Goal: Transaction & Acquisition: Purchase product/service

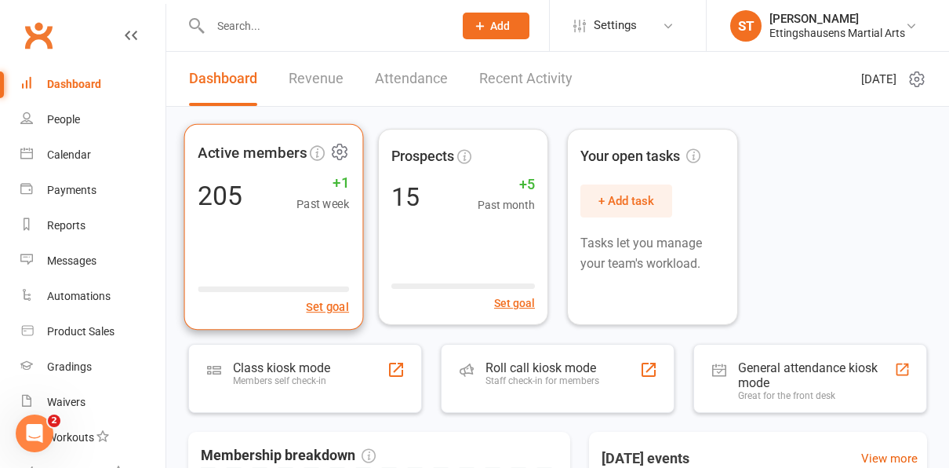
click at [244, 246] on div "Active members 205 +1 Past week Set goal" at bounding box center [273, 227] width 179 height 206
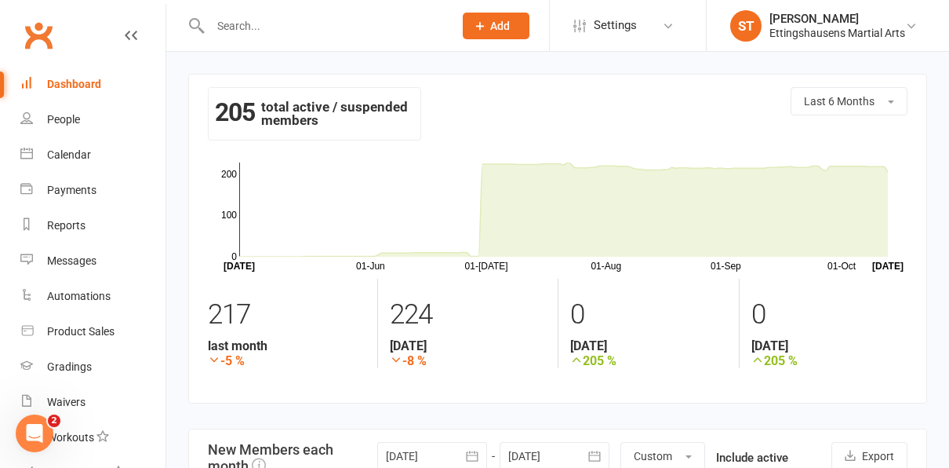
click at [93, 75] on link "Dashboard" at bounding box center [92, 84] width 145 height 35
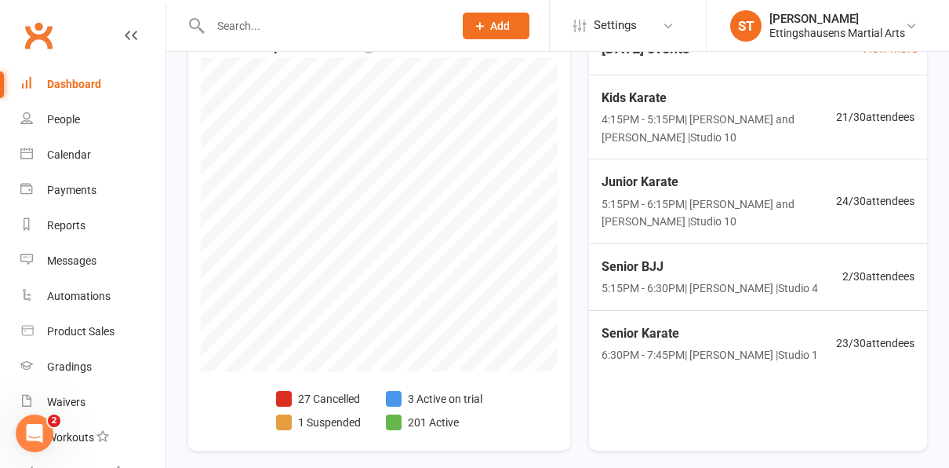
scroll to position [438, 0]
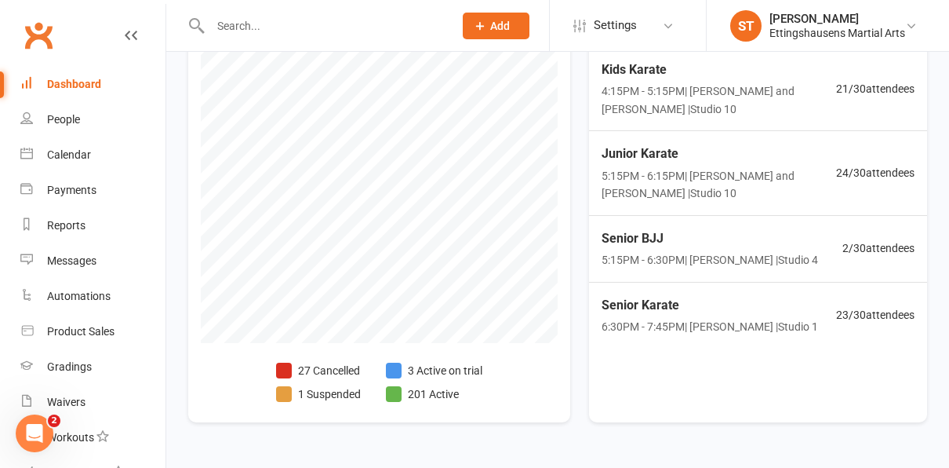
click at [287, 390] on span at bounding box center [284, 394] width 16 height 16
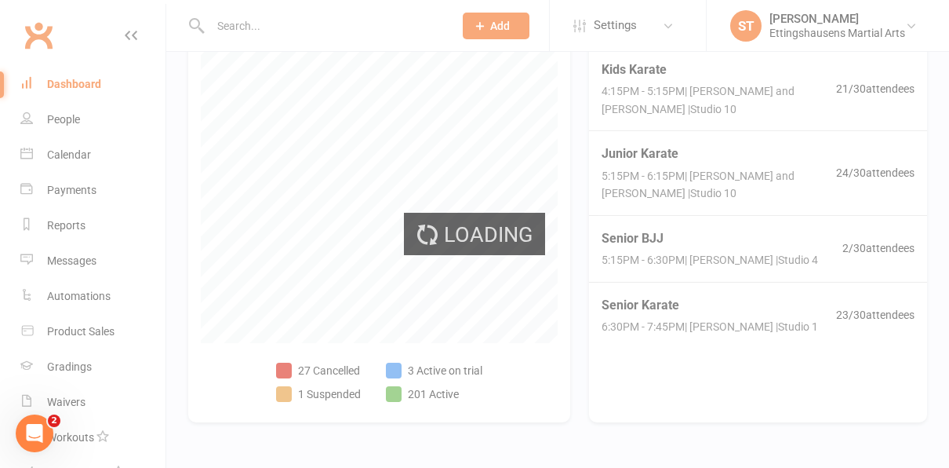
select select "100"
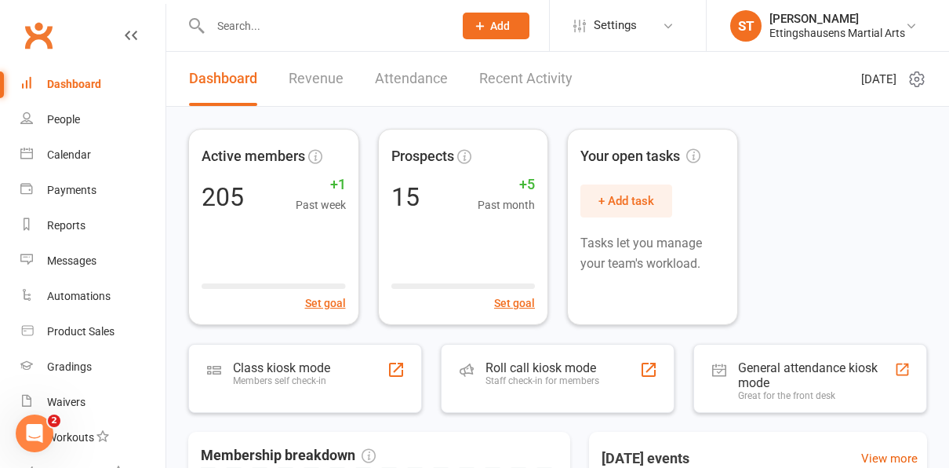
click at [235, 26] on input "text" at bounding box center [324, 26] width 237 height 22
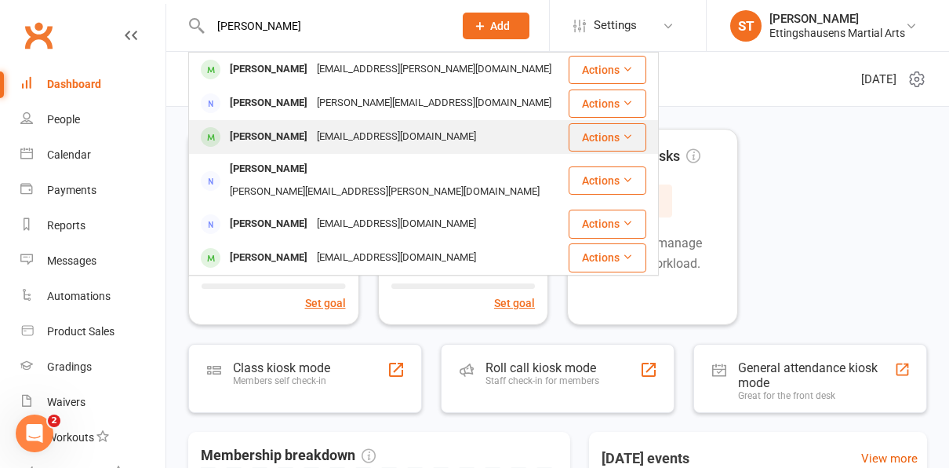
type input "[PERSON_NAME]"
click at [283, 140] on div "[PERSON_NAME]" at bounding box center [268, 137] width 87 height 23
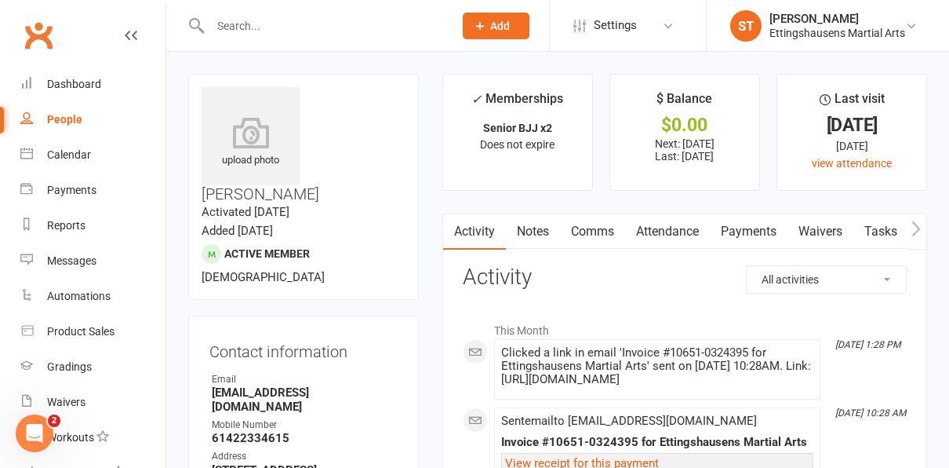
click at [289, 39] on div at bounding box center [315, 25] width 254 height 51
click at [286, 28] on input "text" at bounding box center [324, 26] width 237 height 22
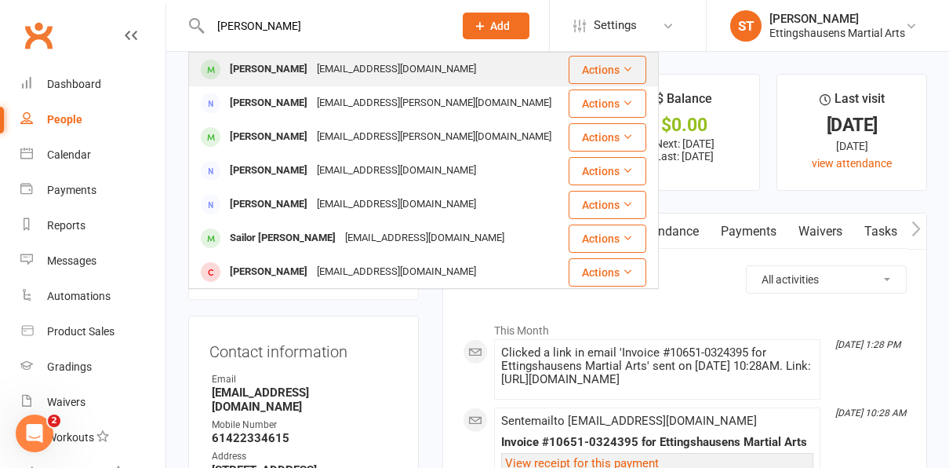
type input "[PERSON_NAME]"
click at [275, 77] on div "[PERSON_NAME]" at bounding box center [268, 69] width 87 height 23
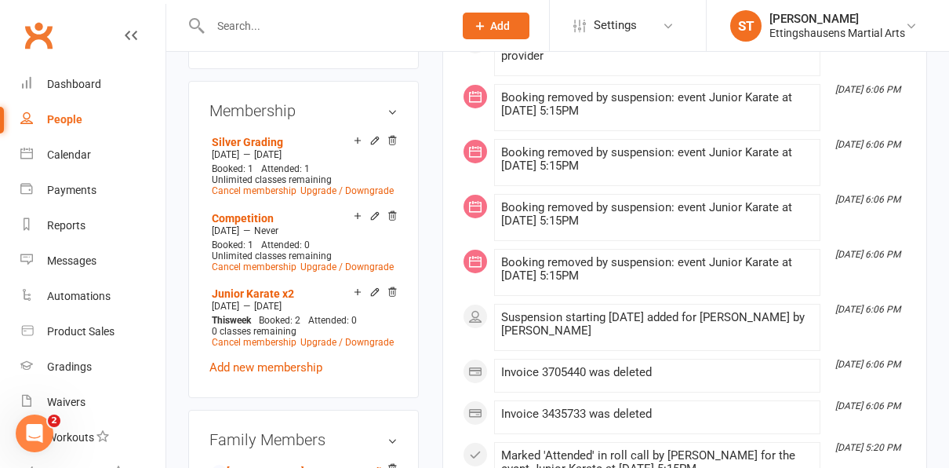
scroll to position [770, 0]
click at [377, 287] on icon at bounding box center [375, 292] width 11 height 11
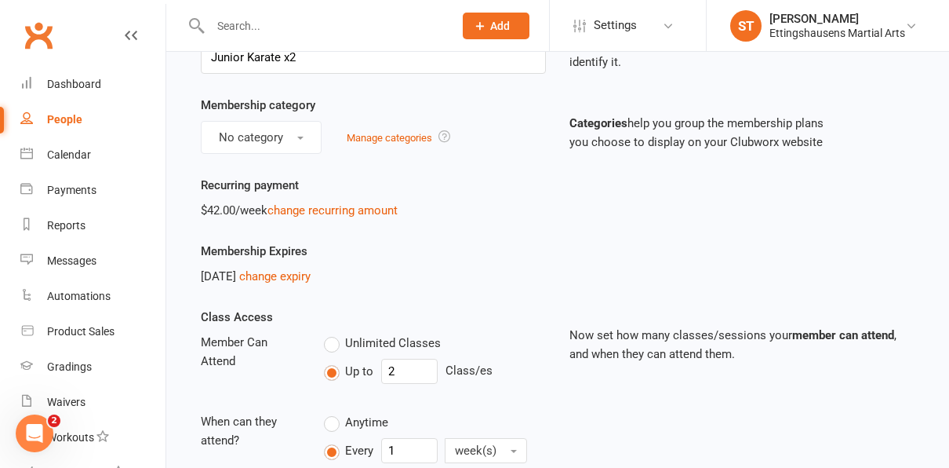
scroll to position [20, 0]
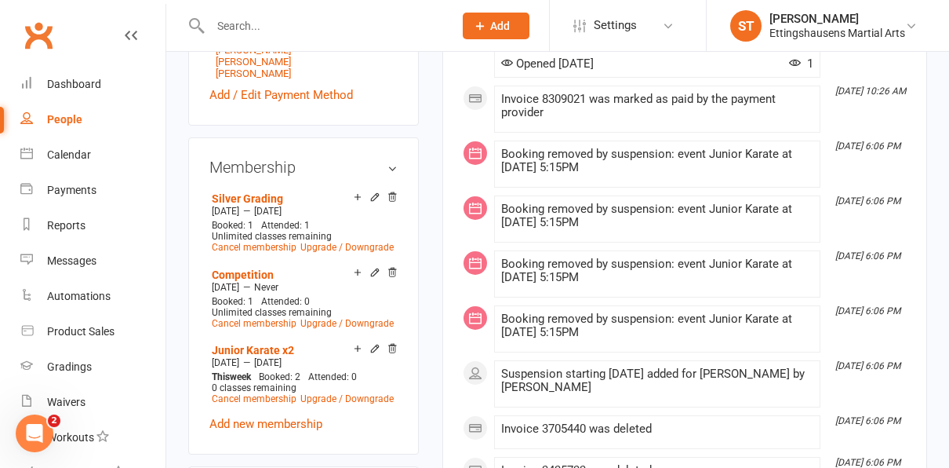
scroll to position [715, 0]
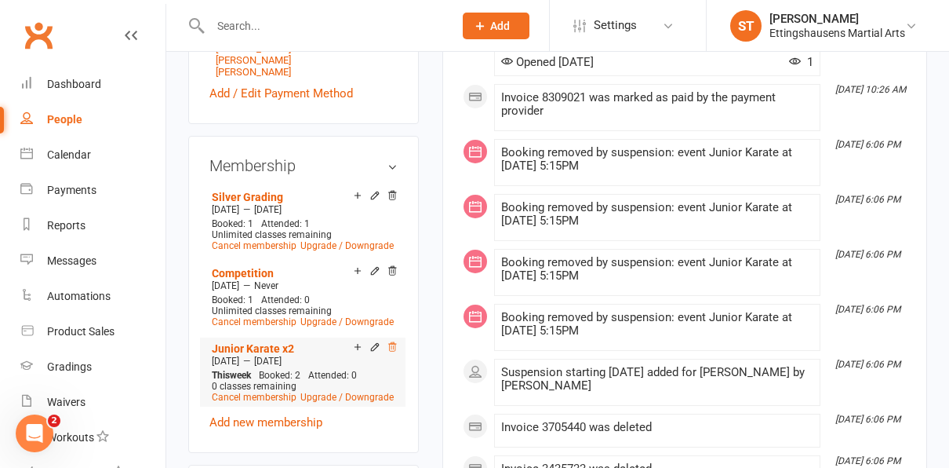
click at [393, 342] on icon at bounding box center [392, 346] width 8 height 9
click at [365, 391] on link "Upgrade / Downgrade" at bounding box center [346, 396] width 93 height 11
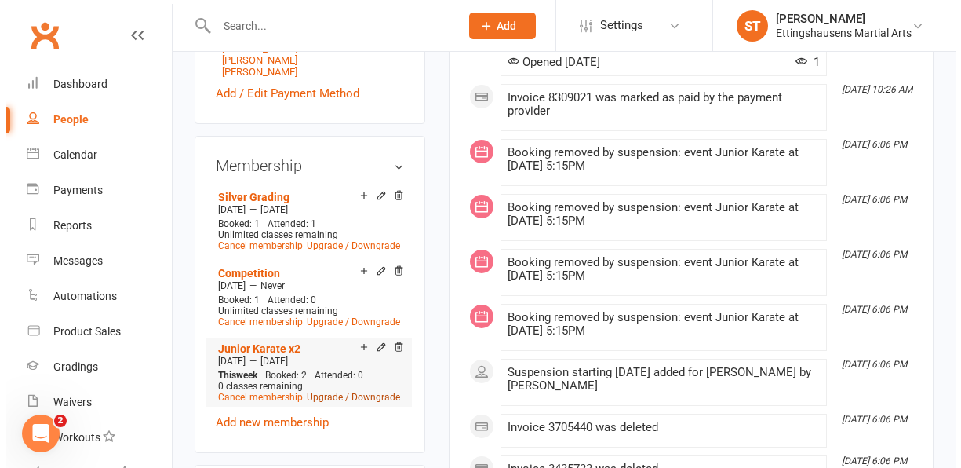
scroll to position [703, 0]
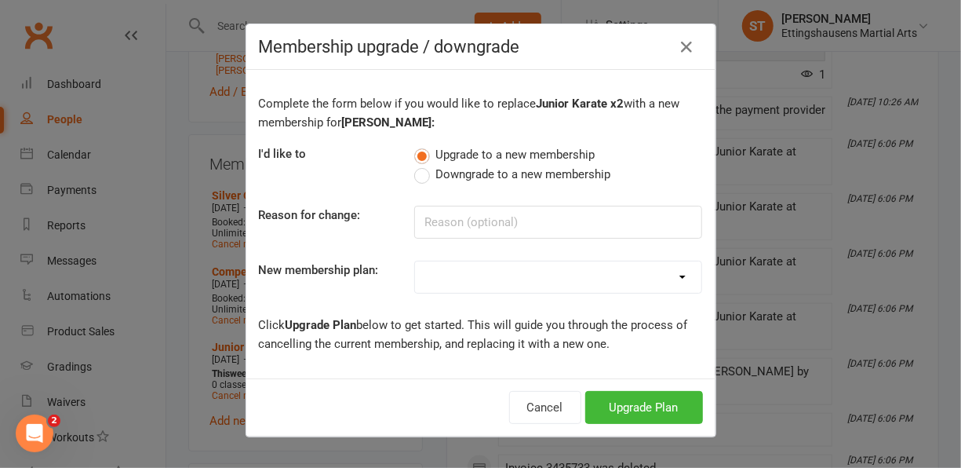
click at [416, 168] on label "Downgrade to a new membership" at bounding box center [512, 174] width 196 height 19
click at [416, 165] on input "Downgrade to a new membership" at bounding box center [419, 165] width 10 height 0
click at [464, 220] on input at bounding box center [558, 222] width 288 height 33
type input "changing class"
click at [463, 289] on select "Junior Karate x2 Blitz Girls Kata MMA x 1 Junior BJJ x1 Kids BJJ x1 Senior BJJ …" at bounding box center [558, 276] width 286 height 31
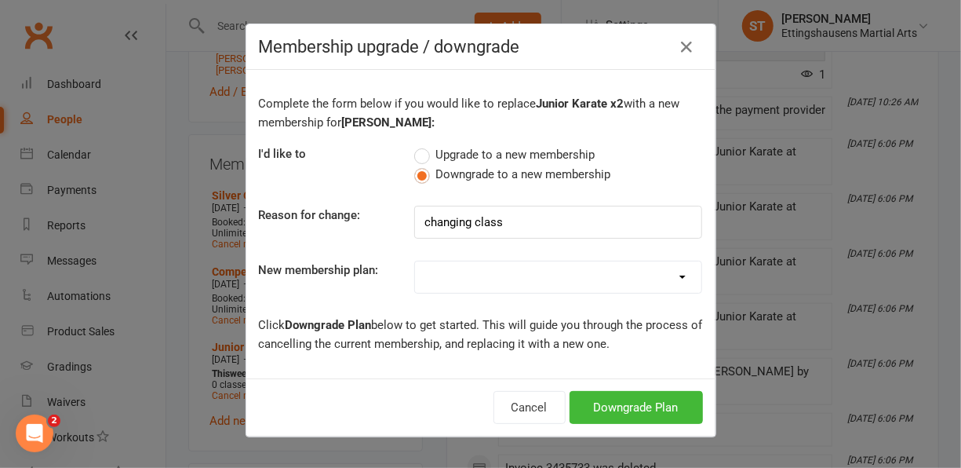
drag, startPoint x: 463, startPoint y: 289, endPoint x: 469, endPoint y: 254, distance: 35.1
click at [469, 254] on div "Complete the form below if you would like to replace Junior Karate x2 with a ne…" at bounding box center [480, 224] width 469 height 308
drag, startPoint x: 469, startPoint y: 254, endPoint x: 840, endPoint y: 243, distance: 371.2
click at [840, 243] on div "Membership upgrade / downgrade Complete the form below if you would like to rep…" at bounding box center [480, 234] width 961 height 468
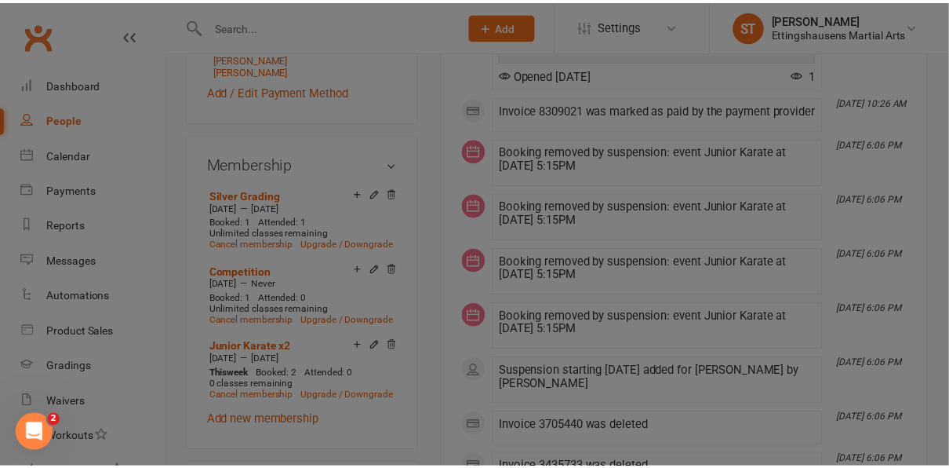
scroll to position [715, 0]
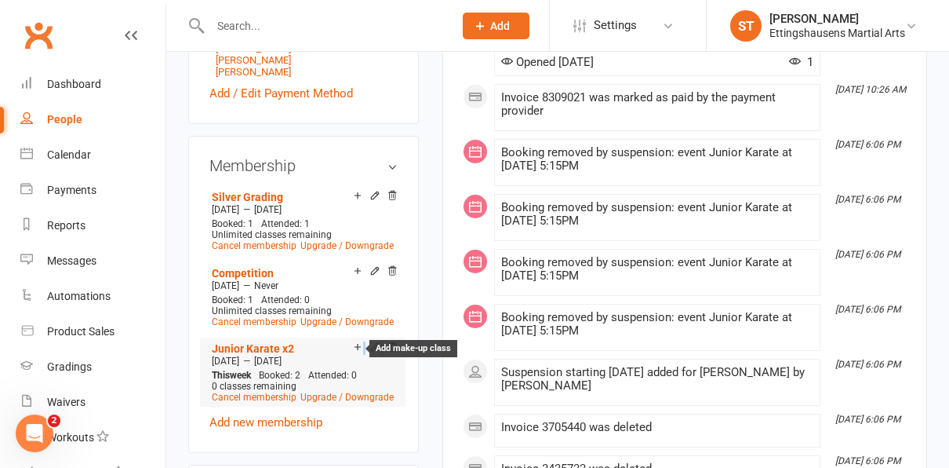
drag, startPoint x: 395, startPoint y: 297, endPoint x: 362, endPoint y: 294, distance: 33.0
click at [362, 341] on div "Add make-up class" at bounding box center [372, 347] width 49 height 13
click at [396, 370] on div "This week Booked: 2 Attended: 0 0 classes remaining Cancel membership Upgrade /…" at bounding box center [303, 386] width 190 height 33
click at [388, 391] on link "Upgrade / Downgrade" at bounding box center [346, 396] width 93 height 11
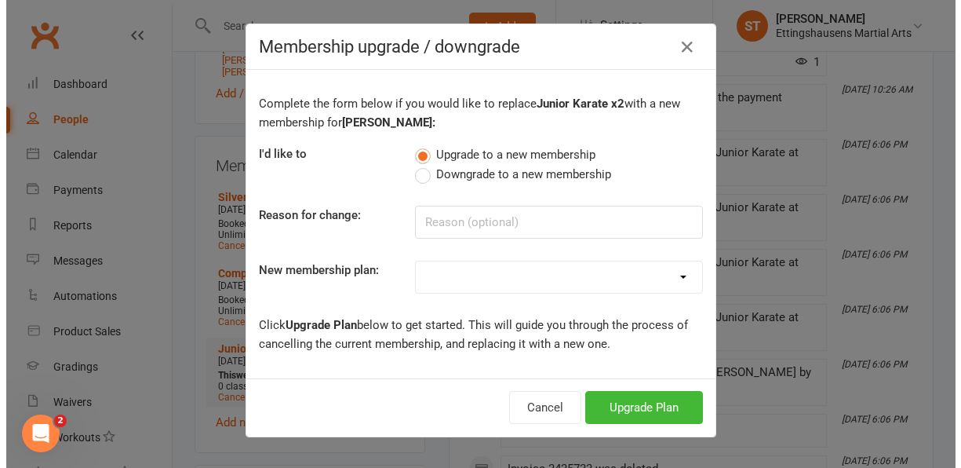
scroll to position [703, 0]
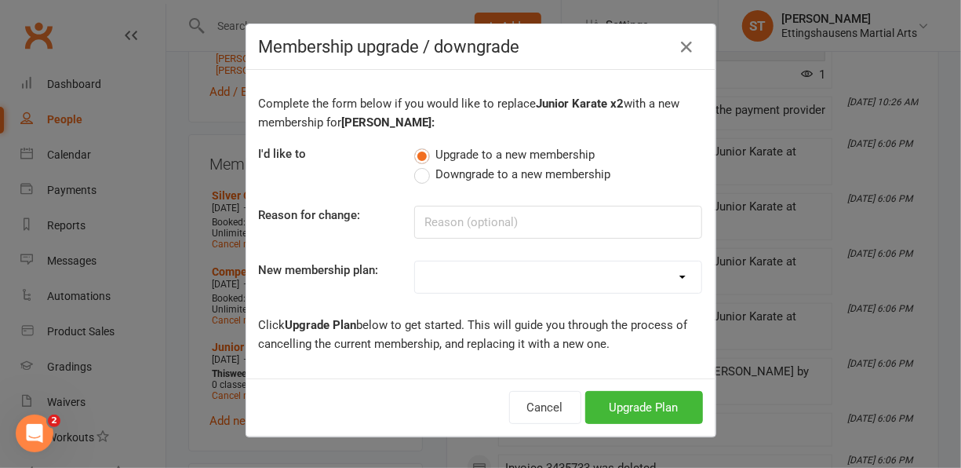
click at [419, 174] on label "Downgrade to a new membership" at bounding box center [512, 174] width 196 height 19
click at [419, 165] on input "Downgrade to a new membership" at bounding box center [419, 165] width 10 height 0
click at [441, 254] on div "Complete the form below if you would like to replace Junior Karate x2 with a ne…" at bounding box center [480, 224] width 469 height 308
click at [679, 277] on select "Junior Karate x2 Blitz Girls Kata MMA x 1 Junior BJJ x1 Kids BJJ x1 Senior BJJ …" at bounding box center [558, 276] width 286 height 31
select select "10"
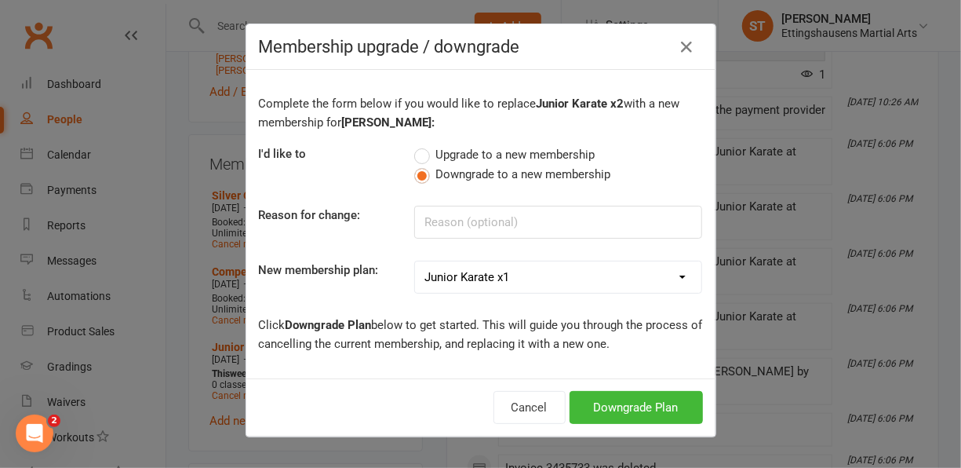
click at [415, 261] on select "Junior Karate x2 Blitz Girls Kata MMA x 1 Junior BJJ x1 Kids BJJ x1 Senior BJJ …" at bounding box center [558, 276] width 286 height 31
click at [597, 396] on button "Downgrade Plan" at bounding box center [636, 407] width 133 height 33
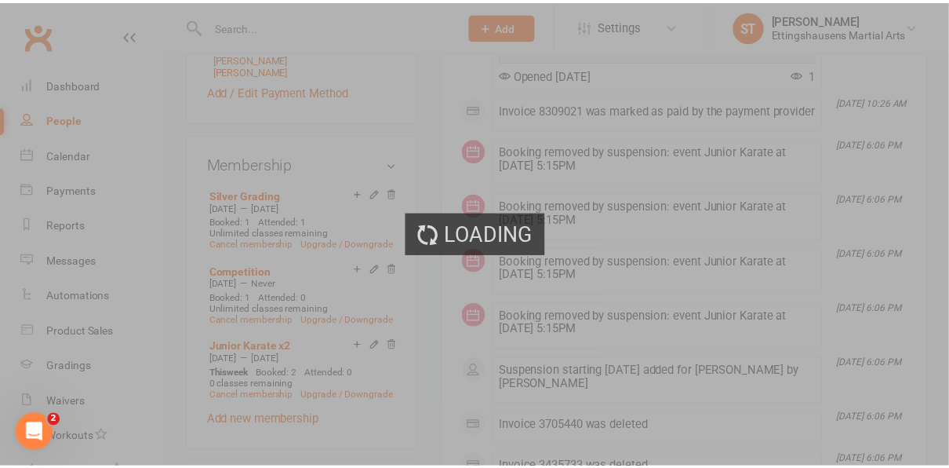
scroll to position [715, 0]
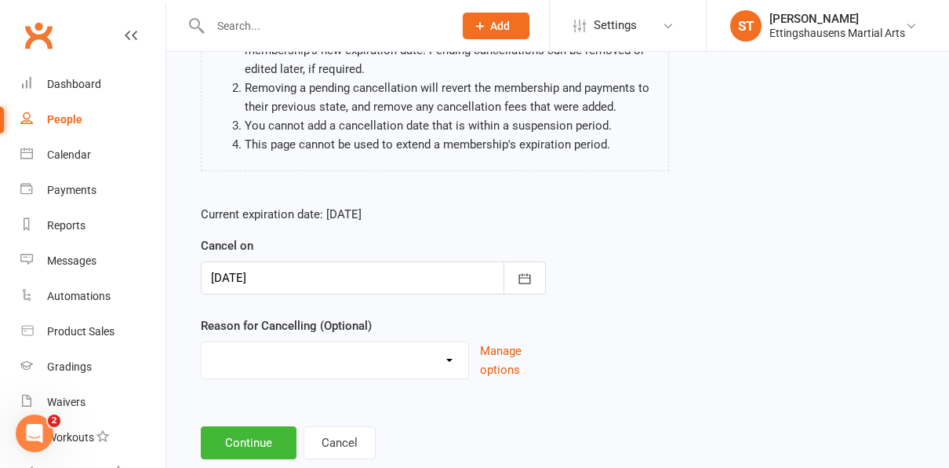
scroll to position [228, 0]
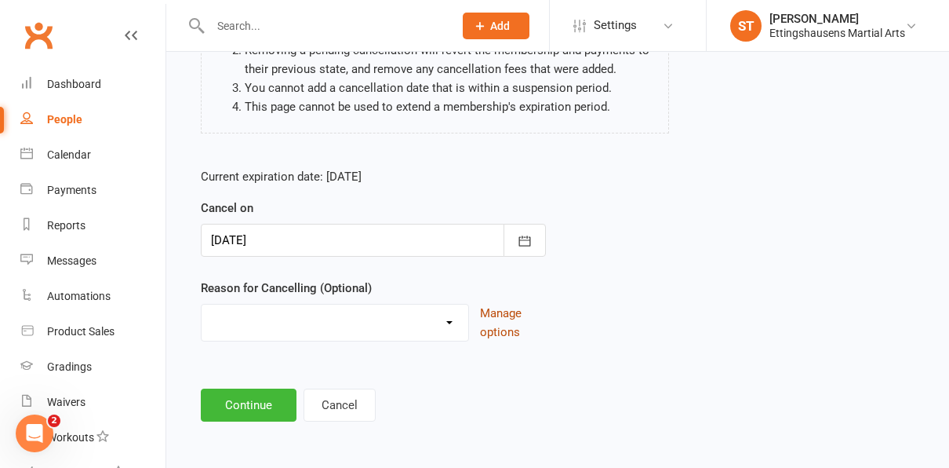
drag, startPoint x: 351, startPoint y: 322, endPoint x: 509, endPoint y: 315, distance: 157.8
click at [509, 315] on div "Holiday Injury Other reason Manage options" at bounding box center [373, 323] width 345 height 38
click at [718, 353] on div "Current expiration date: [DATE] Cancel on [DATE] [DATE] Sun Mon Tue Wed Thu Fri…" at bounding box center [557, 259] width 737 height 208
click at [433, 317] on select "Holiday Injury Other reason" at bounding box center [335, 319] width 267 height 31
select select "2"
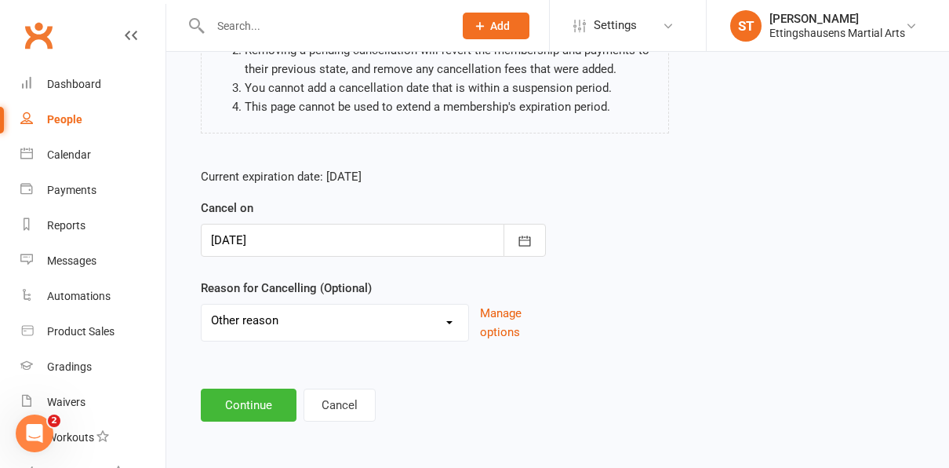
click at [202, 304] on select "Holiday Injury Other reason" at bounding box center [335, 319] width 267 height 31
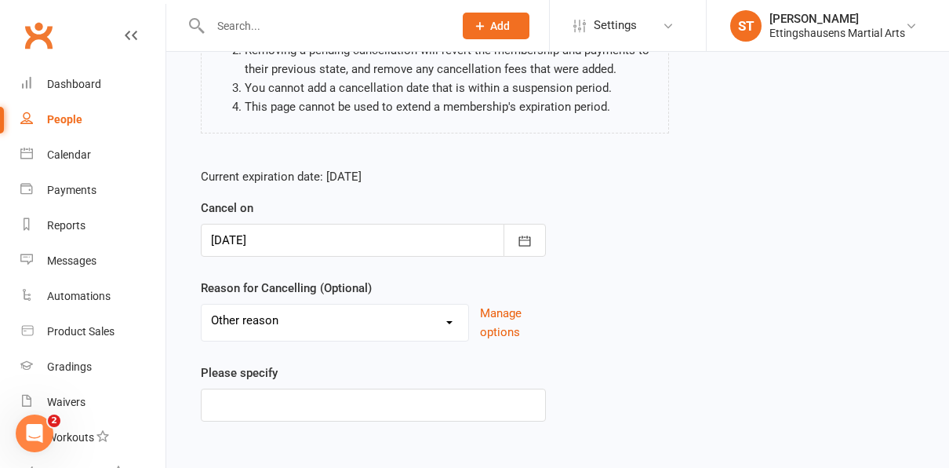
scroll to position [282, 0]
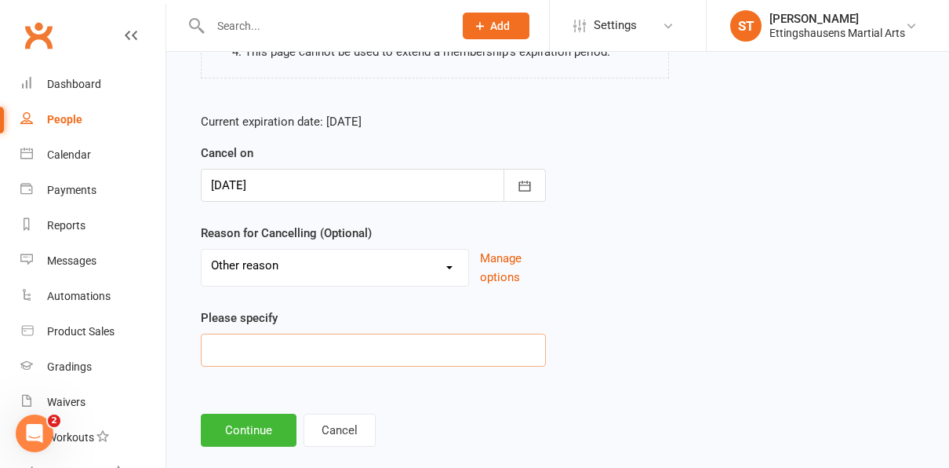
click at [255, 343] on input at bounding box center [373, 349] width 345 height 33
type input "class change"
click at [238, 421] on button "Continue" at bounding box center [249, 429] width 96 height 33
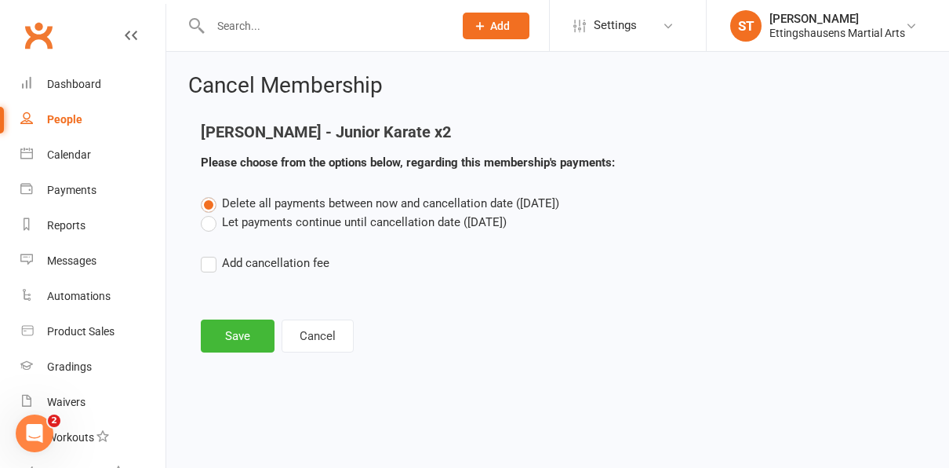
scroll to position [0, 0]
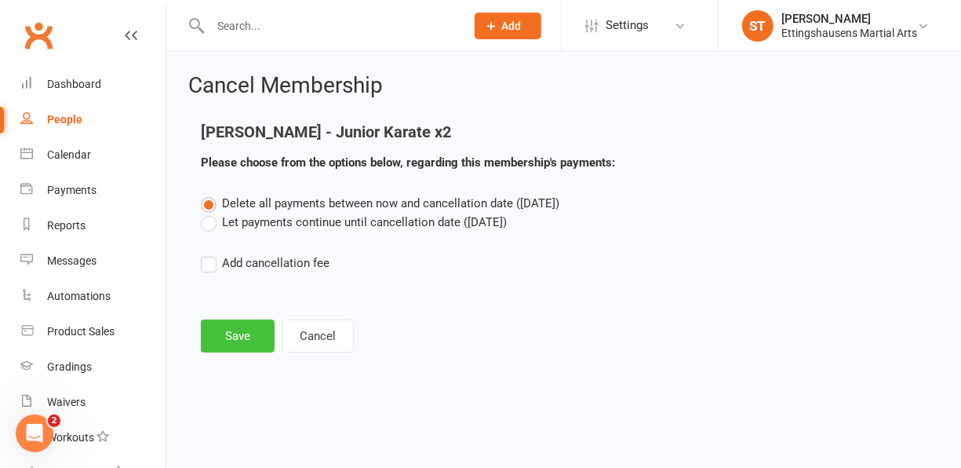
click at [238, 330] on button "Save" at bounding box center [238, 335] width 74 height 33
click at [238, 330] on ui-view "Prospect Member Non-attending contact Class / event Appointment Grading event T…" at bounding box center [480, 190] width 961 height 373
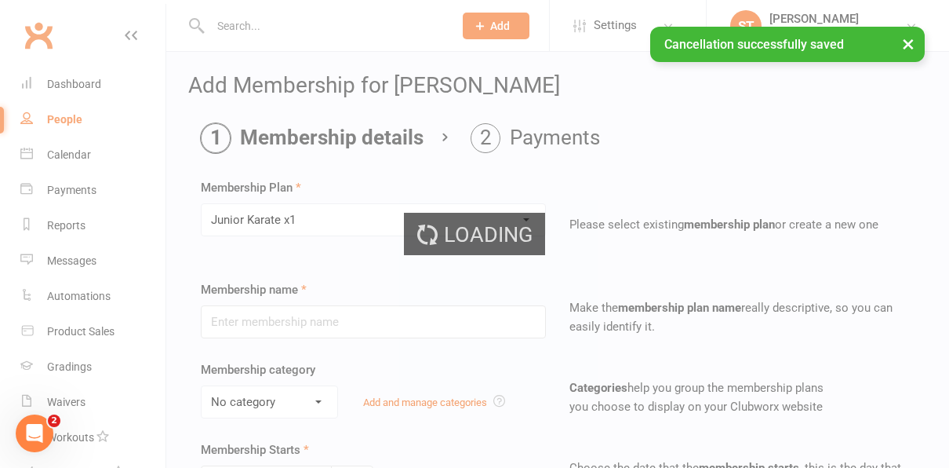
type input "Junior Karate x1"
select select "6"
type input "1"
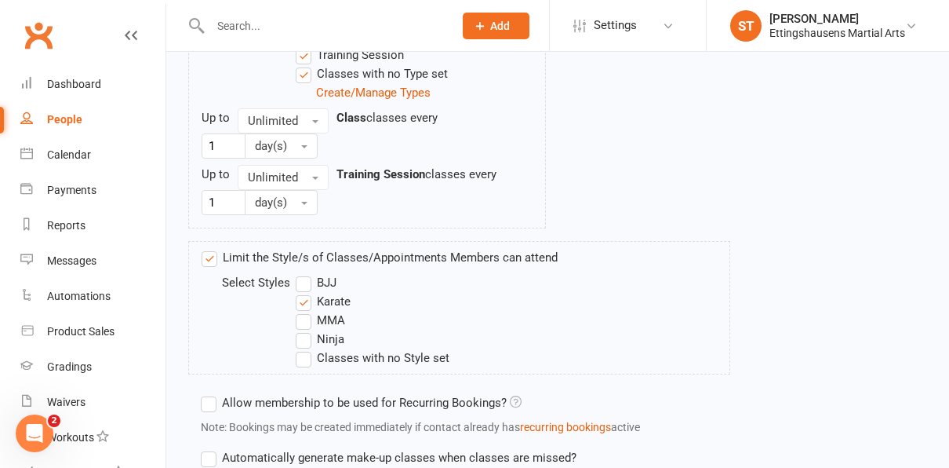
scroll to position [1042, 0]
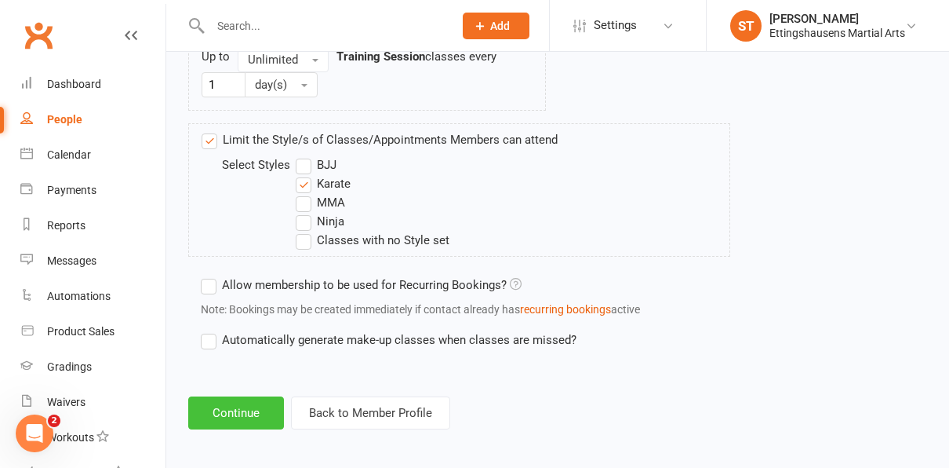
click at [228, 397] on button "Continue" at bounding box center [236, 412] width 96 height 33
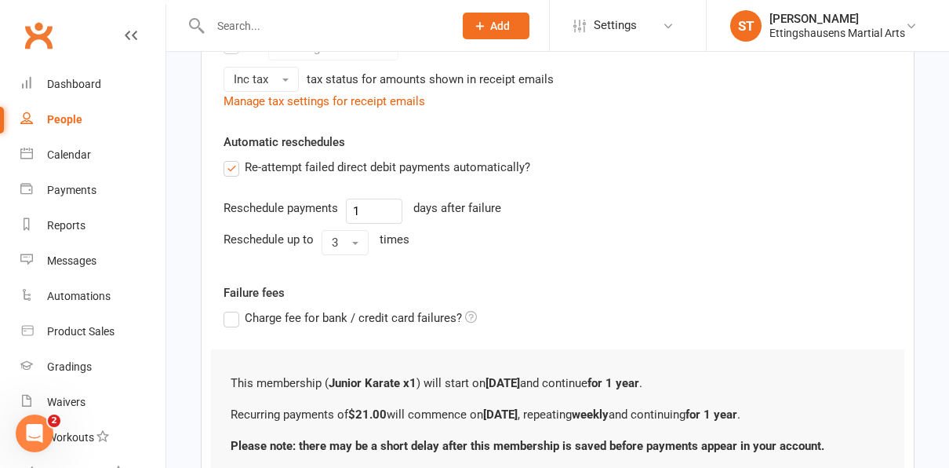
scroll to position [668, 0]
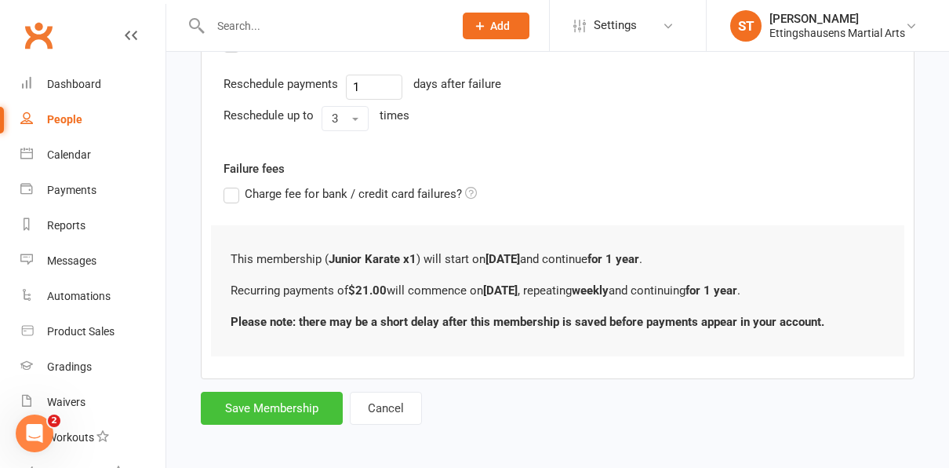
click at [237, 404] on button "Save Membership" at bounding box center [272, 407] width 142 height 33
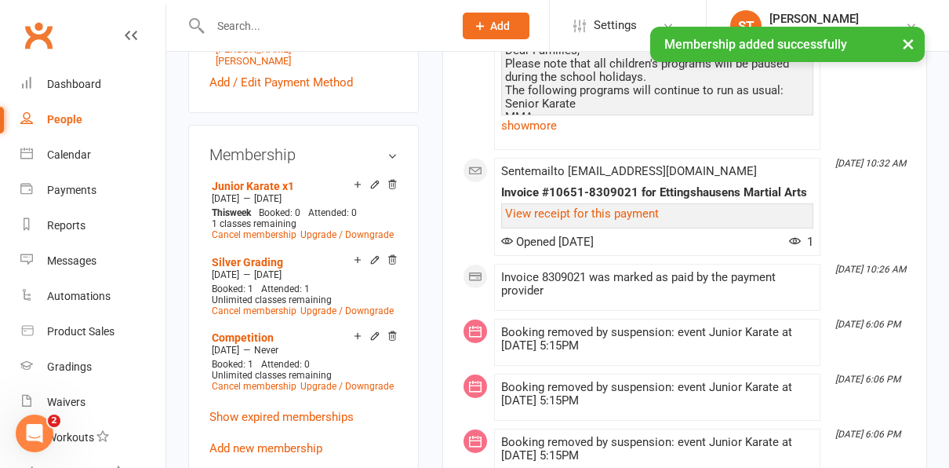
scroll to position [728, 0]
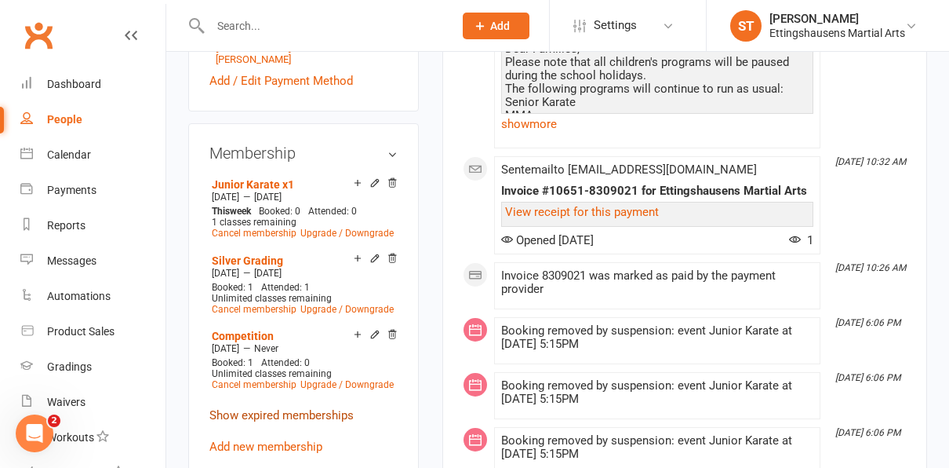
click at [292, 408] on link "Show expired memberships" at bounding box center [281, 415] width 144 height 14
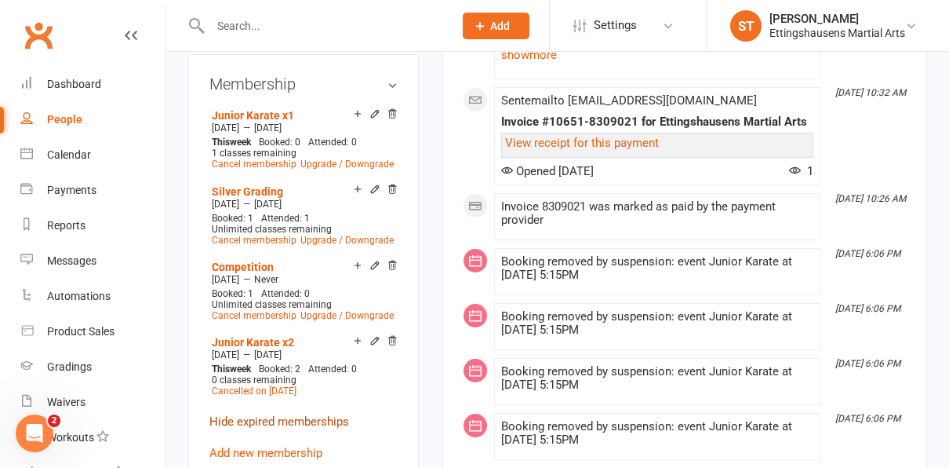
scroll to position [798, 0]
click at [277, 445] on link "Add new membership" at bounding box center [265, 452] width 113 height 14
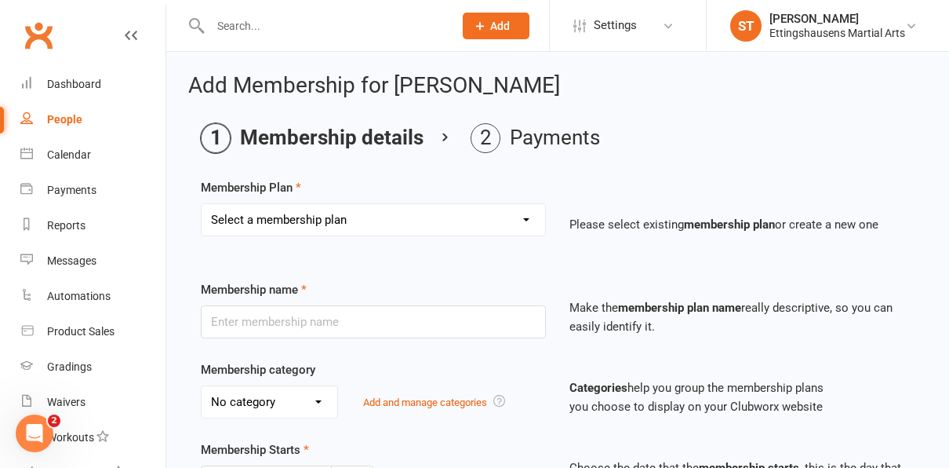
scroll to position [58, 0]
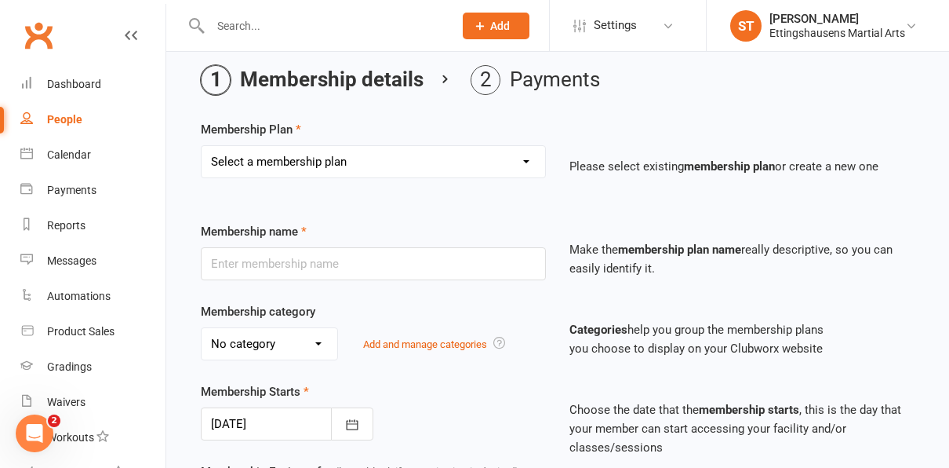
click at [407, 161] on select "Select a membership plan Create new Membership Plan Junior Karate x2 Blitz Girl…" at bounding box center [374, 161] width 344 height 31
select select "3"
click at [202, 146] on select "Select a membership plan Create new Membership Plan Junior Karate x2 Blitz Girl…" at bounding box center [374, 161] width 344 height 31
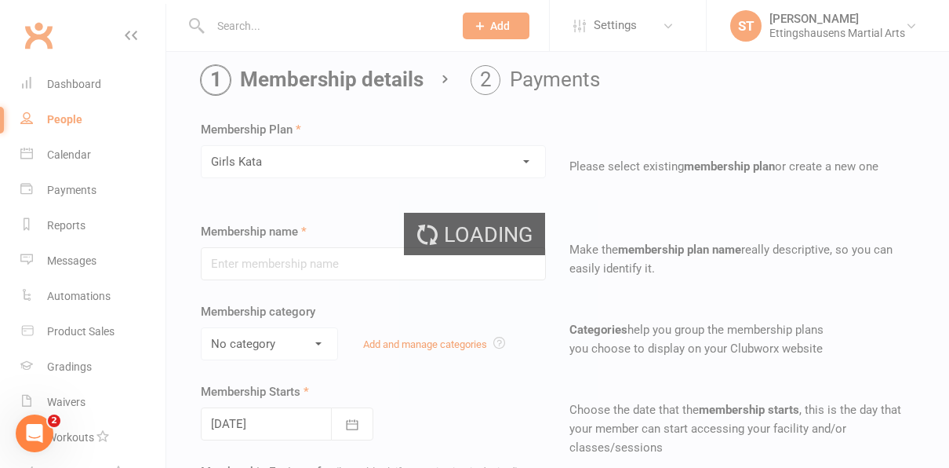
type input "Girls Kata"
select select "6"
type input "1"
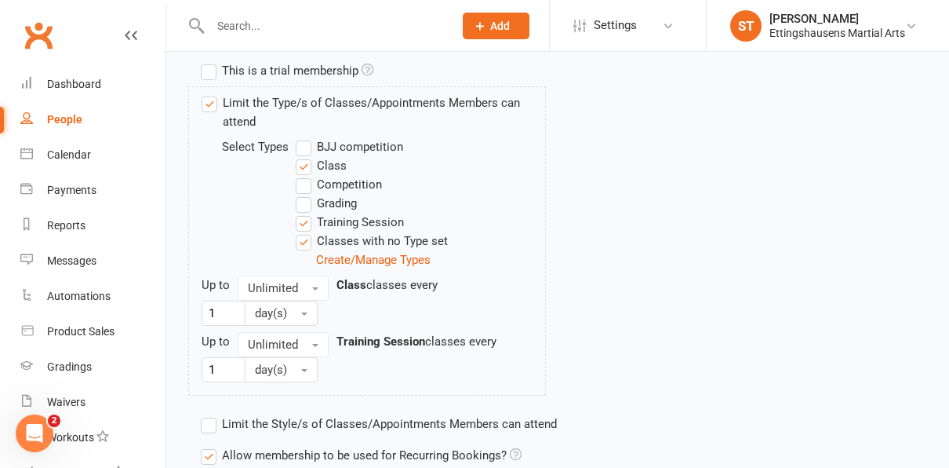
scroll to position [945, 0]
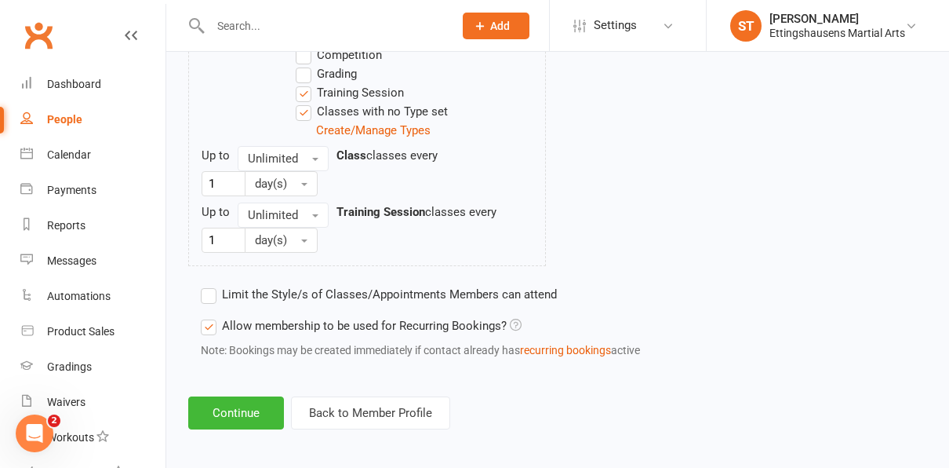
click at [217, 396] on button "Continue" at bounding box center [236, 412] width 96 height 33
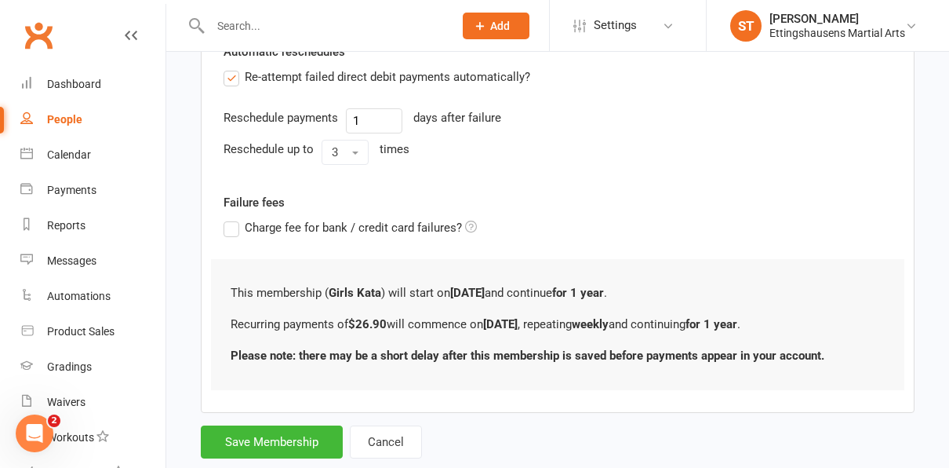
scroll to position [668, 0]
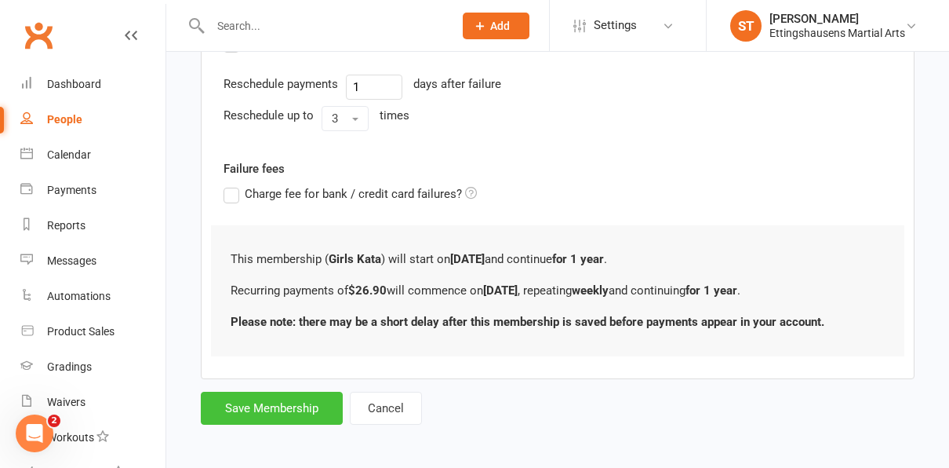
click at [231, 399] on button "Save Membership" at bounding box center [272, 407] width 142 height 33
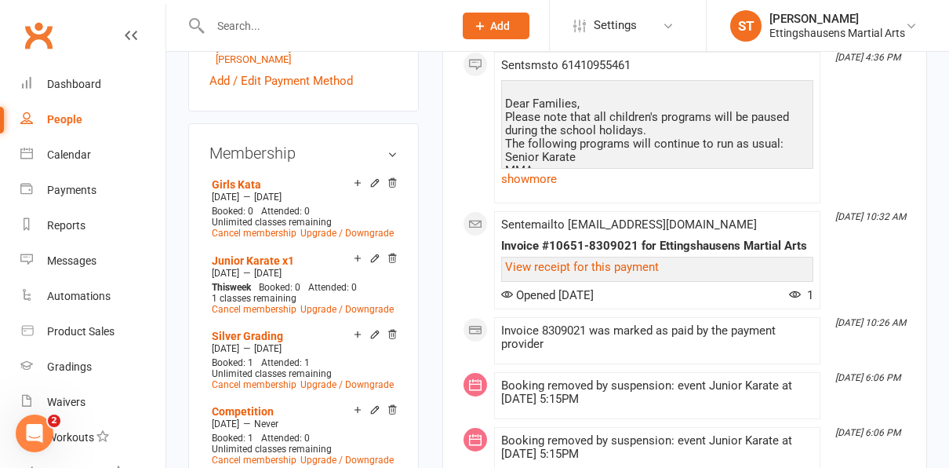
scroll to position [769, 0]
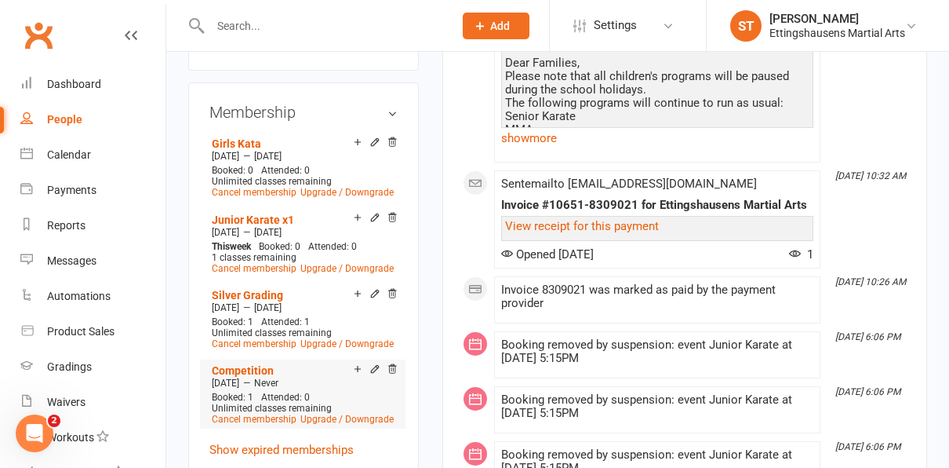
click at [239, 377] on span "[DATE]" at bounding box center [225, 382] width 27 height 11
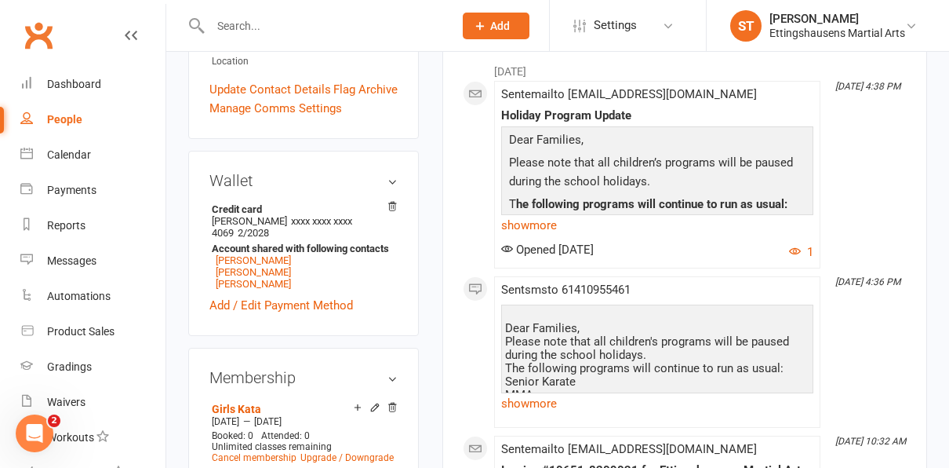
scroll to position [0, 0]
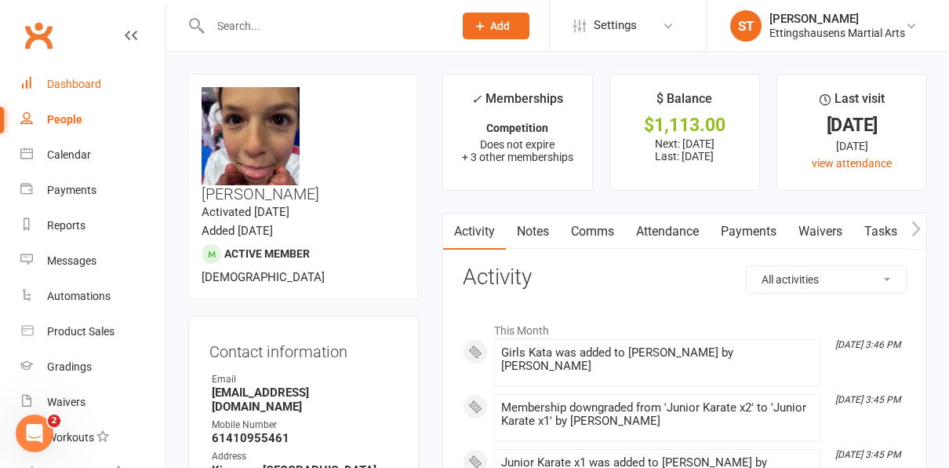
click at [56, 88] on div "Dashboard" at bounding box center [74, 84] width 54 height 13
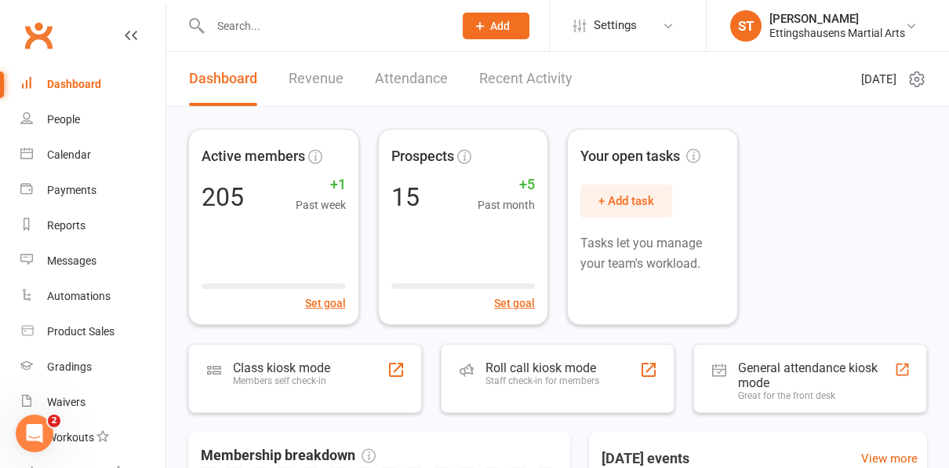
click at [56, 88] on div "Dashboard" at bounding box center [74, 84] width 54 height 13
click at [304, 44] on div at bounding box center [315, 25] width 254 height 51
click at [314, 33] on input "text" at bounding box center [324, 26] width 237 height 22
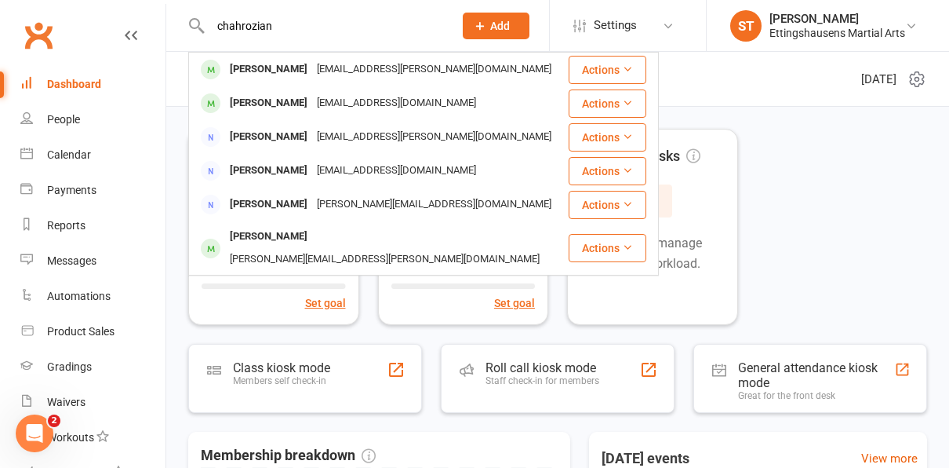
type input "chahrozian"
click at [424, 47] on div "chahrozian [PERSON_NAME] [PERSON_NAME][EMAIL_ADDRESS][PERSON_NAME][DOMAIN_NAME]…" at bounding box center [315, 25] width 254 height 51
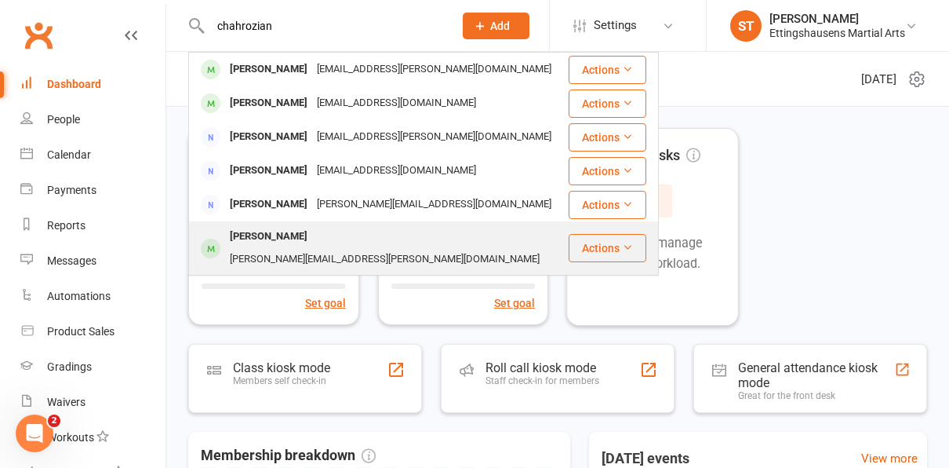
click at [616, 244] on button "Actions" at bounding box center [608, 248] width 78 height 28
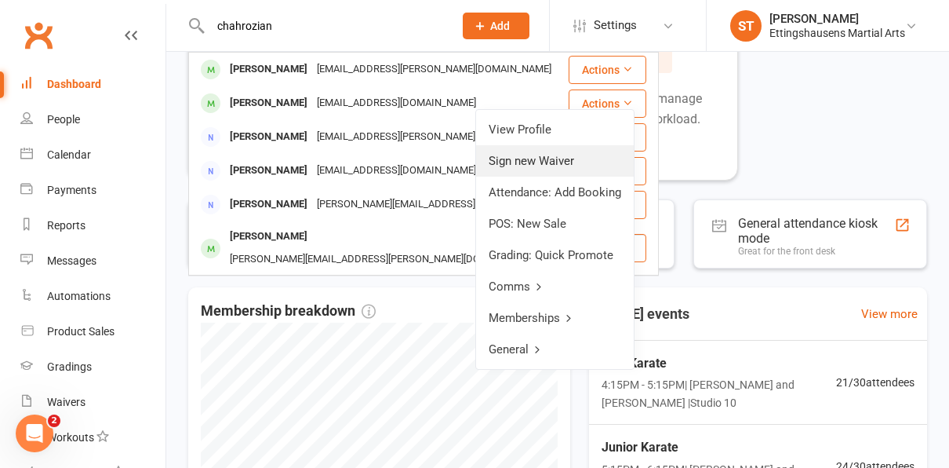
scroll to position [146, 0]
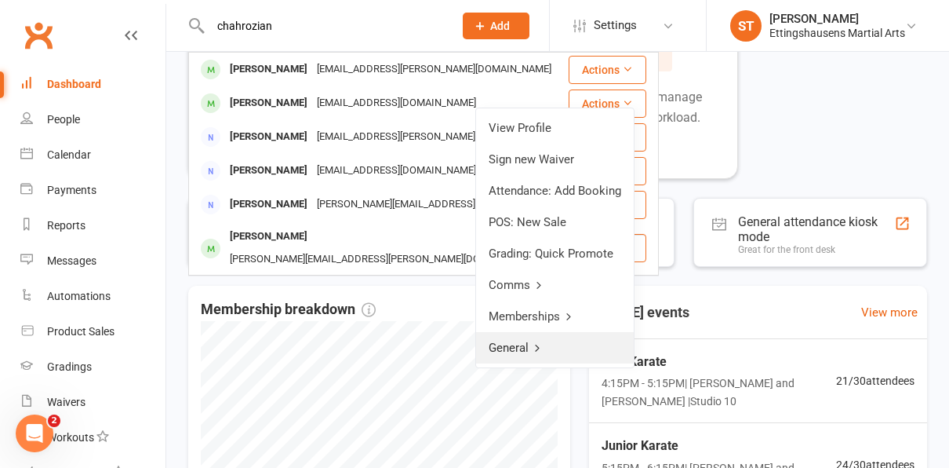
click at [528, 340] on link "General" at bounding box center [555, 347] width 158 height 31
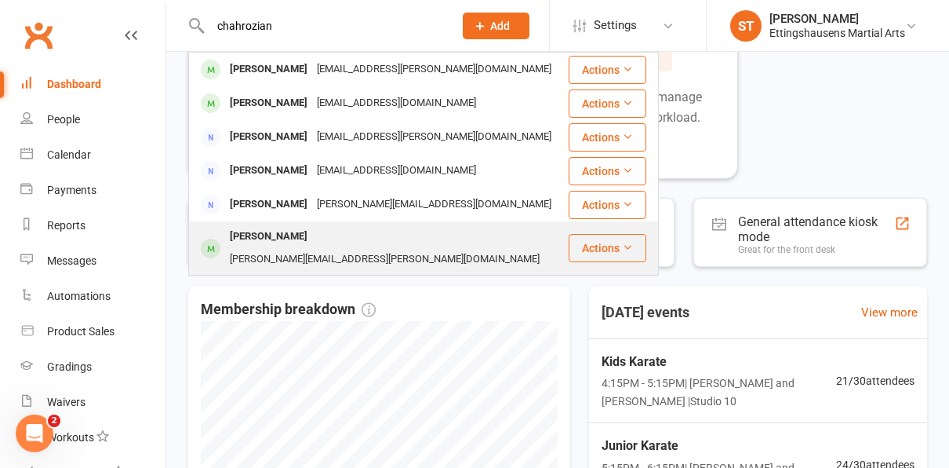
click at [271, 232] on div "[PERSON_NAME]" at bounding box center [268, 236] width 87 height 23
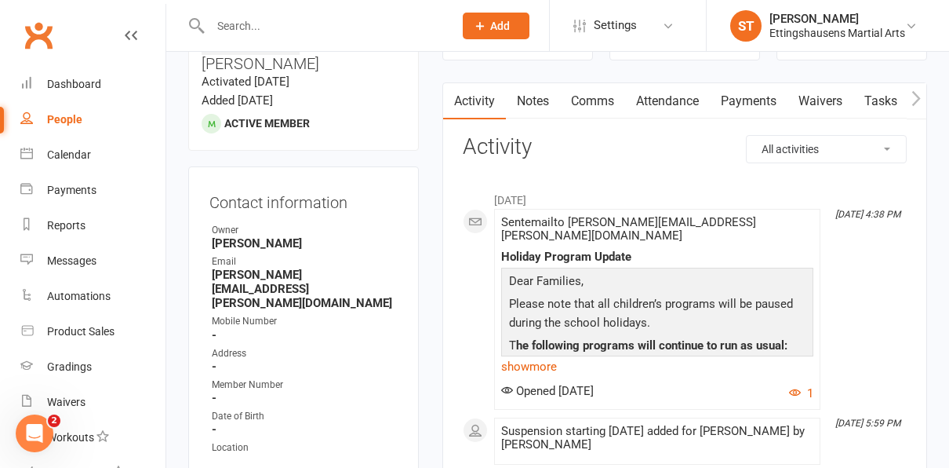
scroll to position [129, 0]
click at [741, 115] on link "Payments" at bounding box center [749, 103] width 78 height 36
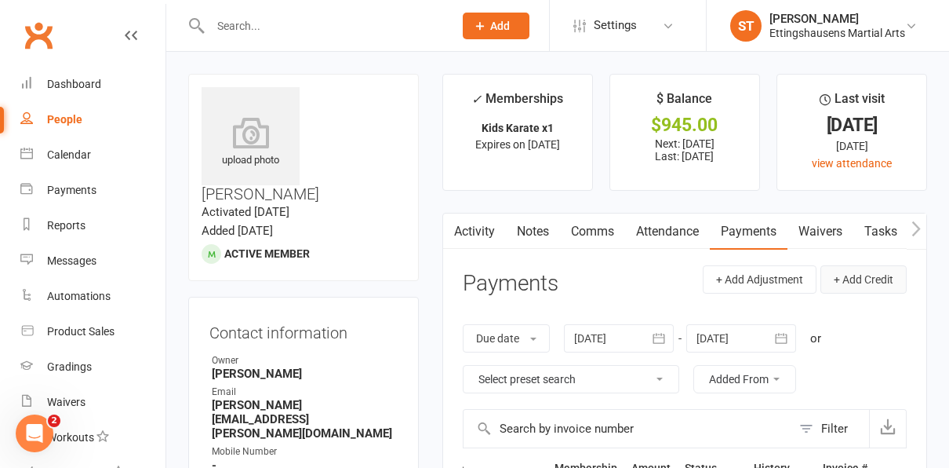
click at [878, 277] on button "+ Add Credit" at bounding box center [864, 279] width 86 height 28
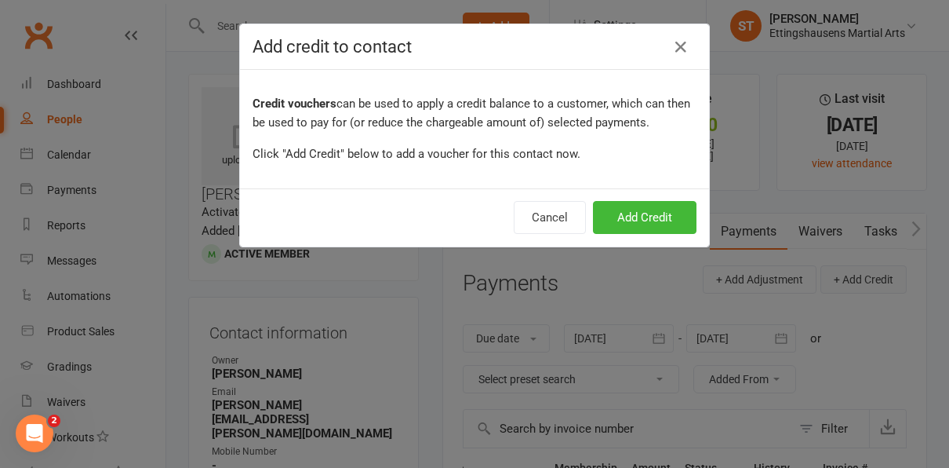
scroll to position [0, 54]
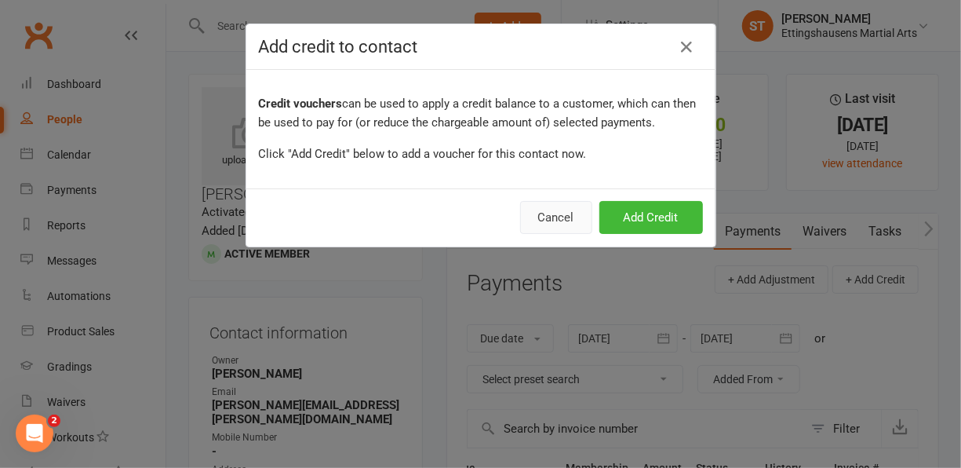
click at [559, 217] on button "Cancel" at bounding box center [556, 217] width 72 height 33
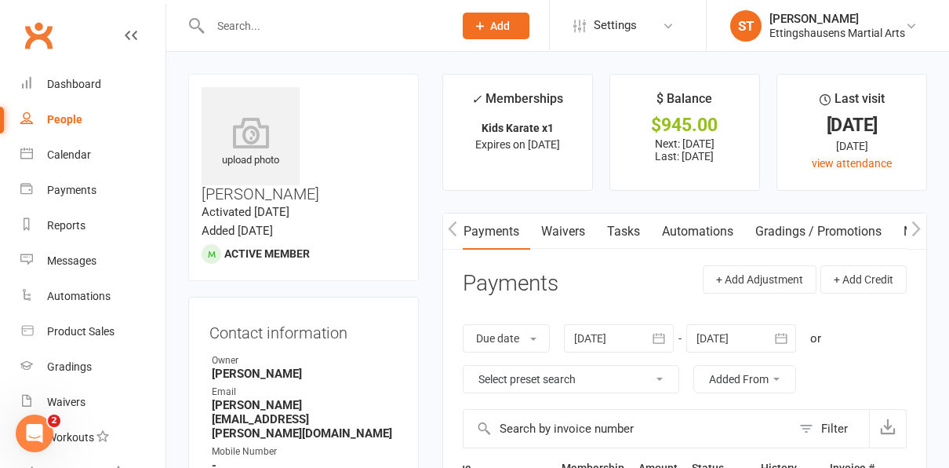
scroll to position [0, 414]
click at [889, 237] on link "Credit balance" at bounding box center [875, 231] width 101 height 36
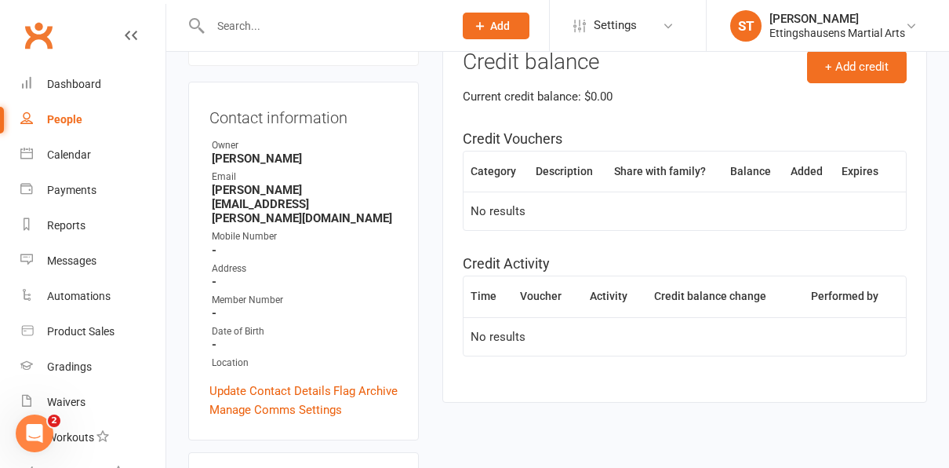
scroll to position [214, 0]
click at [842, 65] on button "+ Add credit" at bounding box center [857, 67] width 100 height 33
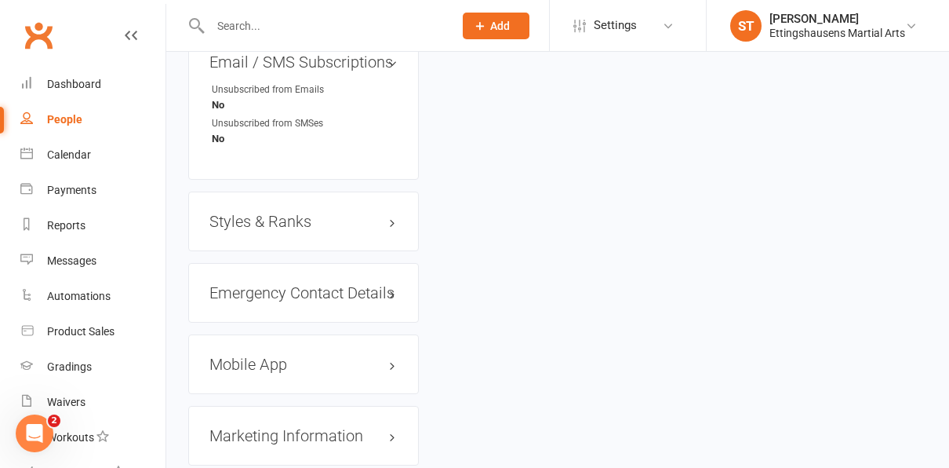
scroll to position [1264, 0]
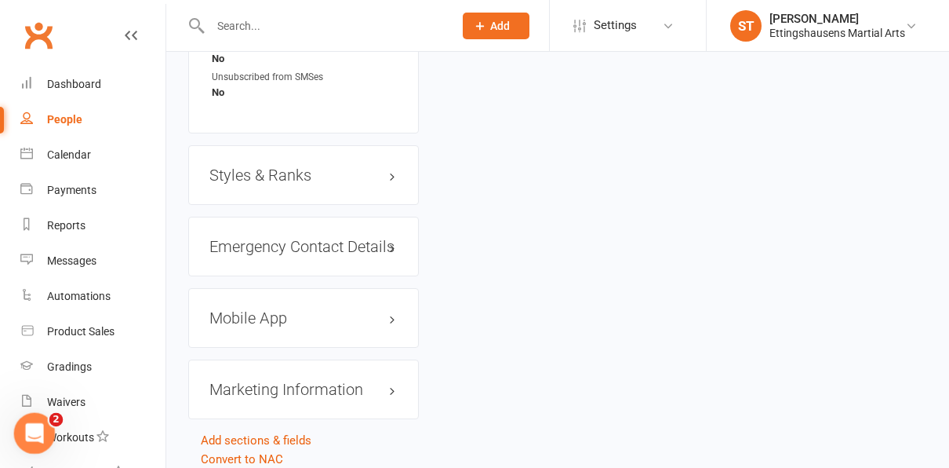
click at [42, 424] on div "Open Intercom Messenger" at bounding box center [32, 431] width 52 height 52
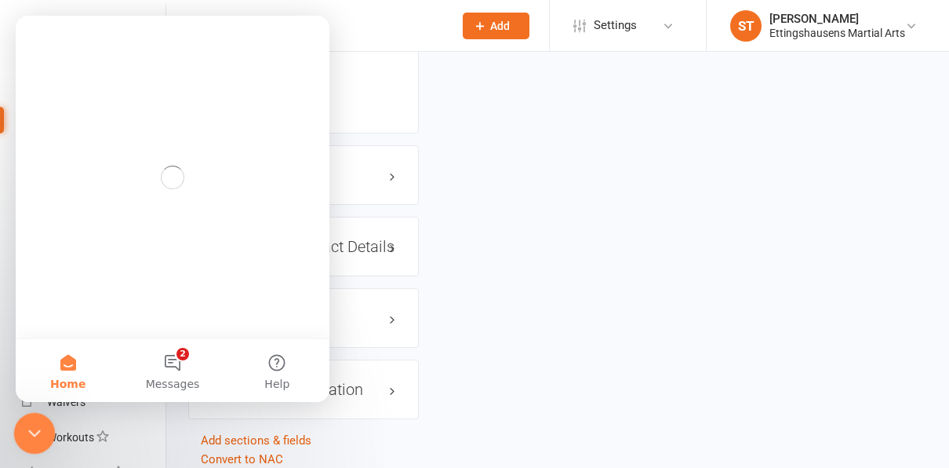
scroll to position [0, 0]
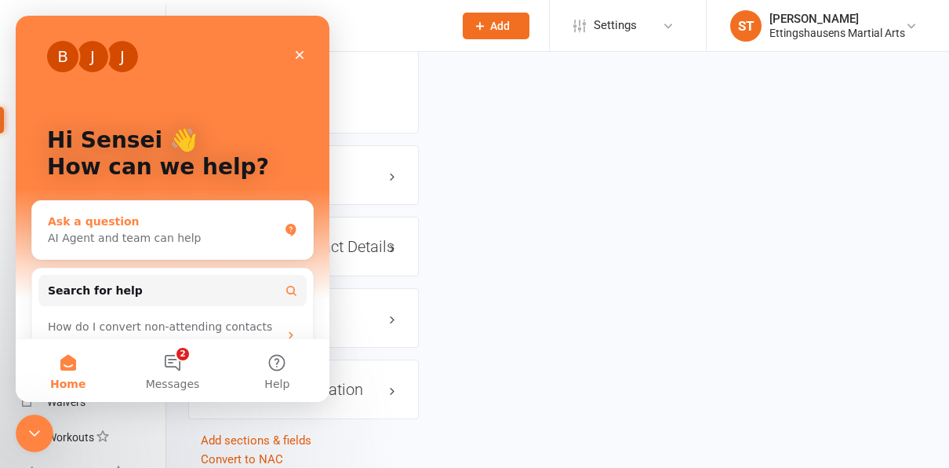
click at [173, 223] on div "Ask a question" at bounding box center [163, 221] width 231 height 16
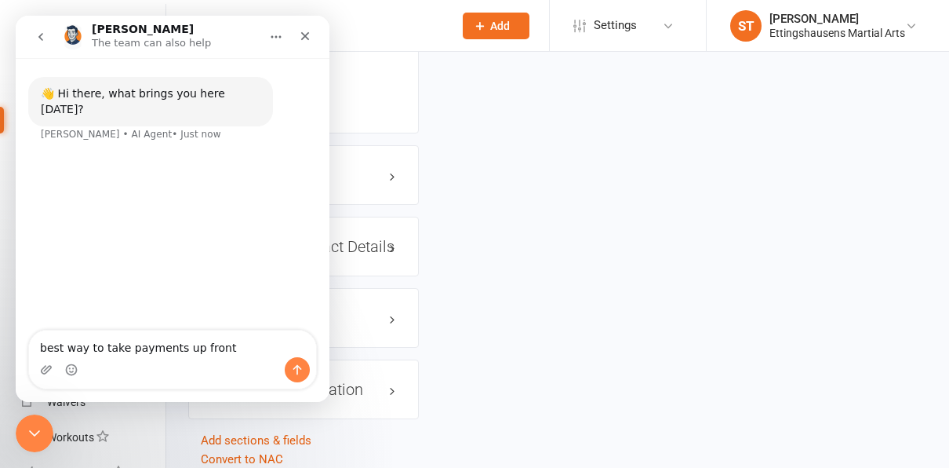
type textarea "best way to take payments up front"
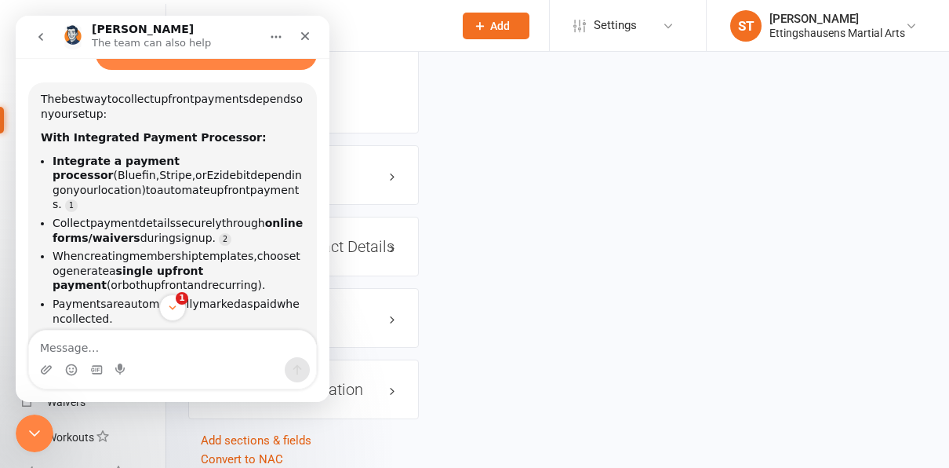
scroll to position [102, 0]
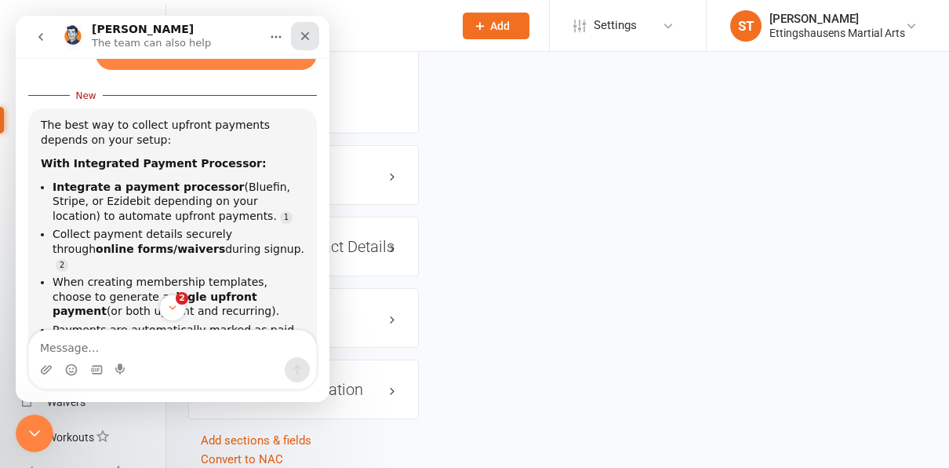
click at [310, 38] on icon "Close" at bounding box center [305, 36] width 13 height 13
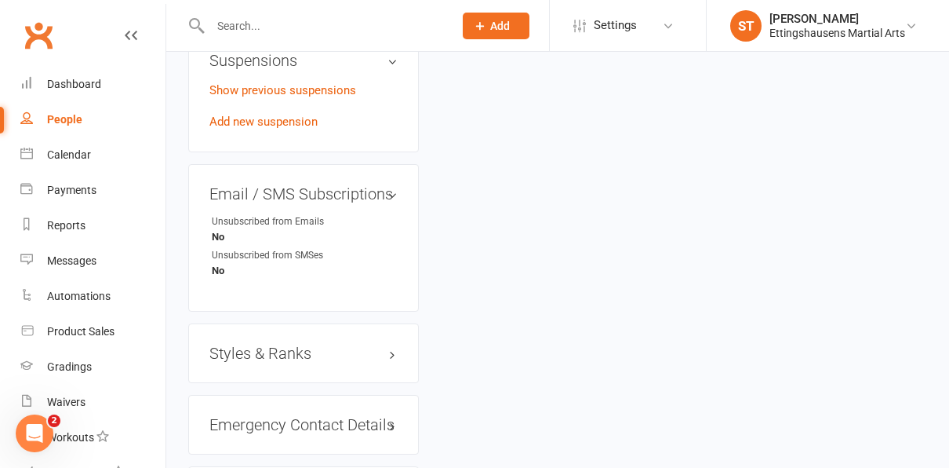
scroll to position [1079, 0]
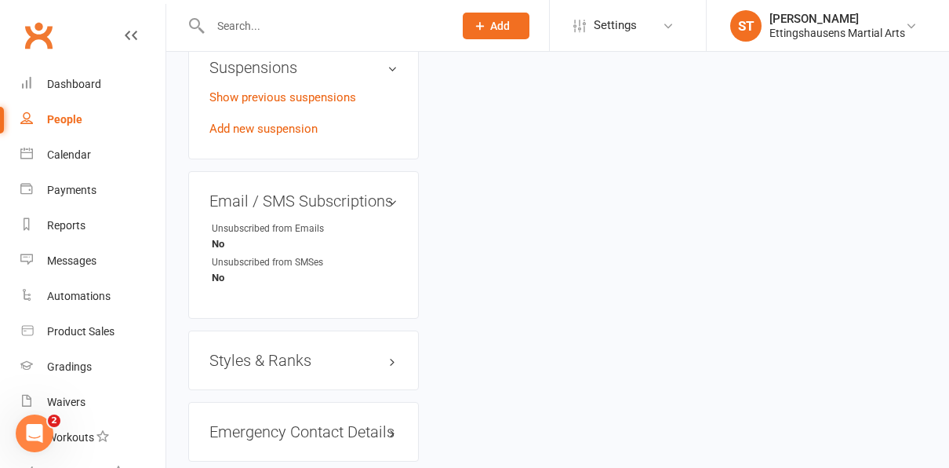
click at [255, 17] on input "text" at bounding box center [324, 26] width 237 height 22
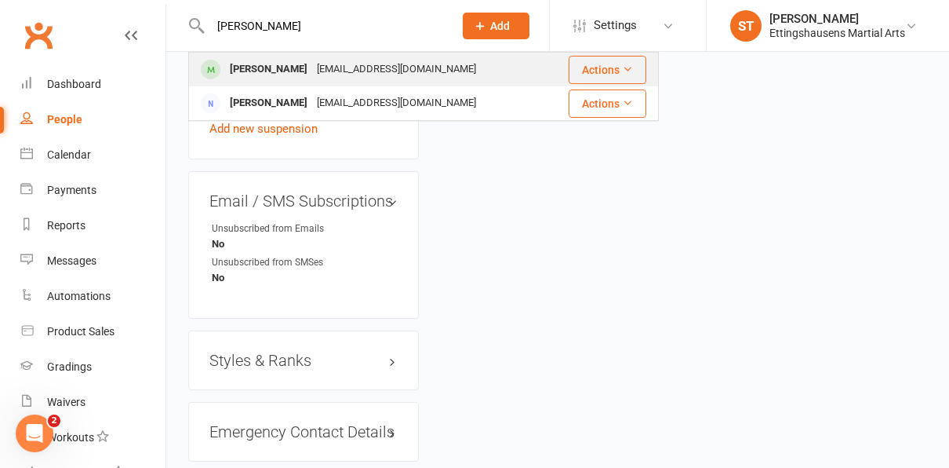
type input "[PERSON_NAME]"
click at [283, 69] on div "[PERSON_NAME]" at bounding box center [268, 69] width 87 height 23
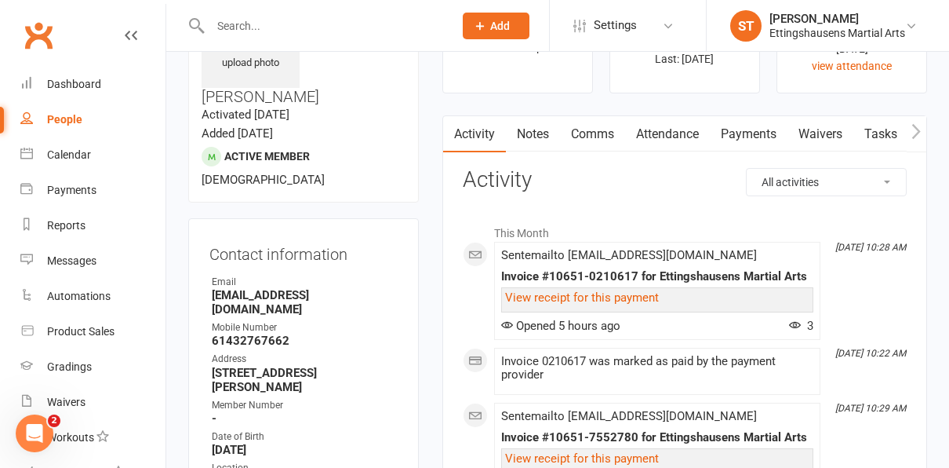
scroll to position [93, 0]
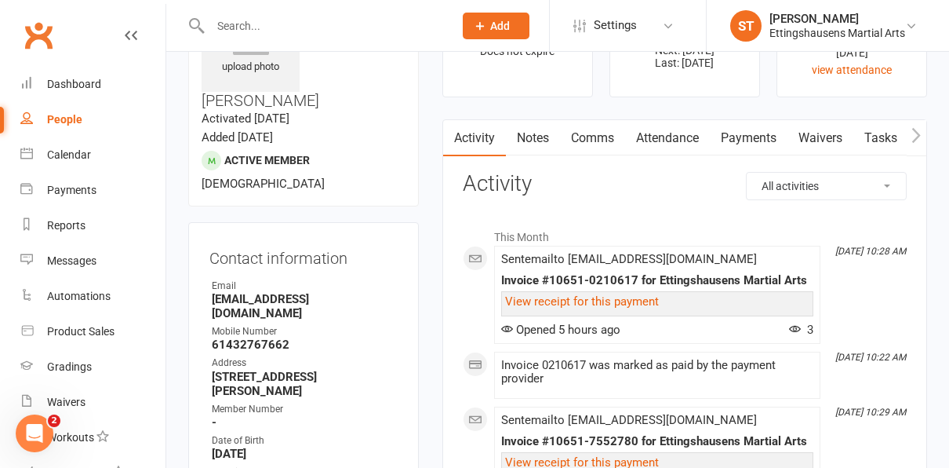
click at [760, 141] on link "Payments" at bounding box center [749, 138] width 78 height 36
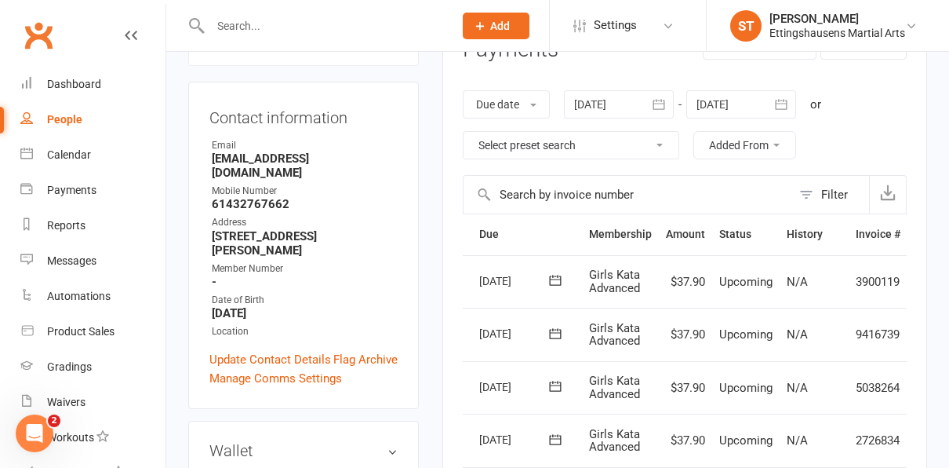
scroll to position [233, 0]
click at [536, 104] on span at bounding box center [533, 105] width 6 height 3
click at [605, 110] on div at bounding box center [619, 105] width 110 height 28
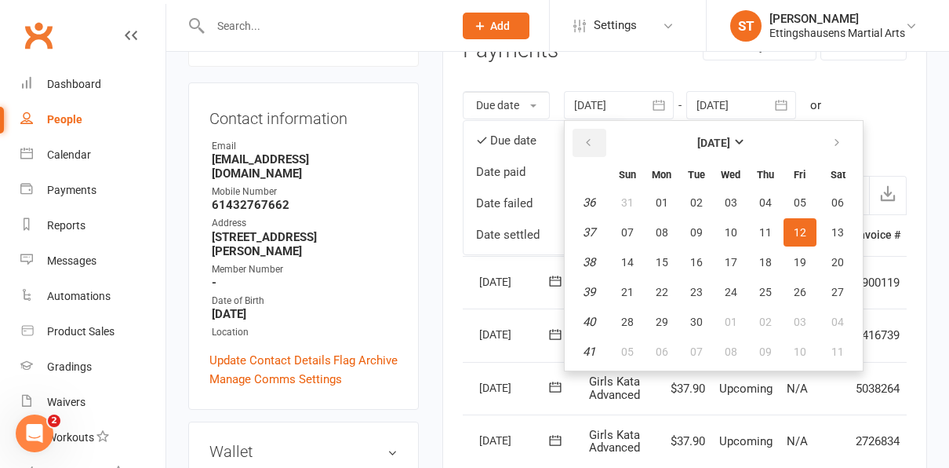
click at [593, 140] on icon "button" at bounding box center [588, 143] width 11 height 13
click at [668, 286] on span "21" at bounding box center [662, 292] width 13 height 13
type input "[DATE]"
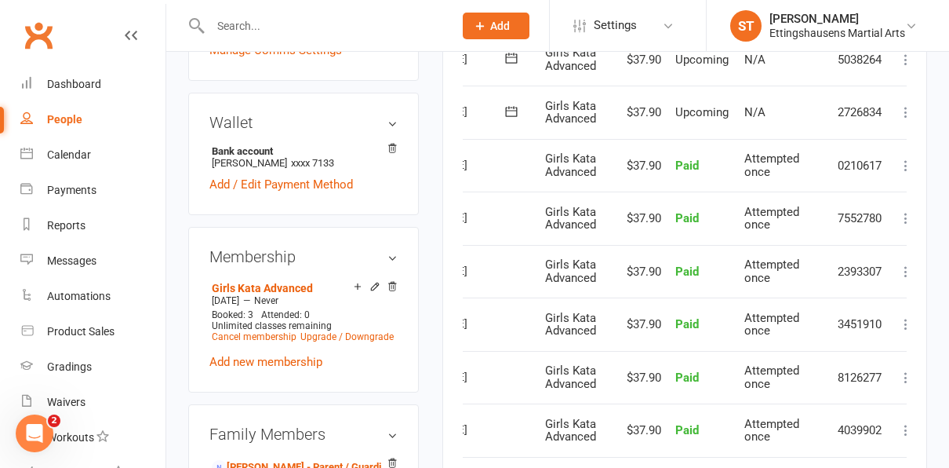
scroll to position [560, 0]
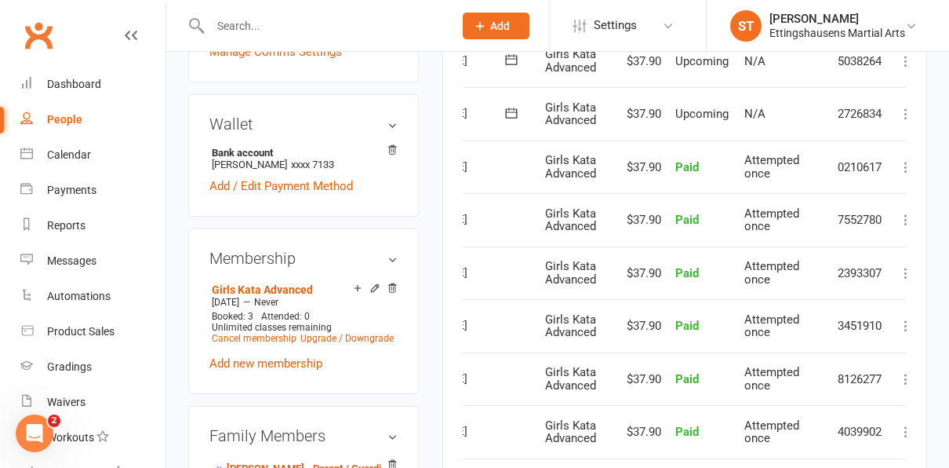
click at [685, 111] on span "Upcoming" at bounding box center [701, 114] width 53 height 14
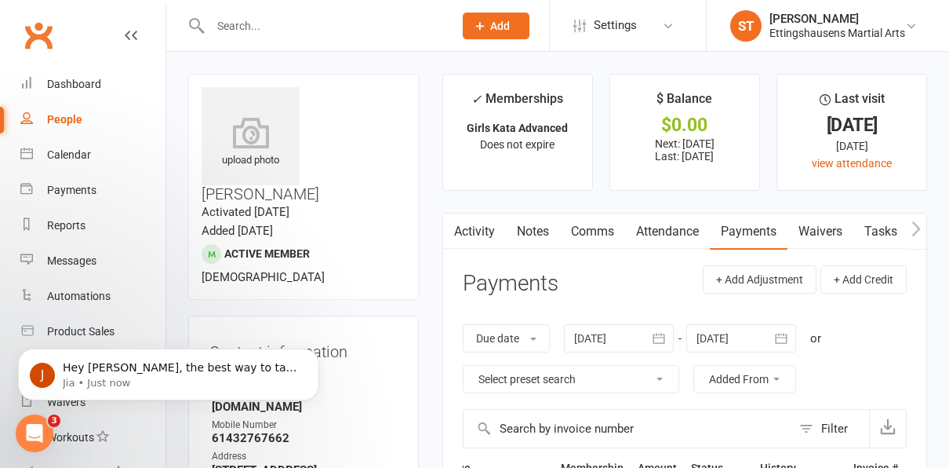
scroll to position [0, 0]
click at [86, 91] on link "Dashboard" at bounding box center [92, 84] width 145 height 35
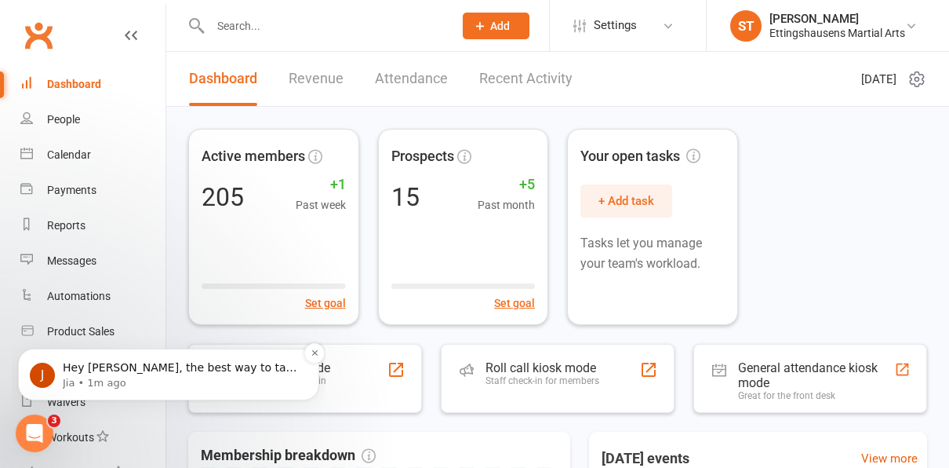
click at [90, 380] on p "Jia • 1m ago" at bounding box center [181, 383] width 237 height 14
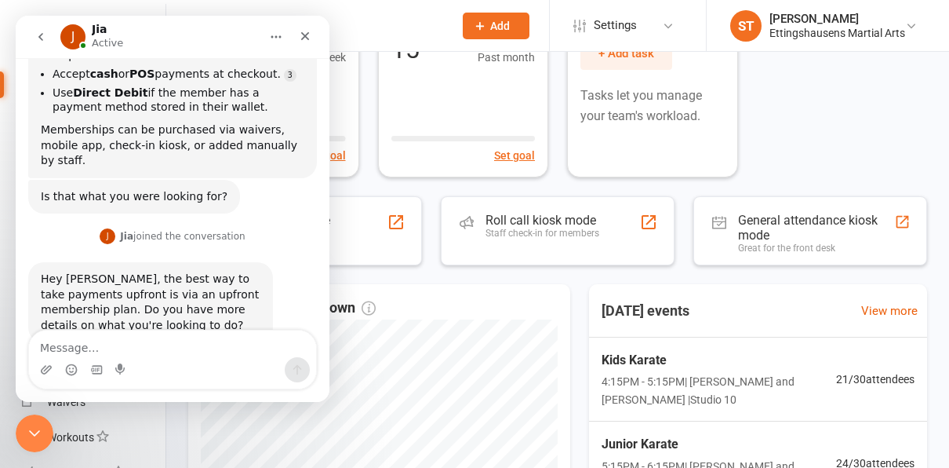
scroll to position [426, 0]
click at [400, 272] on div "Active members 205 +1 Past week Set goal Prospects 15 +5 Past month Set goal Yo…" at bounding box center [557, 354] width 783 height 791
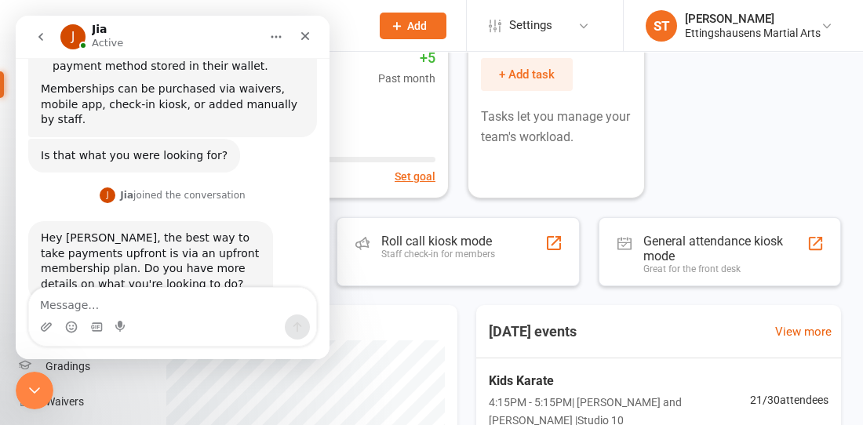
scroll to position [122, 0]
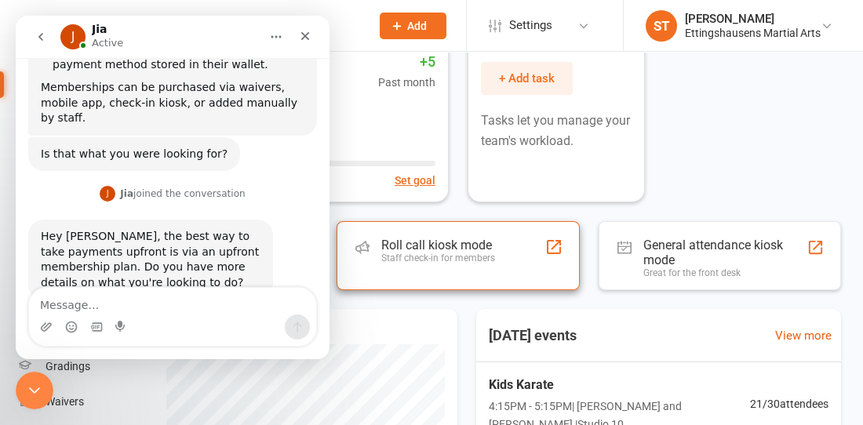
drag, startPoint x: 414, startPoint y: 217, endPoint x: 412, endPoint y: 227, distance: 10.5
click at [412, 227] on div "Active members 205 +1 Past week Set goal Prospects 15 +5 Past month Set goal Yo…" at bounding box center [458, 379] width 810 height 790
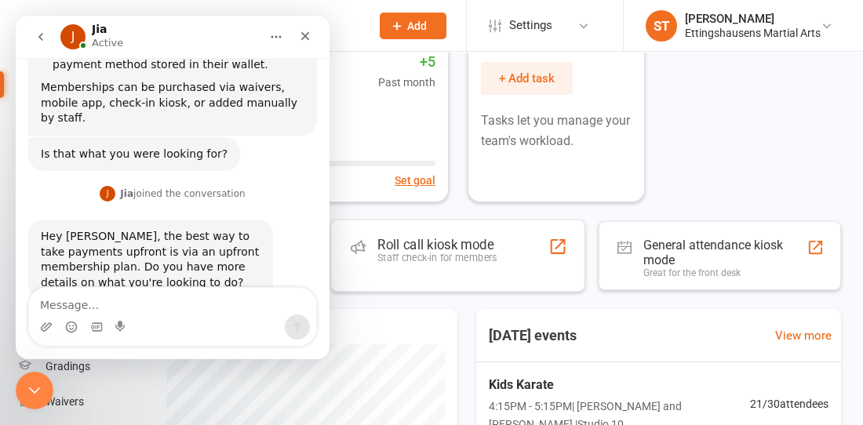
click at [309, 30] on icon "Close" at bounding box center [305, 36] width 13 height 13
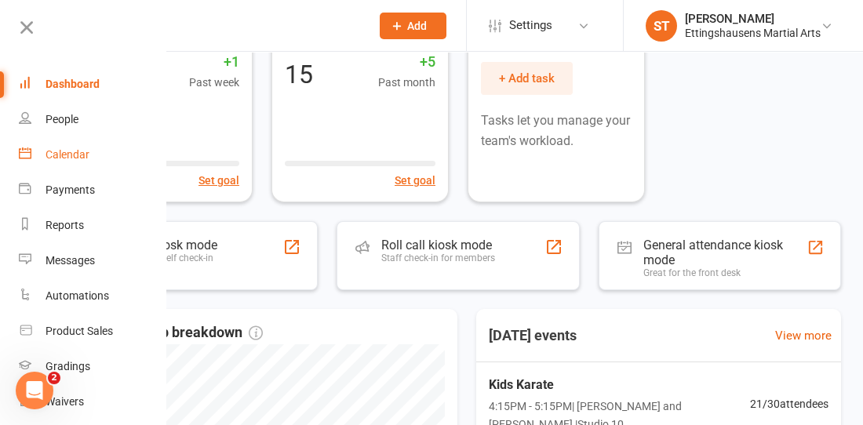
scroll to position [0, 0]
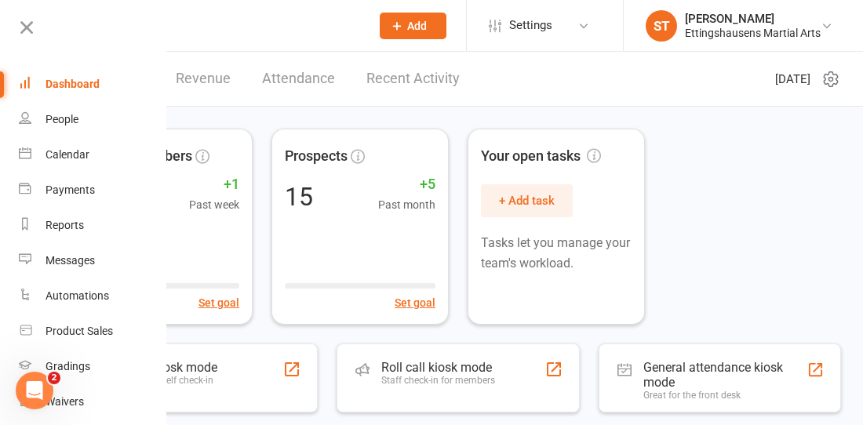
click at [246, 27] on input "text" at bounding box center [226, 26] width 267 height 22
click at [36, 27] on icon at bounding box center [27, 27] width 22 height 22
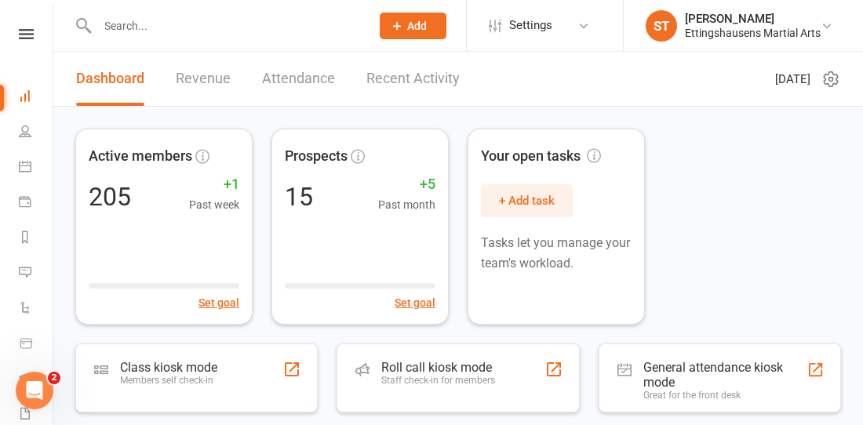
click at [136, 26] on input "text" at bounding box center [226, 26] width 267 height 22
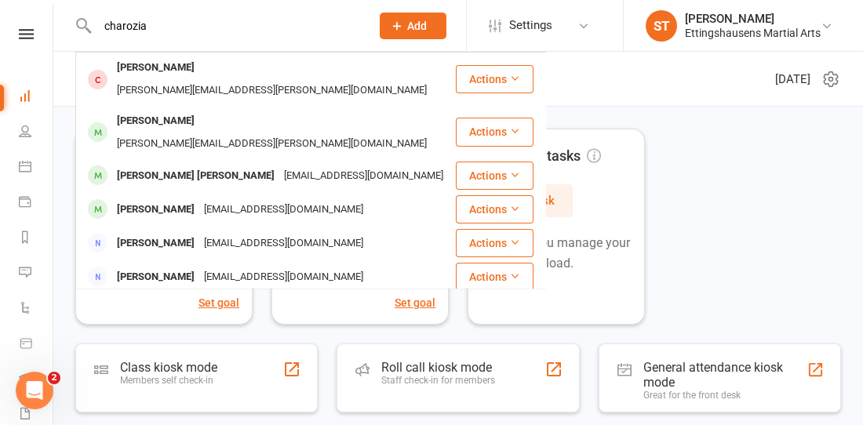
type input "charozia"
click at [705, 134] on div "Active members 205 +1 Past week Set goal Prospects 15 +5 Past month Set goal Yo…" at bounding box center [458, 227] width 766 height 196
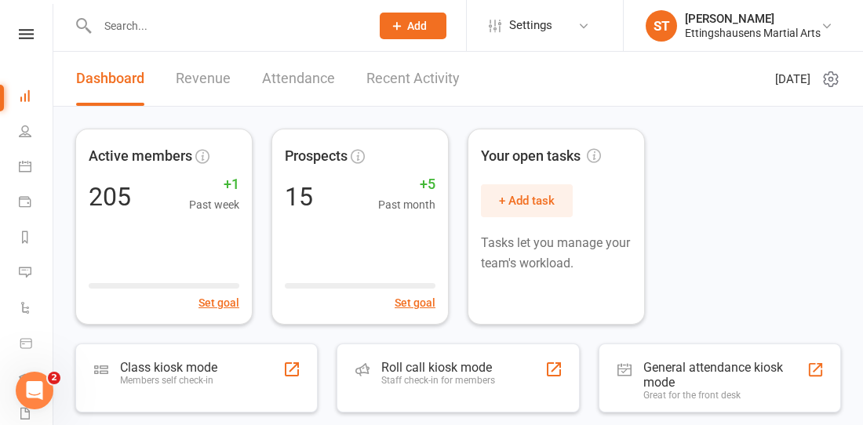
click at [172, 35] on input "text" at bounding box center [226, 26] width 267 height 22
type input "v"
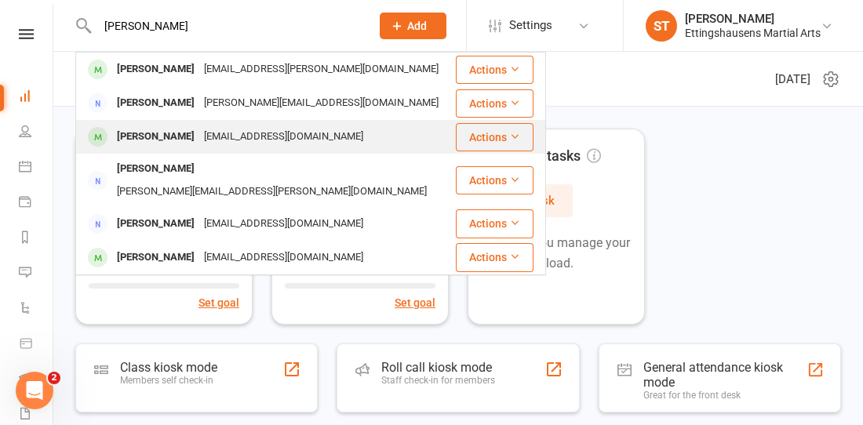
type input "[PERSON_NAME]"
click at [188, 131] on div "[PERSON_NAME]" at bounding box center [155, 137] width 87 height 23
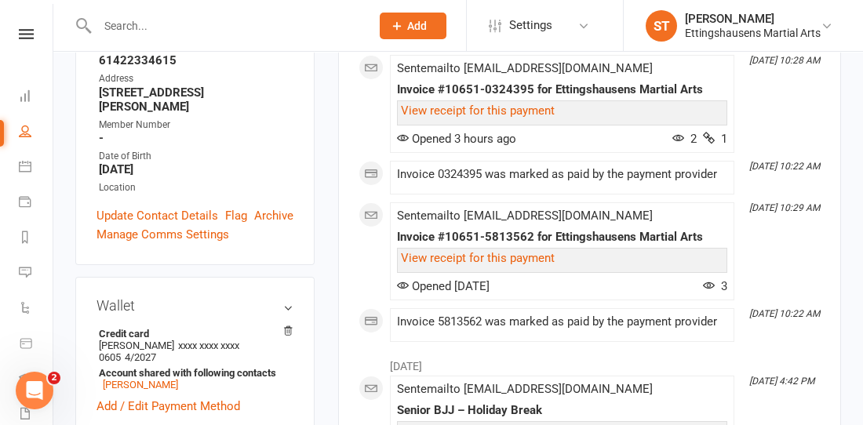
scroll to position [109, 0]
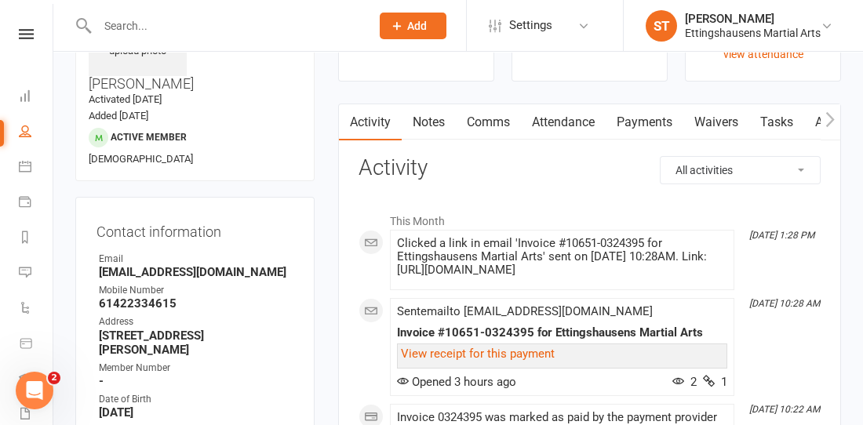
click at [664, 129] on link "Payments" at bounding box center [645, 122] width 78 height 36
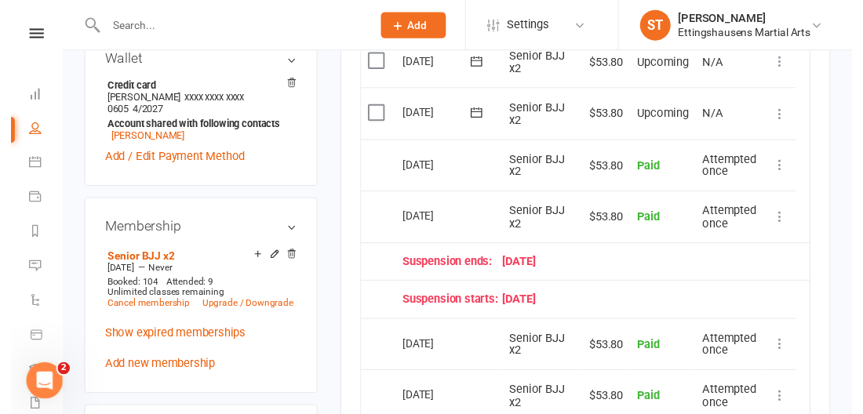
scroll to position [599, 0]
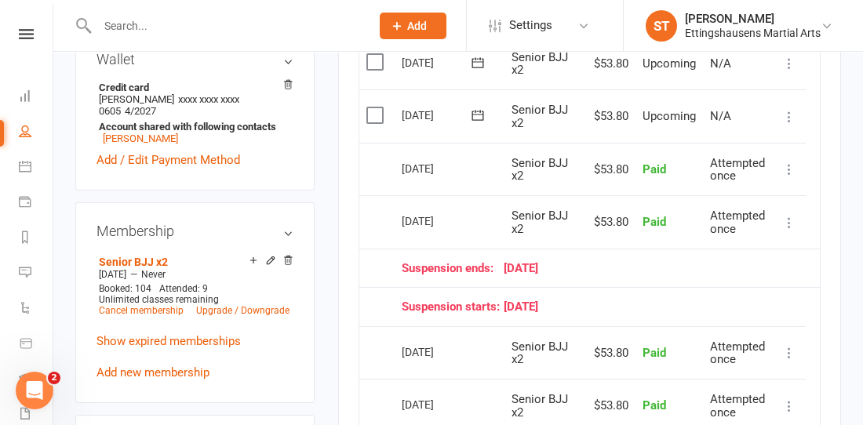
click at [790, 215] on icon at bounding box center [789, 223] width 16 height 16
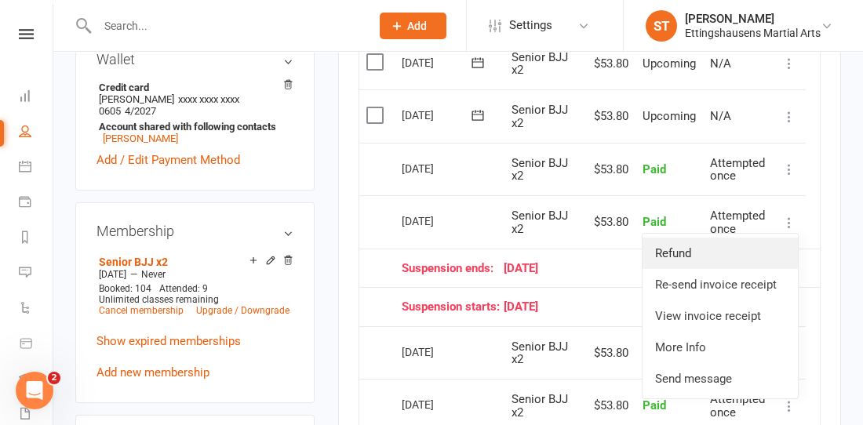
click at [742, 238] on link "Refund" at bounding box center [720, 253] width 155 height 31
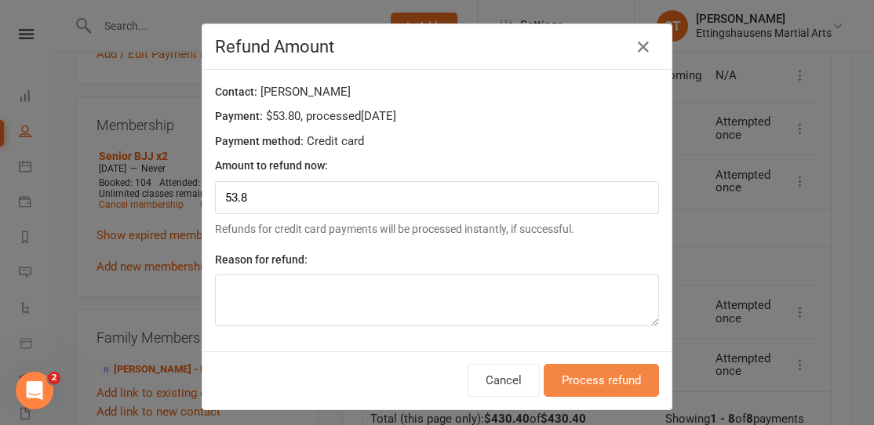
click at [596, 390] on button "Process refund" at bounding box center [601, 380] width 115 height 33
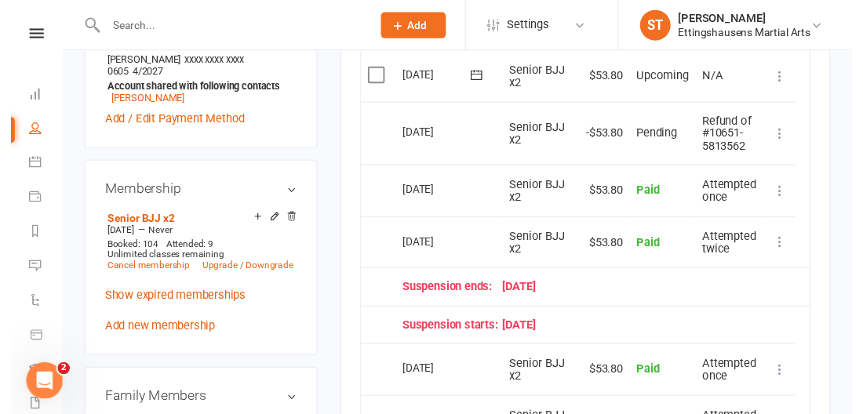
scroll to position [635, 0]
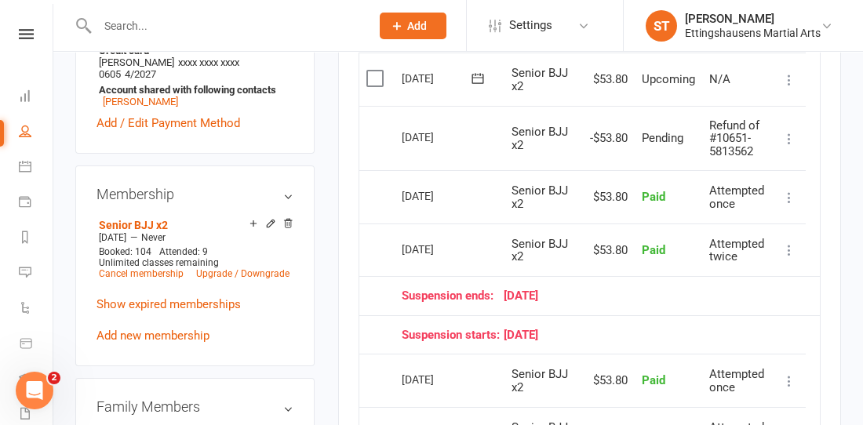
click at [787, 192] on icon at bounding box center [789, 198] width 16 height 16
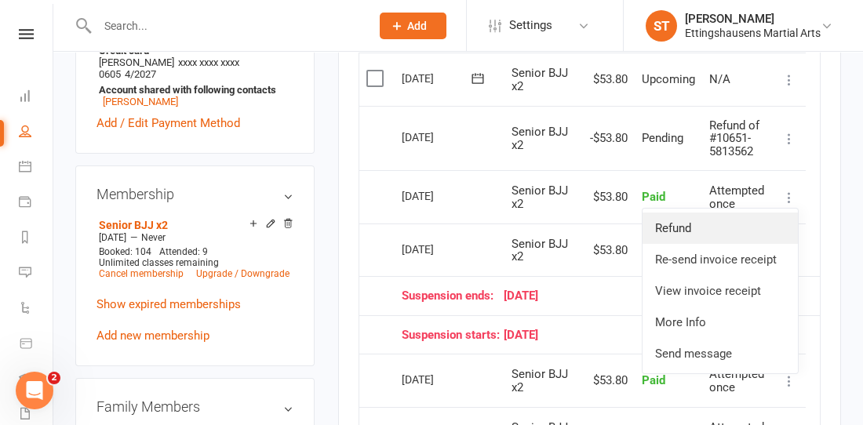
click at [732, 225] on link "Refund" at bounding box center [720, 228] width 155 height 31
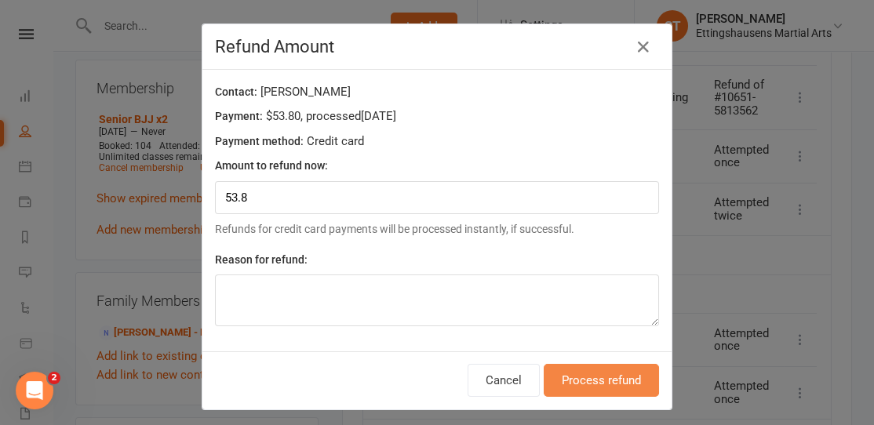
click at [563, 388] on button "Process refund" at bounding box center [601, 380] width 115 height 33
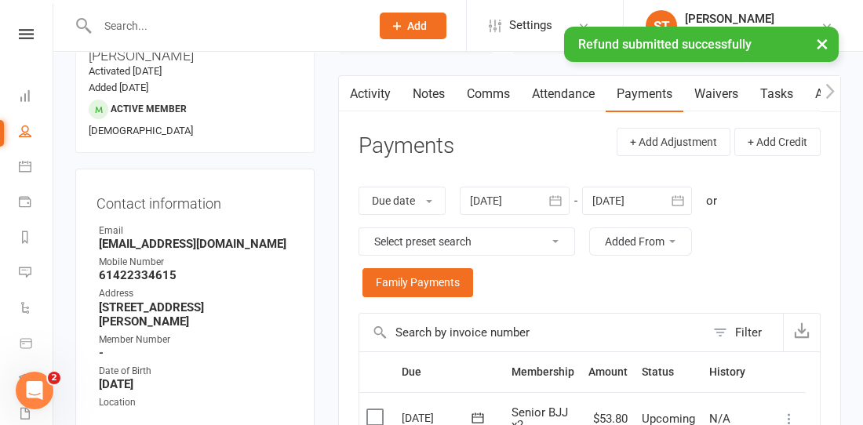
scroll to position [0, 0]
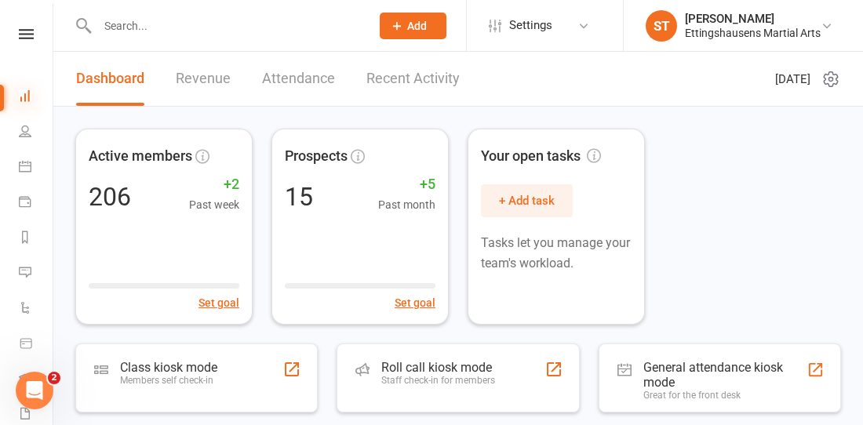
click at [26, 95] on icon at bounding box center [25, 95] width 13 height 13
click at [31, 107] on link "Dashboard" at bounding box center [36, 97] width 35 height 35
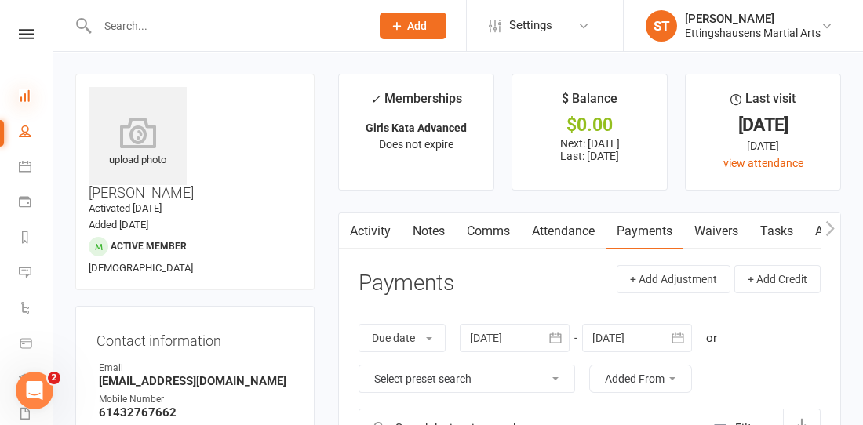
click at [27, 89] on icon at bounding box center [25, 95] width 13 height 13
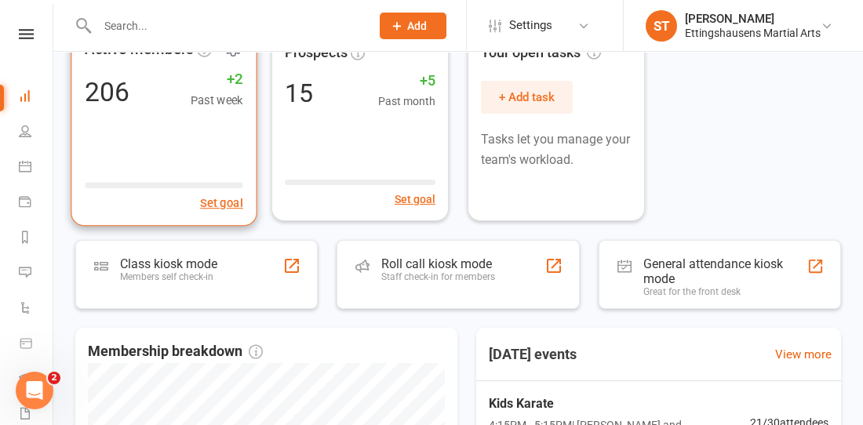
scroll to position [104, 0]
click at [237, 158] on div "Active members 206 +2 Past week Set goal" at bounding box center [164, 123] width 186 height 206
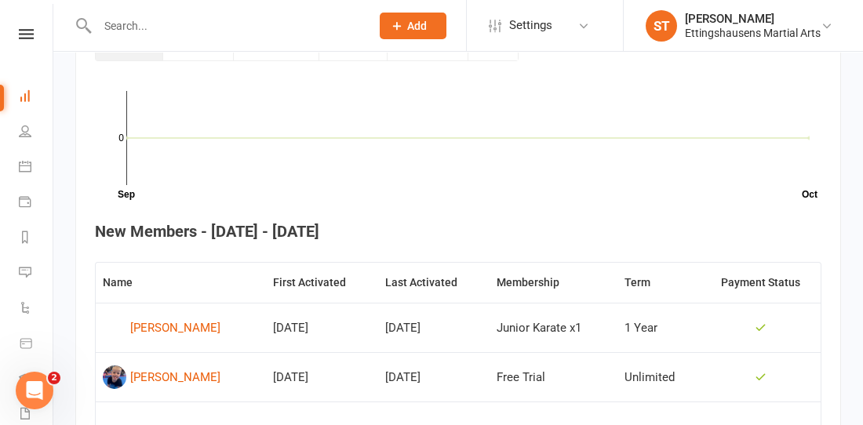
scroll to position [478, 0]
click at [200, 329] on div "[PERSON_NAME]" at bounding box center [175, 327] width 90 height 24
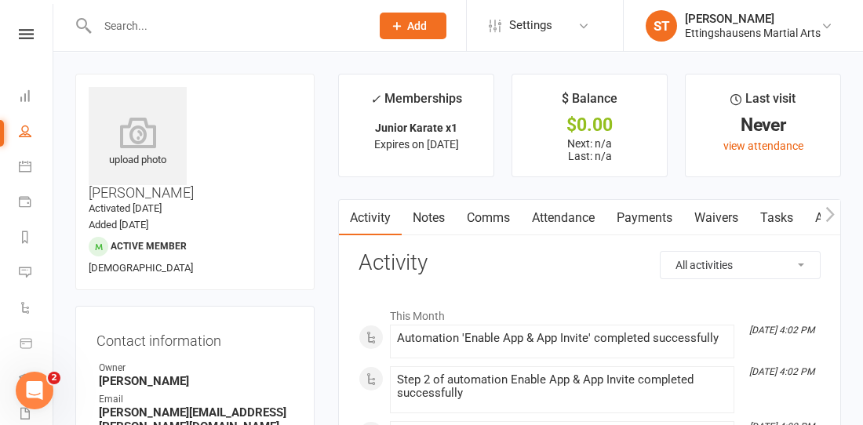
scroll to position [69, 0]
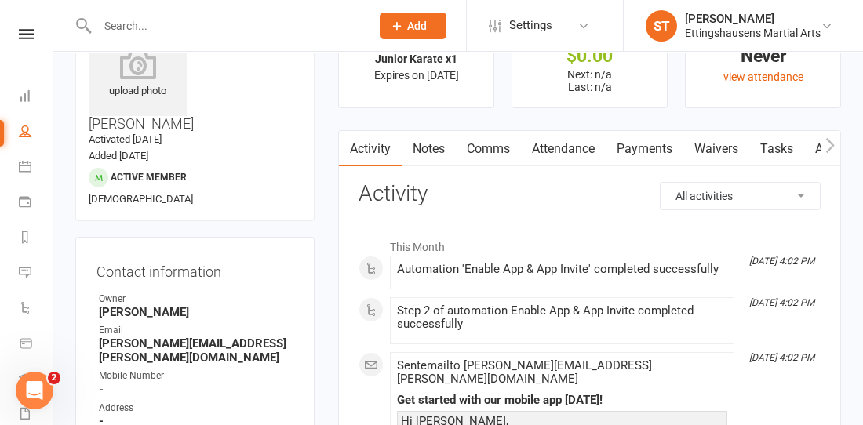
click at [650, 158] on link "Payments" at bounding box center [645, 149] width 78 height 36
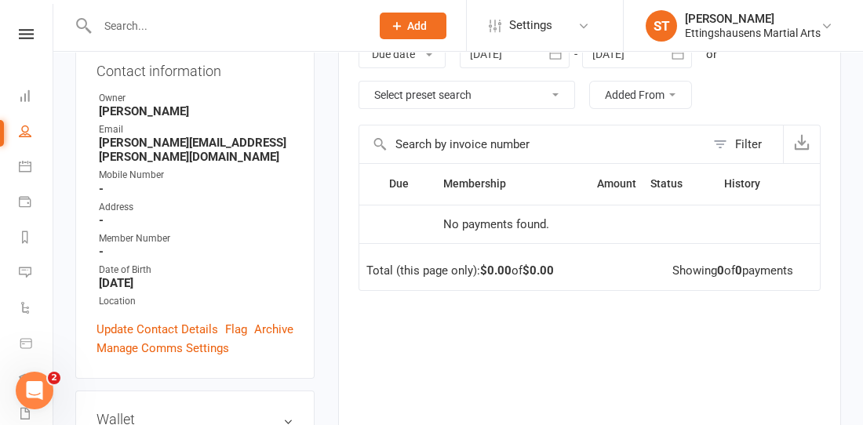
scroll to position [373, 0]
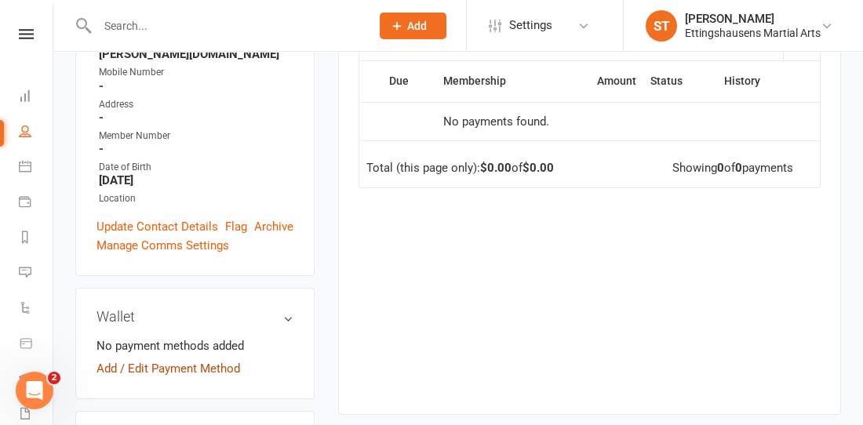
click at [167, 359] on link "Add / Edit Payment Method" at bounding box center [168, 368] width 144 height 19
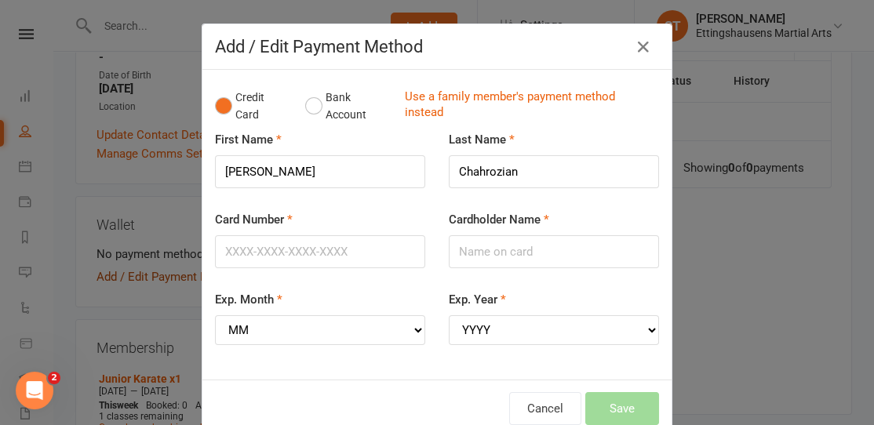
click at [167, 306] on div "Add / Edit Payment Method Credit Card Bank Account Use a family member's paymen…" at bounding box center [437, 212] width 874 height 425
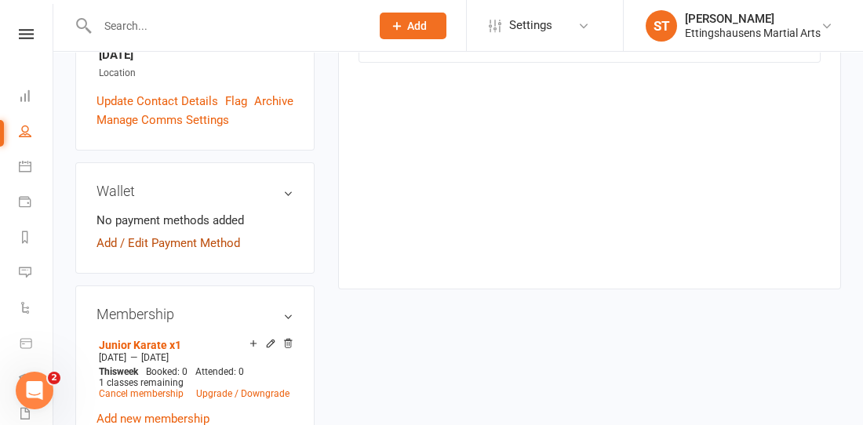
scroll to position [500, 0]
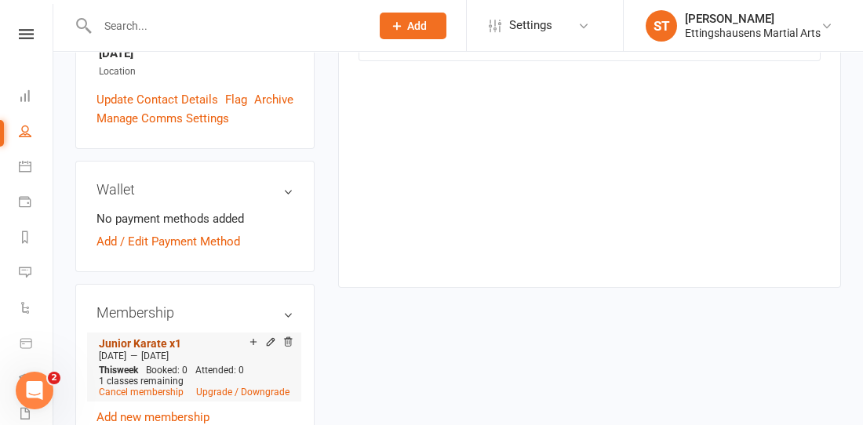
click at [139, 337] on link "Junior Karate x1" at bounding box center [140, 343] width 82 height 13
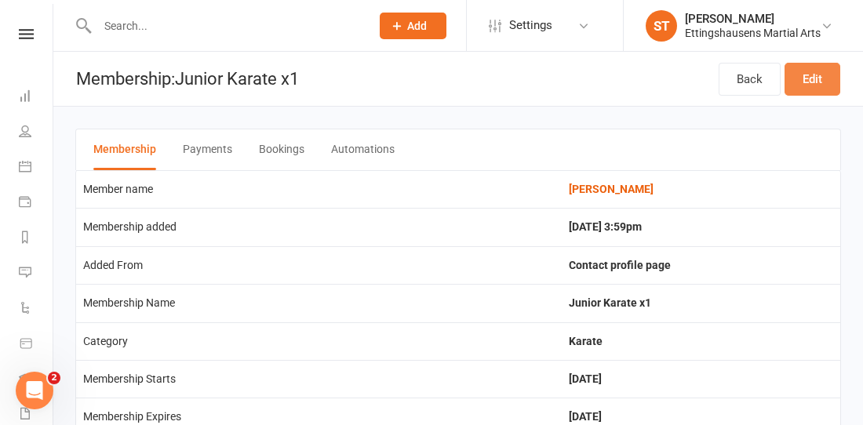
click at [814, 75] on link "Edit" at bounding box center [813, 79] width 56 height 33
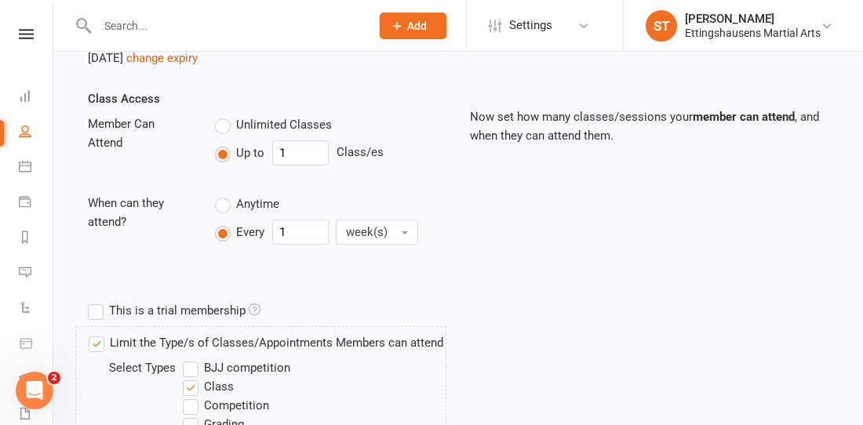
scroll to position [340, 0]
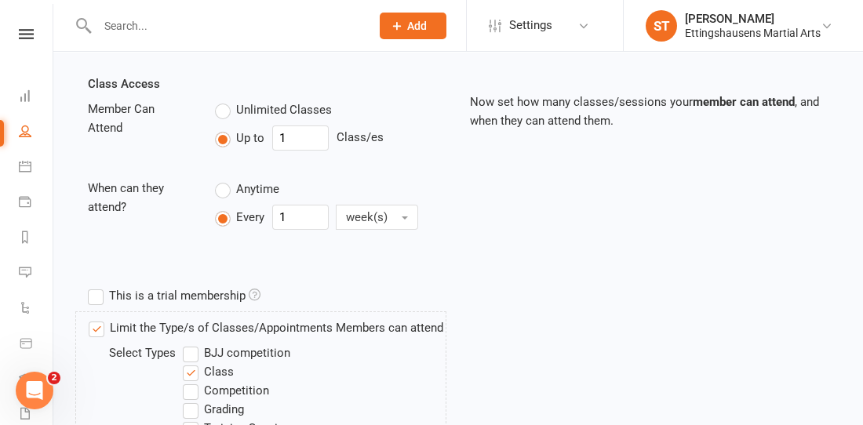
click at [31, 127] on link "People" at bounding box center [36, 132] width 35 height 35
select select "100"
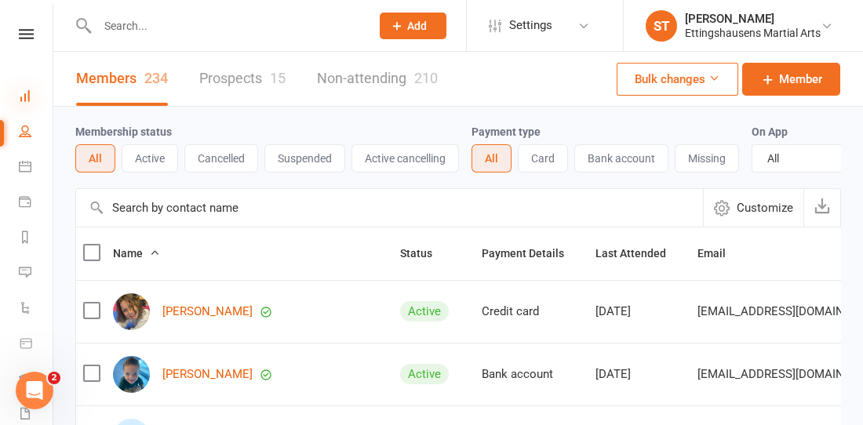
click at [26, 99] on icon at bounding box center [25, 95] width 13 height 13
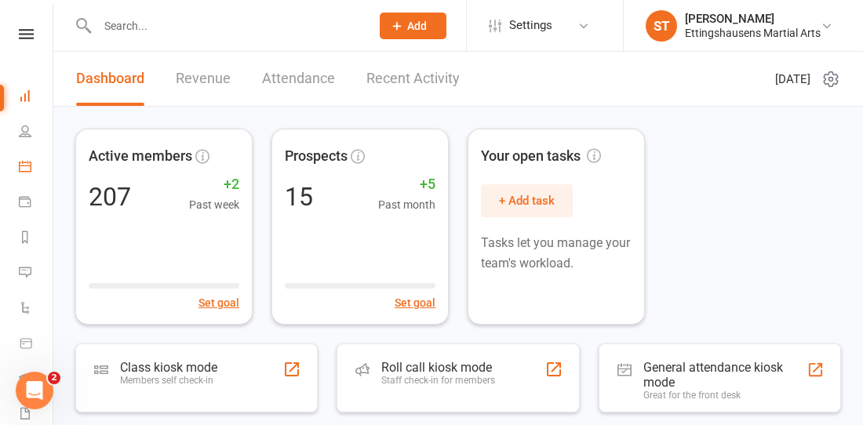
click at [20, 177] on link "Calendar" at bounding box center [36, 168] width 35 height 35
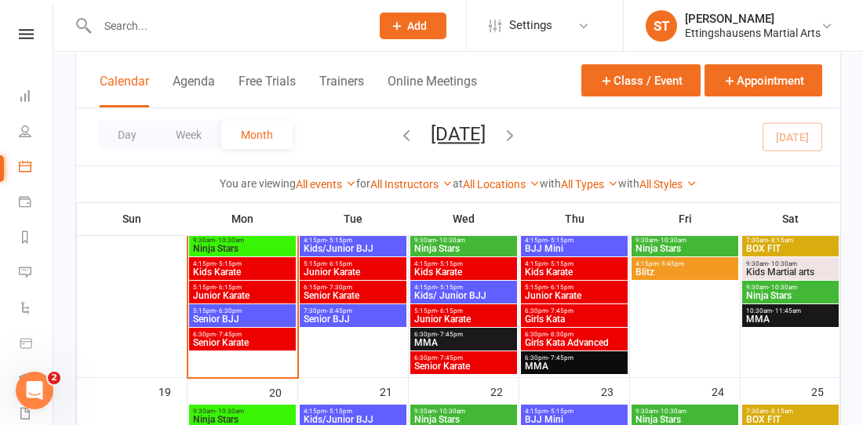
scroll to position [443, 0]
click at [237, 276] on span "Kids Karate" at bounding box center [242, 272] width 100 height 9
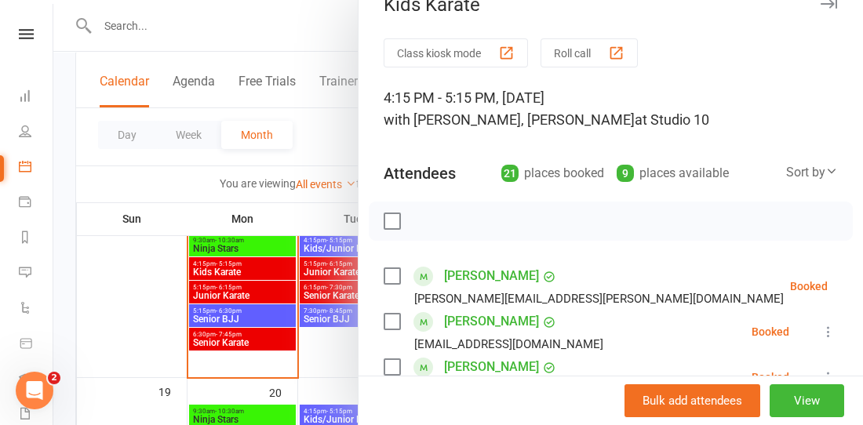
scroll to position [0, 0]
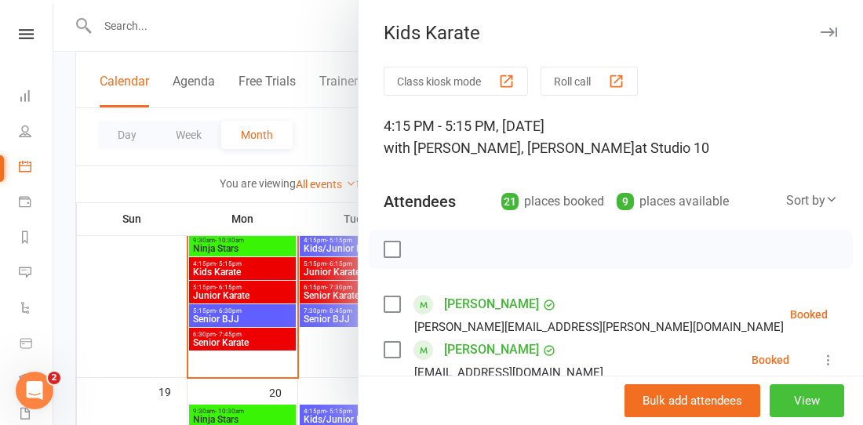
click at [786, 404] on button "View" at bounding box center [807, 400] width 75 height 33
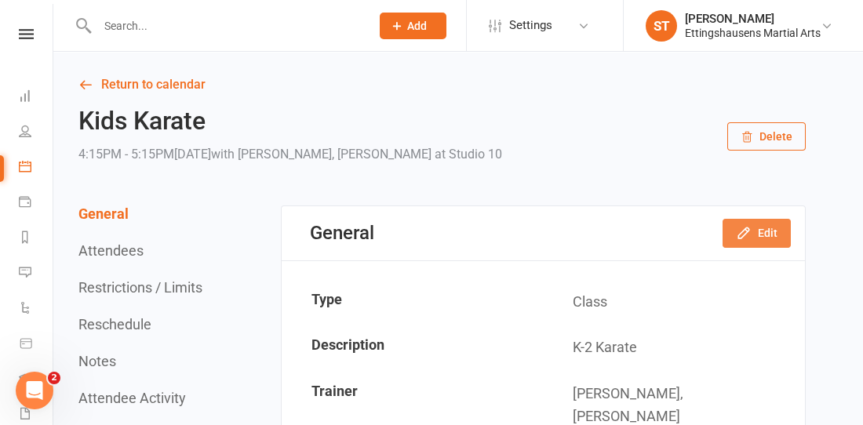
click at [756, 233] on button "Edit" at bounding box center [757, 233] width 68 height 28
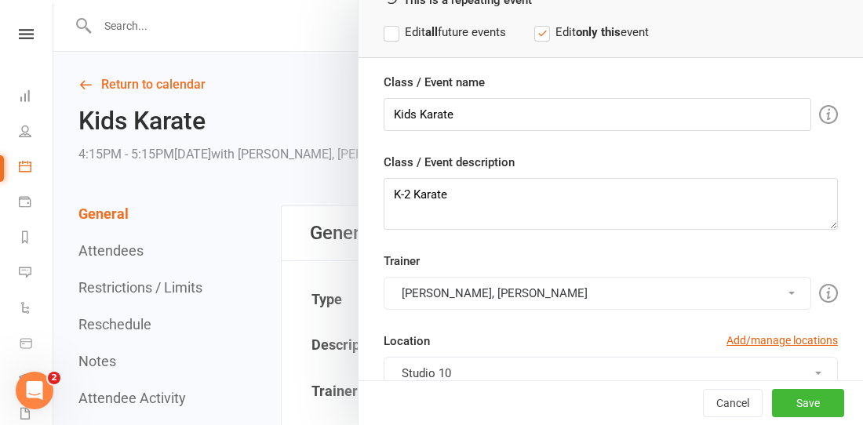
scroll to position [93, 0]
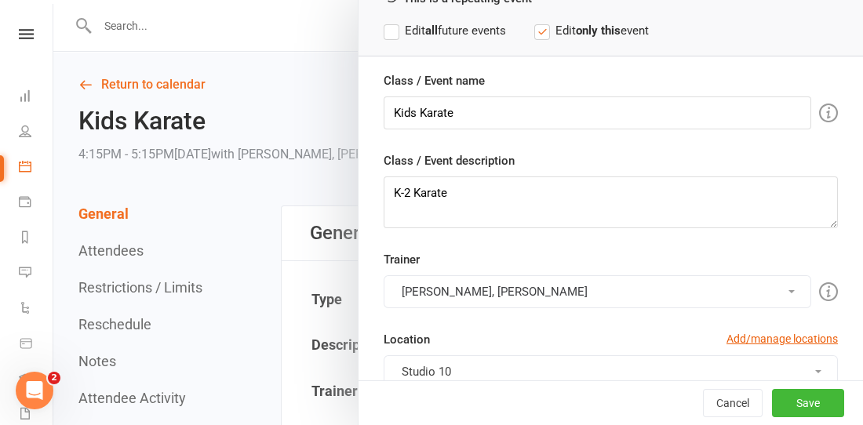
click at [570, 282] on button "[PERSON_NAME], [PERSON_NAME]" at bounding box center [598, 291] width 428 height 33
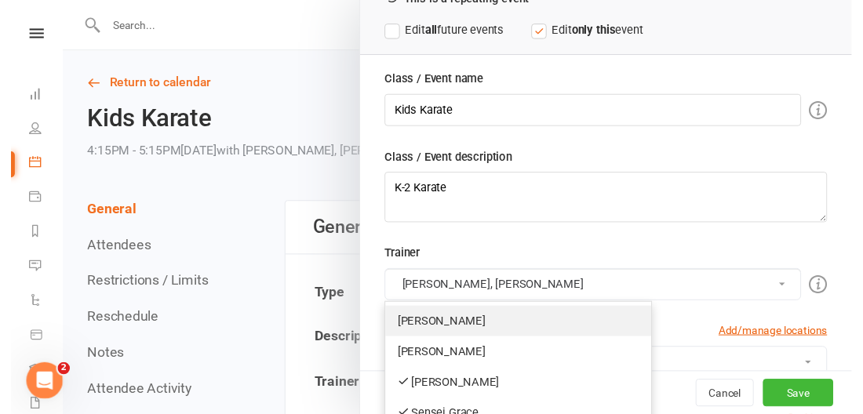
scroll to position [173, 0]
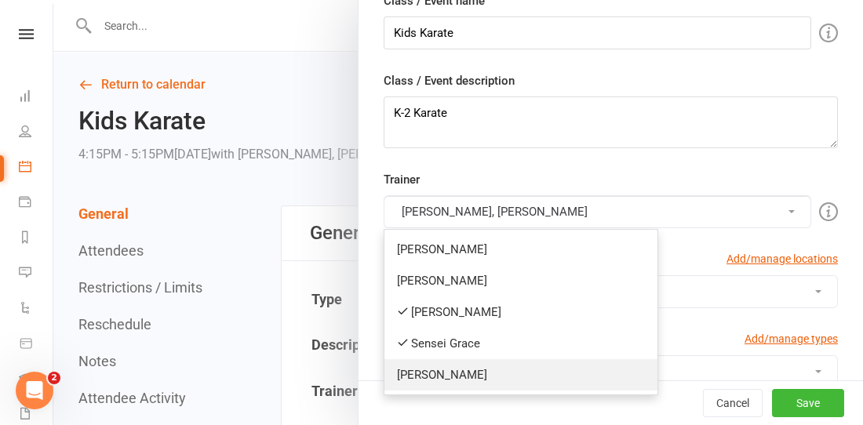
click at [439, 379] on link "[PERSON_NAME]" at bounding box center [520, 374] width 273 height 31
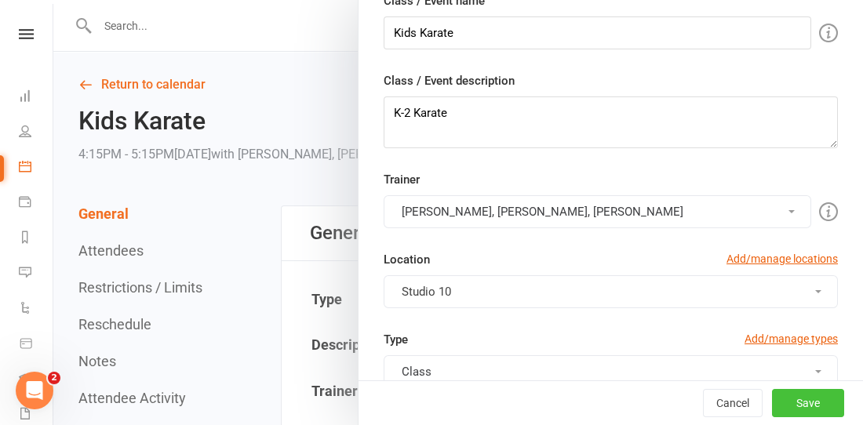
click at [777, 400] on button "Save" at bounding box center [808, 403] width 72 height 28
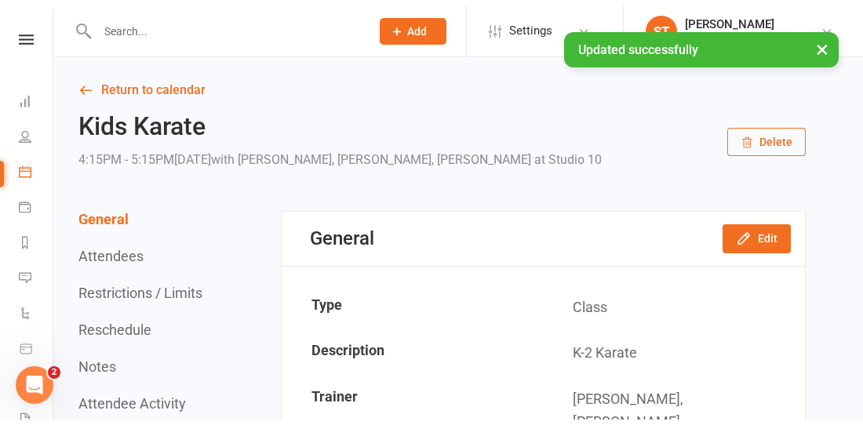
scroll to position [468, 0]
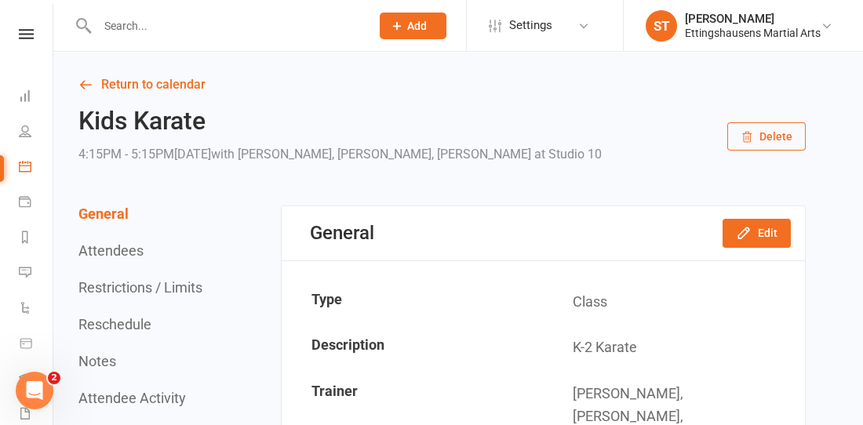
click at [777, 400] on td "[PERSON_NAME], [PERSON_NAME], [PERSON_NAME]" at bounding box center [674, 416] width 260 height 89
click at [421, 28] on span "Add" at bounding box center [417, 26] width 20 height 13
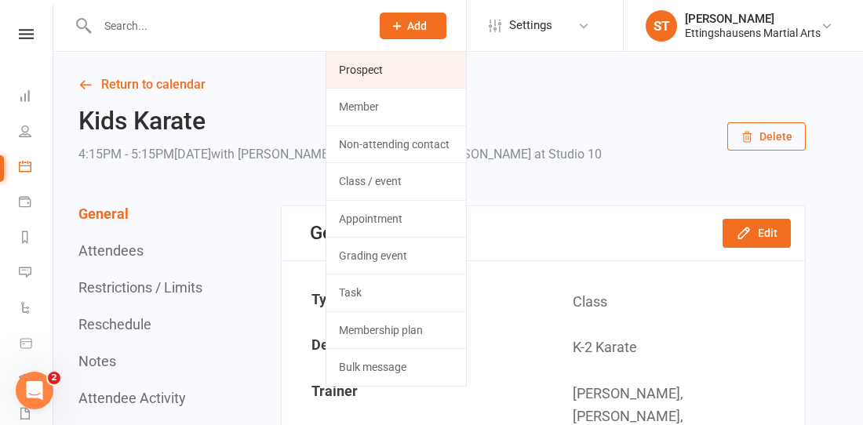
click at [406, 71] on link "Prospect" at bounding box center [396, 70] width 140 height 36
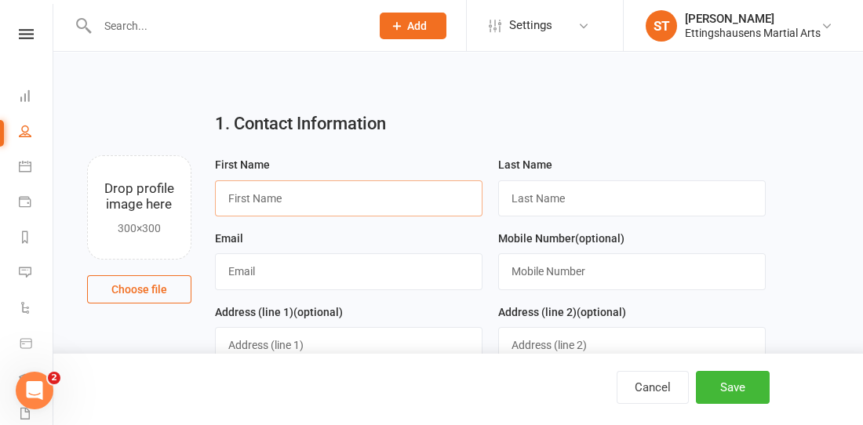
click at [274, 191] on input "text" at bounding box center [349, 198] width 268 height 36
type input "[PERSON_NAME]"
click at [566, 198] on input "text" at bounding box center [632, 198] width 268 height 36
type input "hu"
click at [261, 253] on input "text" at bounding box center [349, 271] width 268 height 36
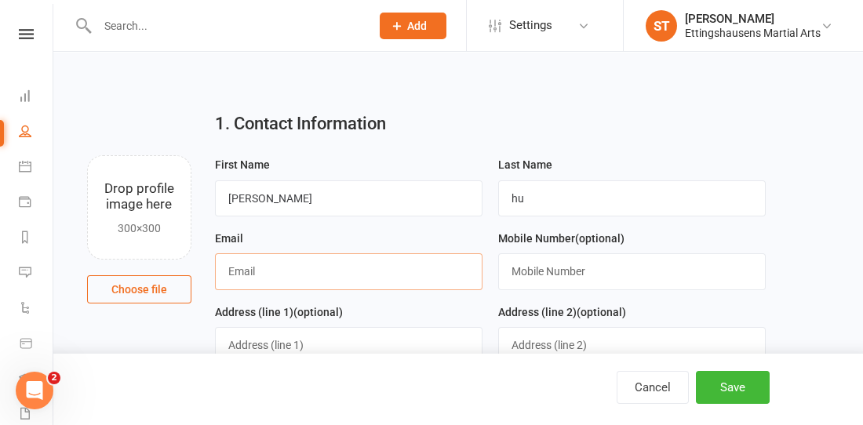
click at [244, 275] on input "text" at bounding box center [349, 271] width 268 height 36
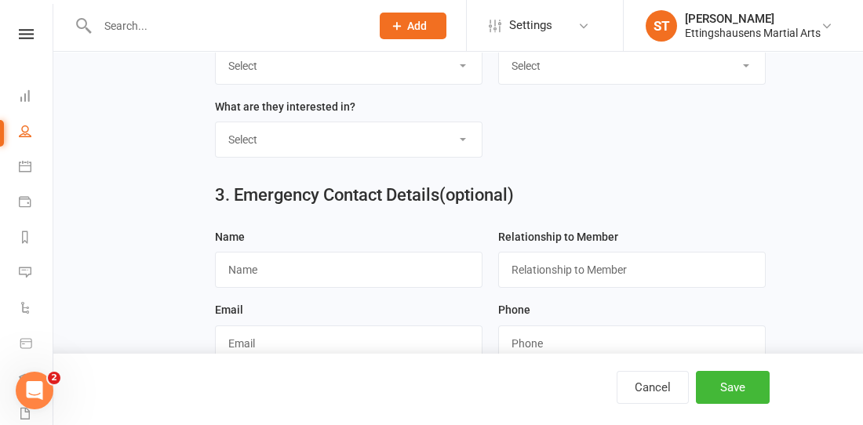
scroll to position [807, 0]
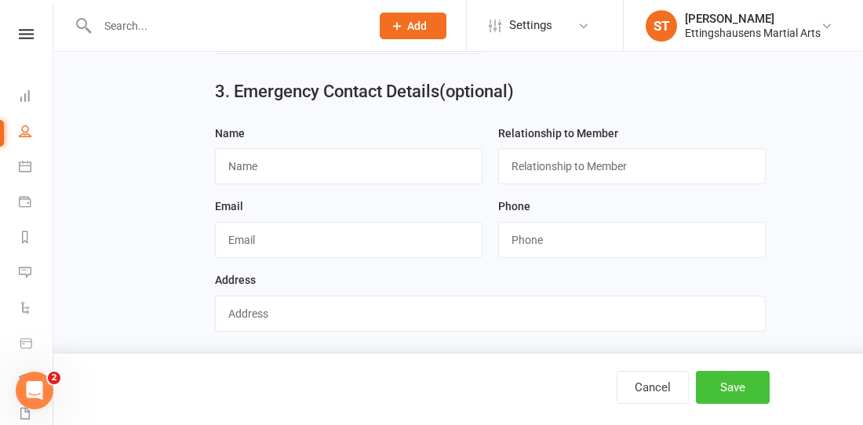
type input "[EMAIL_ADDRESS][DOMAIN_NAME]"
click at [722, 399] on button "Save" at bounding box center [733, 387] width 74 height 33
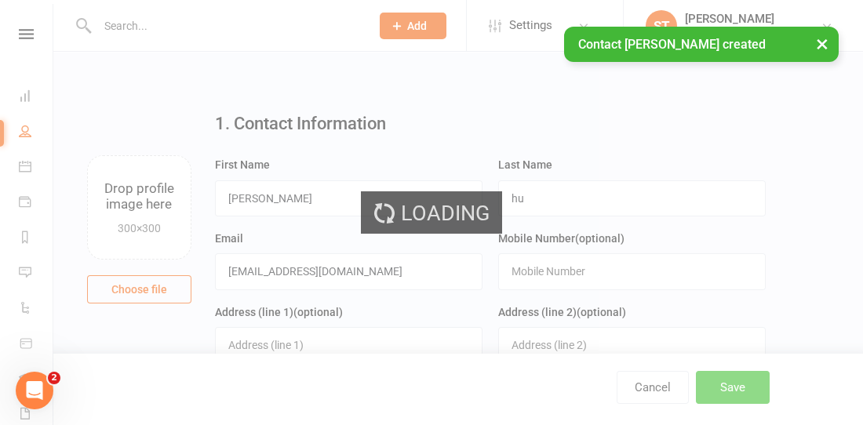
scroll to position [468, 0]
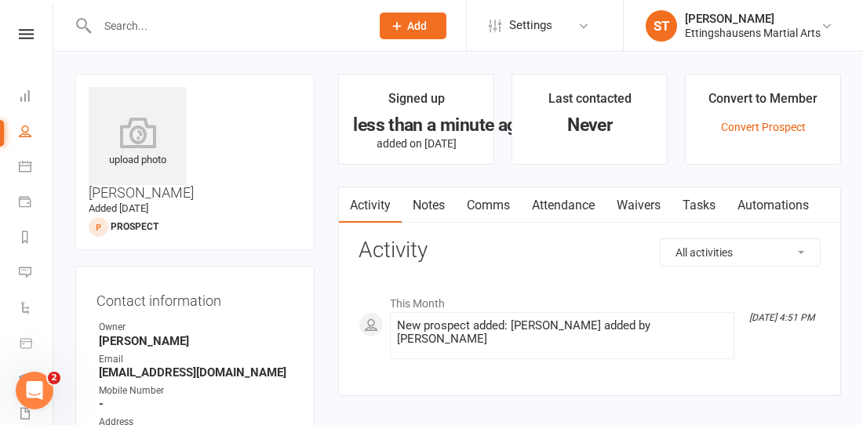
click at [165, 51] on div "Prospect Member Non-attending contact Class / event Appointment Grading event T…" at bounding box center [431, 26] width 863 height 52
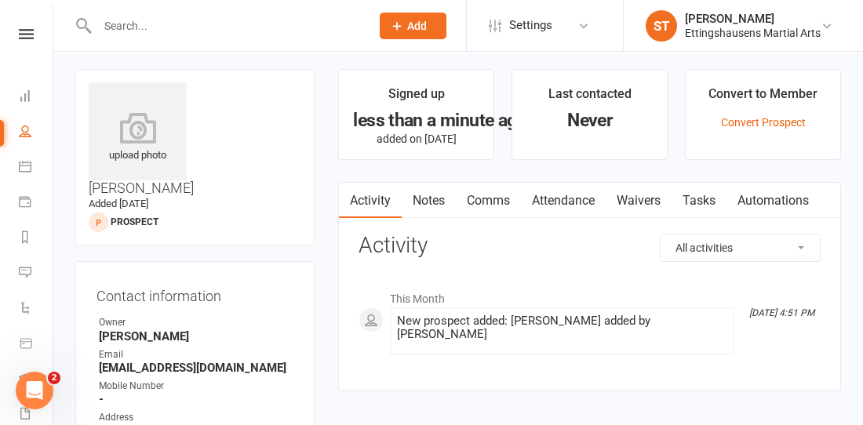
click at [607, 276] on div "This Month [DATE] 4:51 PM New prospect added: [PERSON_NAME] added by [PERSON_NA…" at bounding box center [590, 319] width 462 height 96
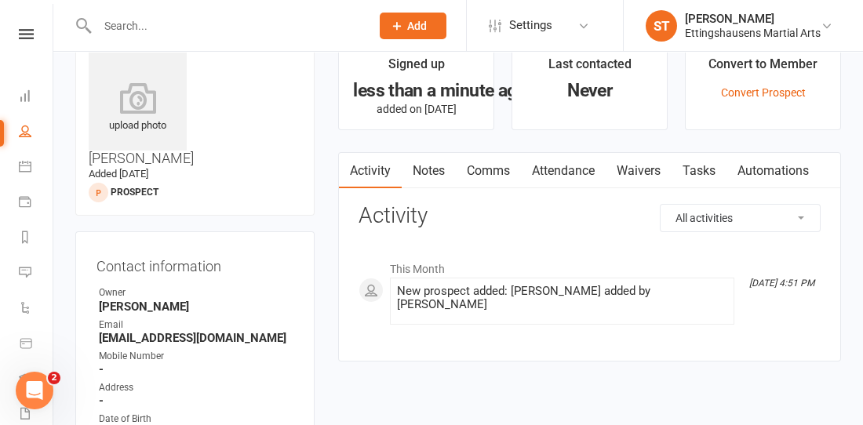
scroll to position [0, 0]
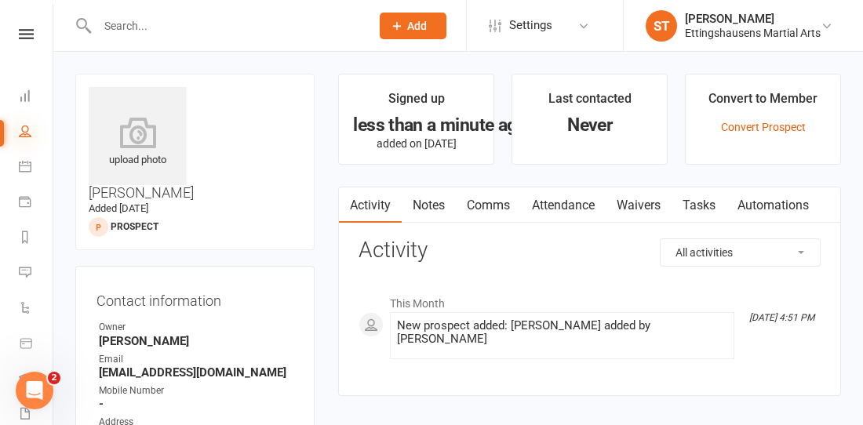
click at [26, 133] on icon at bounding box center [25, 131] width 13 height 13
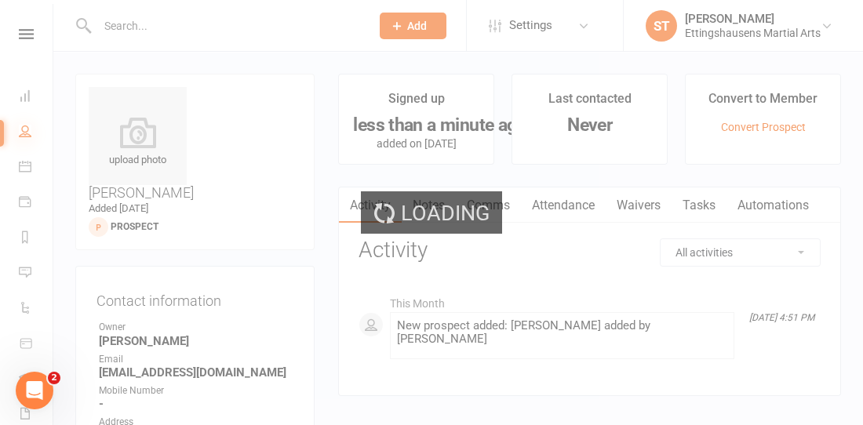
select select "100"
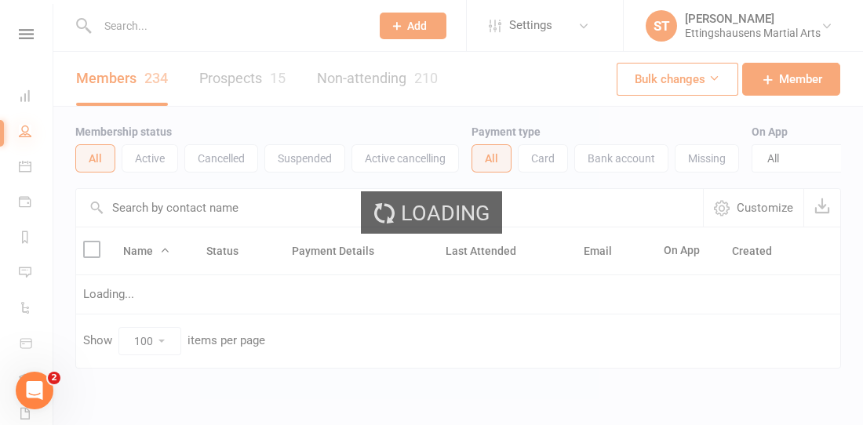
click at [26, 133] on div "Loading" at bounding box center [431, 212] width 863 height 425
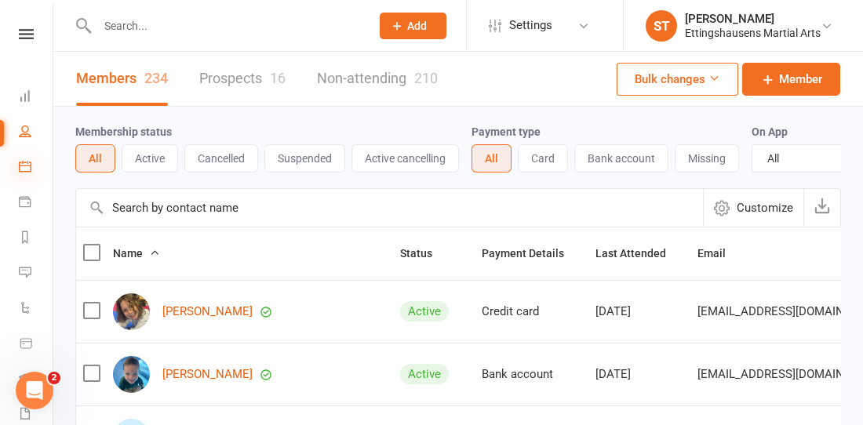
click at [28, 172] on icon at bounding box center [25, 166] width 13 height 13
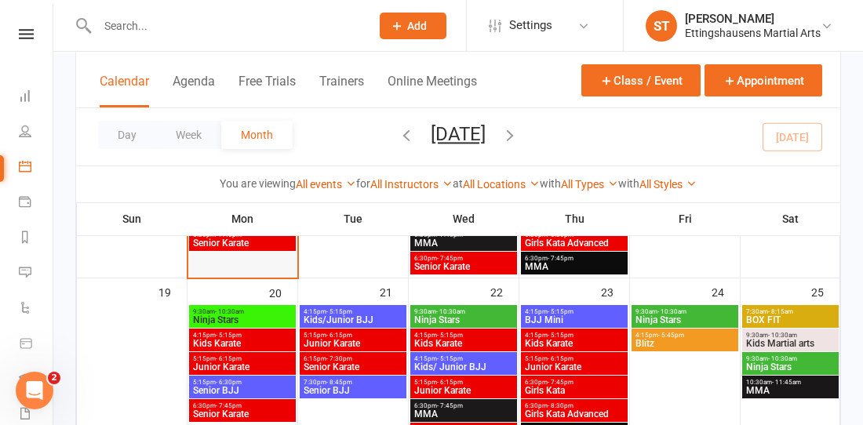
scroll to position [595, 0]
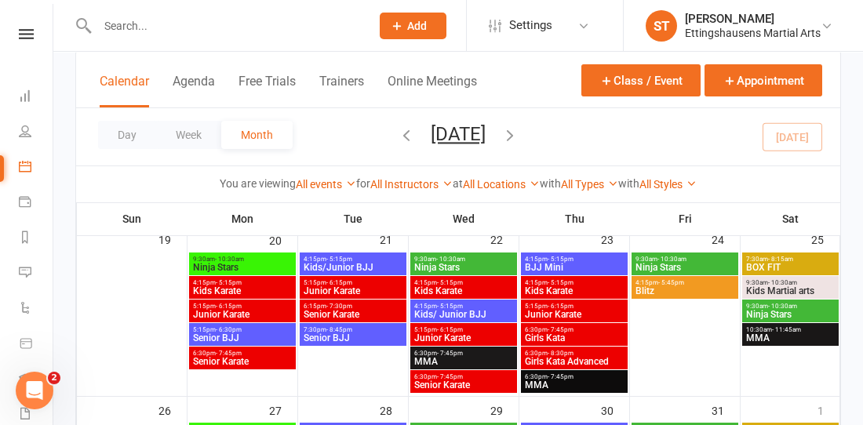
click at [252, 287] on span "Kids Karate" at bounding box center [242, 290] width 100 height 9
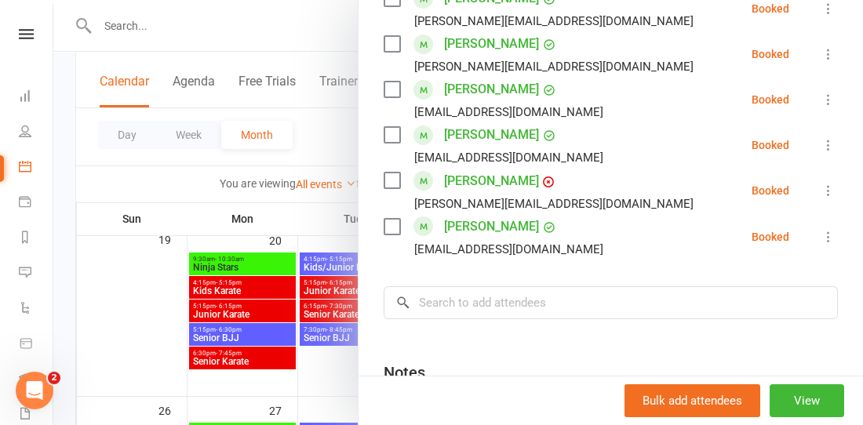
scroll to position [898, 0]
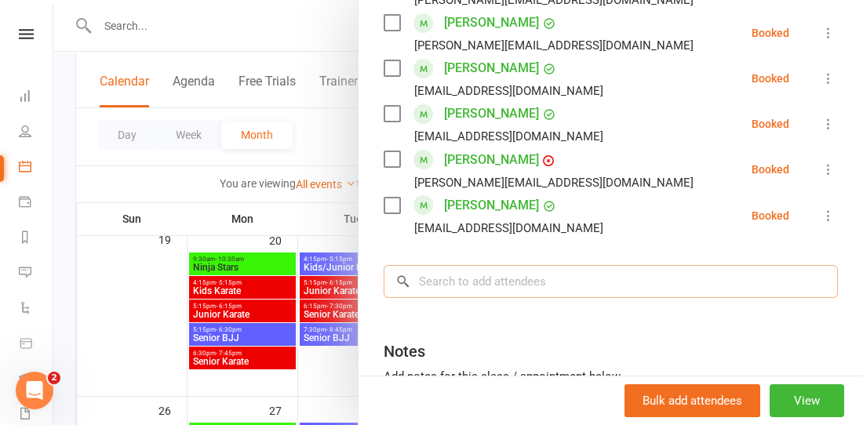
click at [462, 265] on input "search" at bounding box center [611, 281] width 454 height 33
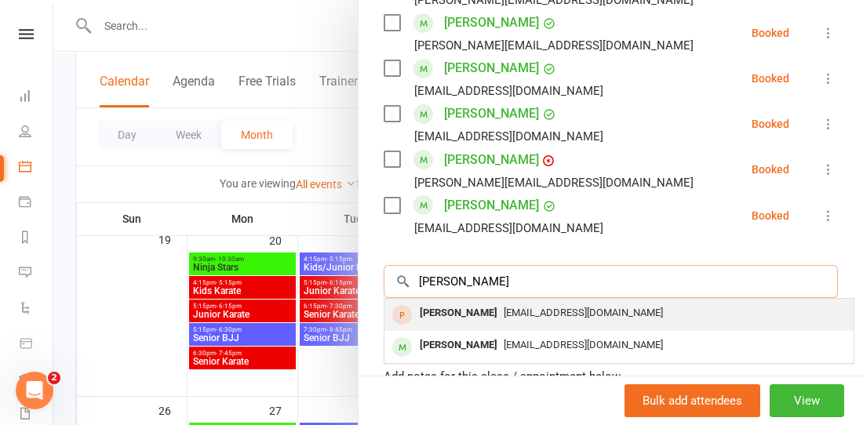
type input "[PERSON_NAME]"
click at [504, 307] on span "[EMAIL_ADDRESS][DOMAIN_NAME]" at bounding box center [583, 313] width 159 height 12
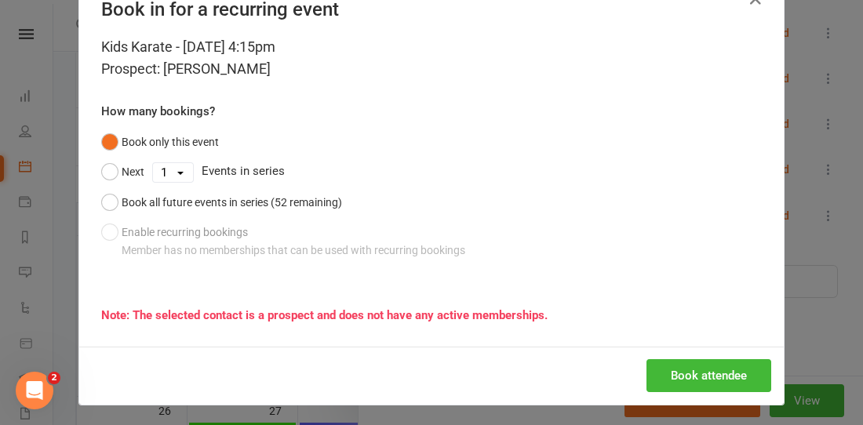
scroll to position [46, 0]
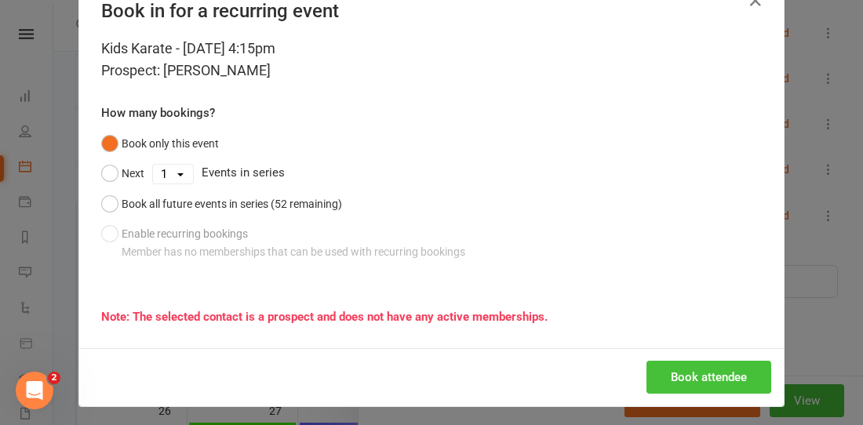
click at [706, 377] on button "Book attendee" at bounding box center [708, 377] width 125 height 33
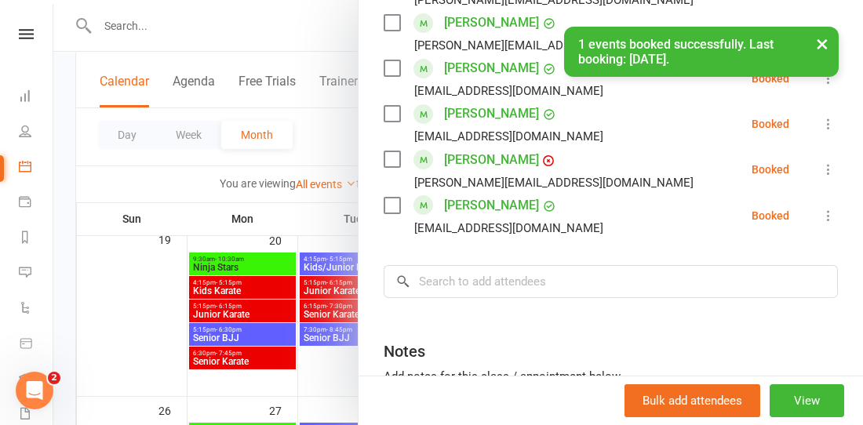
scroll to position [944, 0]
drag, startPoint x: 659, startPoint y: 231, endPoint x: 803, endPoint y: 249, distance: 144.7
click at [803, 265] on input "search" at bounding box center [611, 281] width 454 height 33
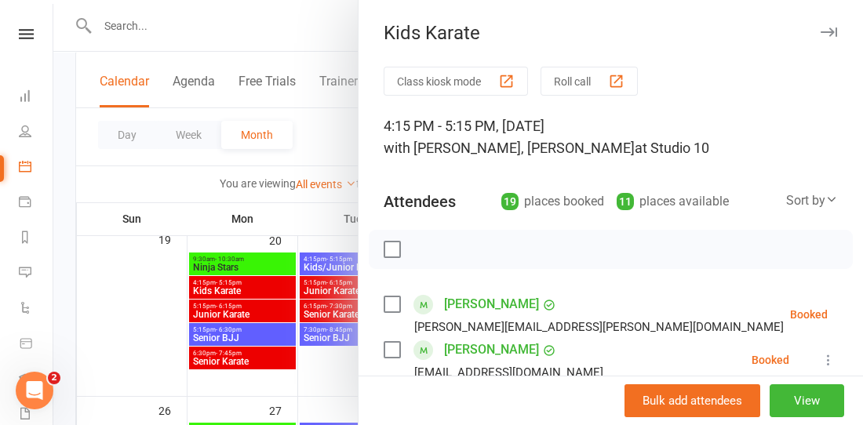
scroll to position [0, 0]
click at [287, 20] on div at bounding box center [458, 212] width 810 height 425
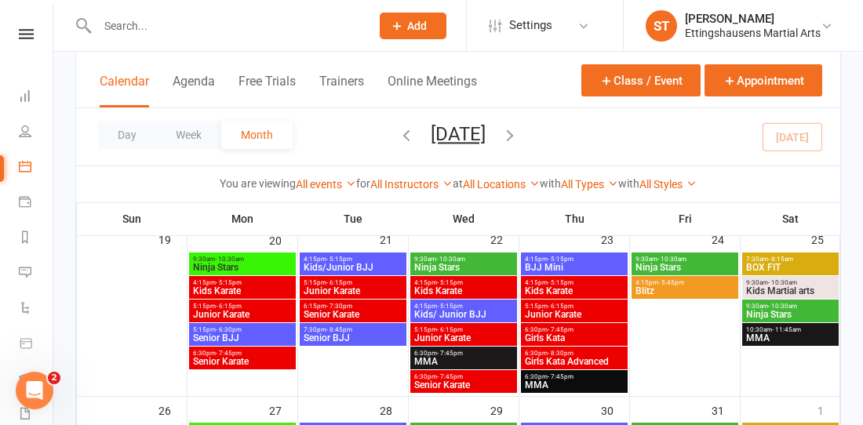
click at [14, 96] on li "Dashboard" at bounding box center [26, 97] width 53 height 35
click at [24, 94] on icon at bounding box center [25, 95] width 13 height 13
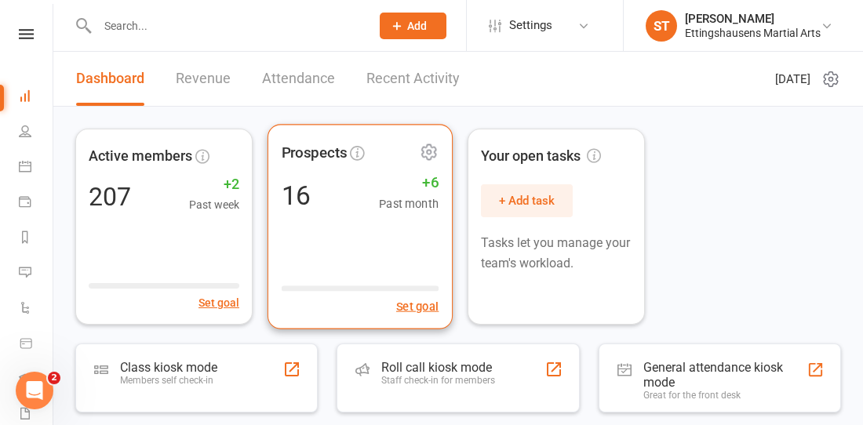
click at [331, 216] on div "Prospects 16 +6 Past month Set goal" at bounding box center [360, 226] width 185 height 205
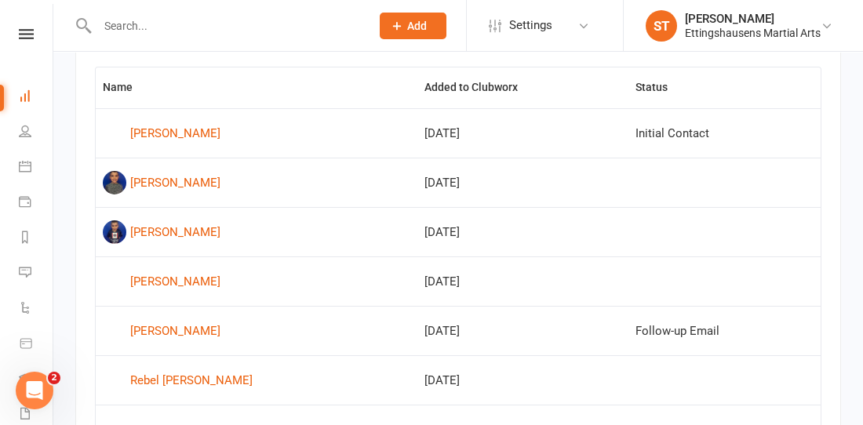
scroll to position [652, 0]
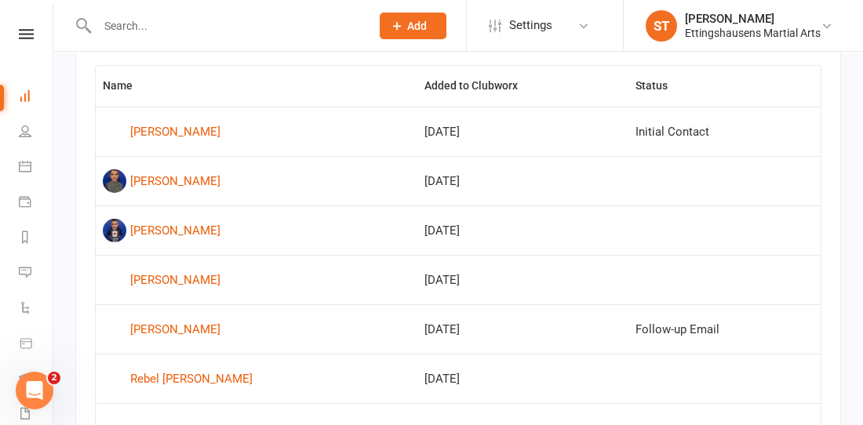
click at [510, 262] on td "[DATE]" at bounding box center [522, 279] width 211 height 49
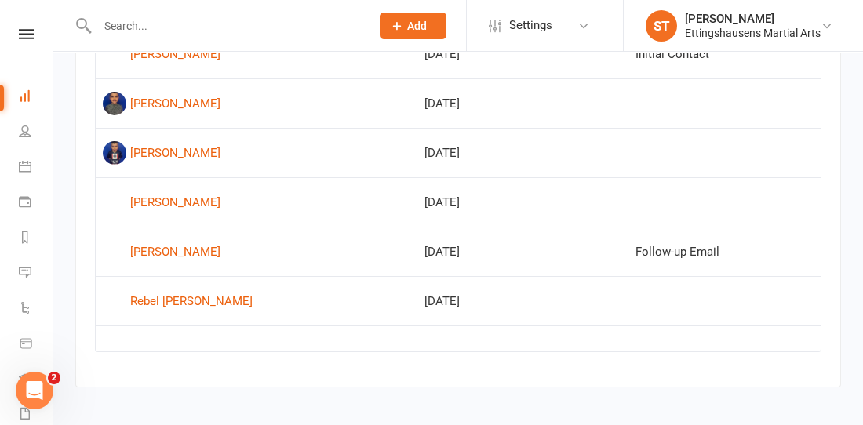
scroll to position [729, 0]
click at [148, 202] on div "[PERSON_NAME]" at bounding box center [175, 203] width 90 height 24
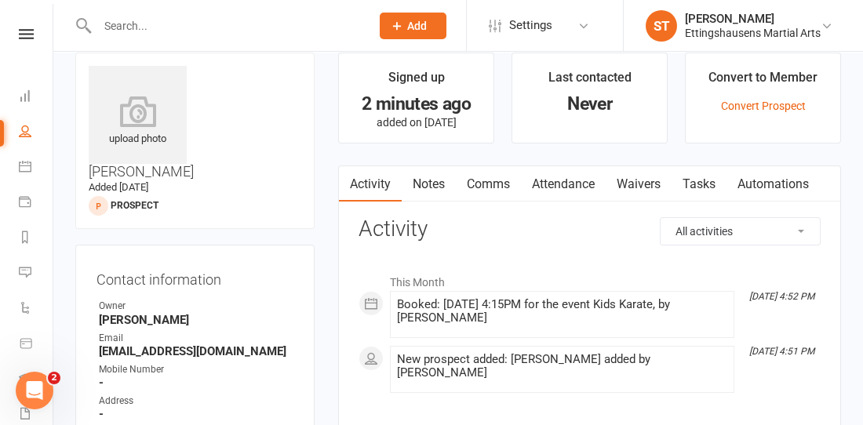
scroll to position [20, 0]
click at [493, 182] on link "Comms" at bounding box center [488, 185] width 65 height 36
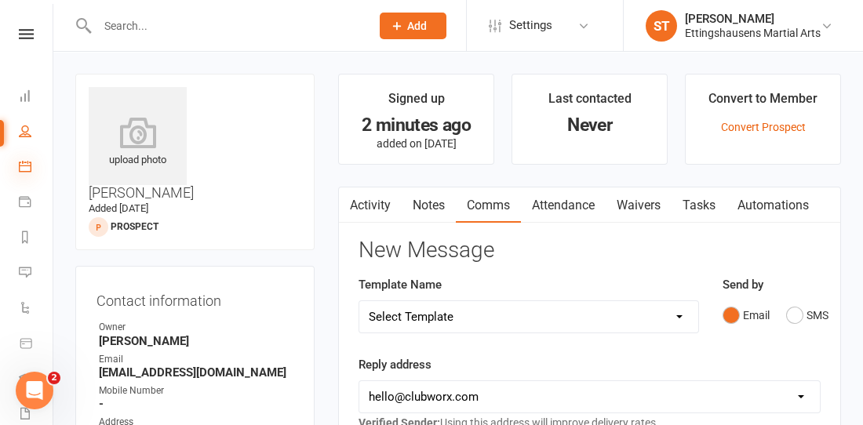
click at [27, 169] on icon at bounding box center [25, 166] width 13 height 13
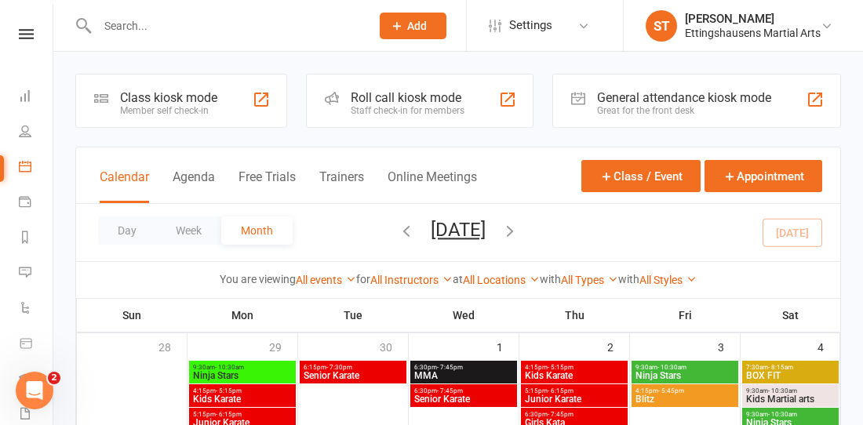
click at [145, 24] on input "text" at bounding box center [226, 26] width 267 height 22
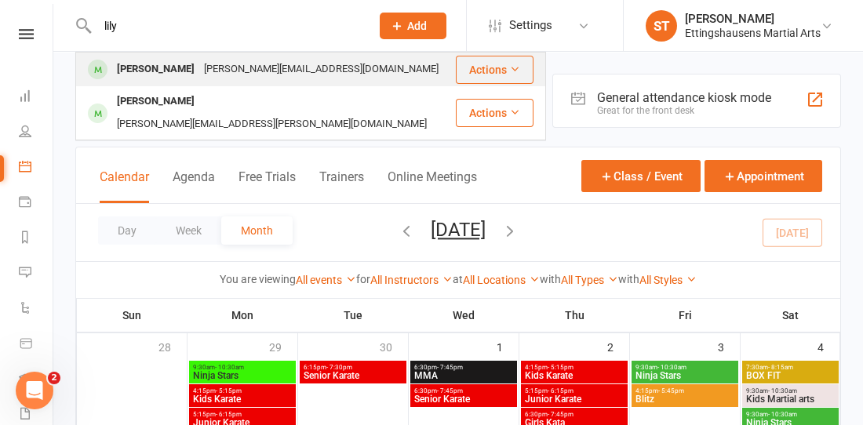
type input "lily"
click at [144, 69] on div "[PERSON_NAME]" at bounding box center [155, 69] width 87 height 23
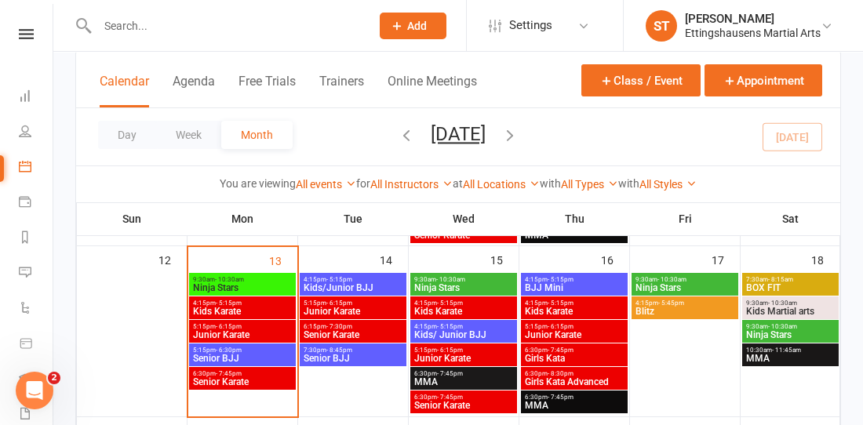
scroll to position [408, 0]
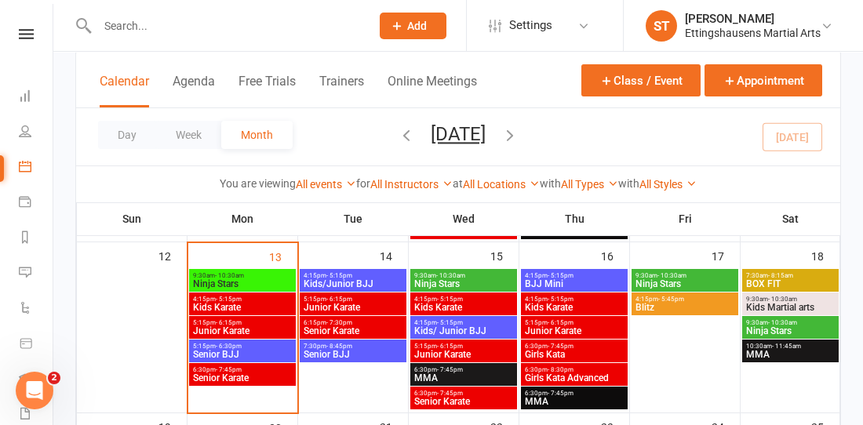
click at [232, 307] on span "Kids Karate" at bounding box center [242, 307] width 100 height 9
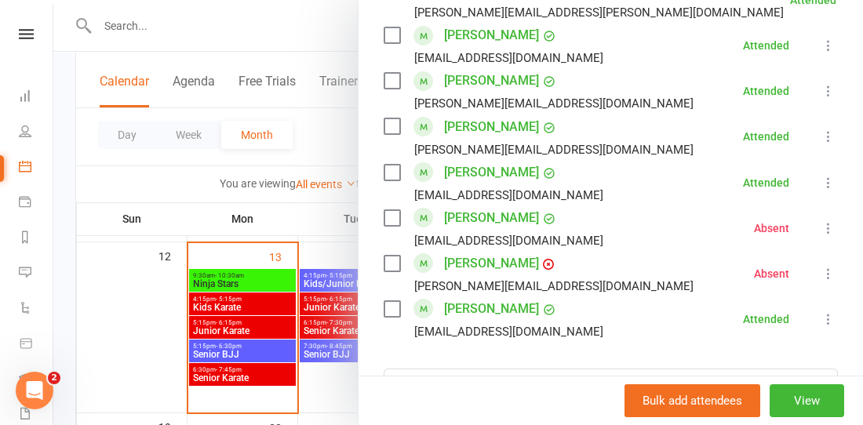
scroll to position [937, 0]
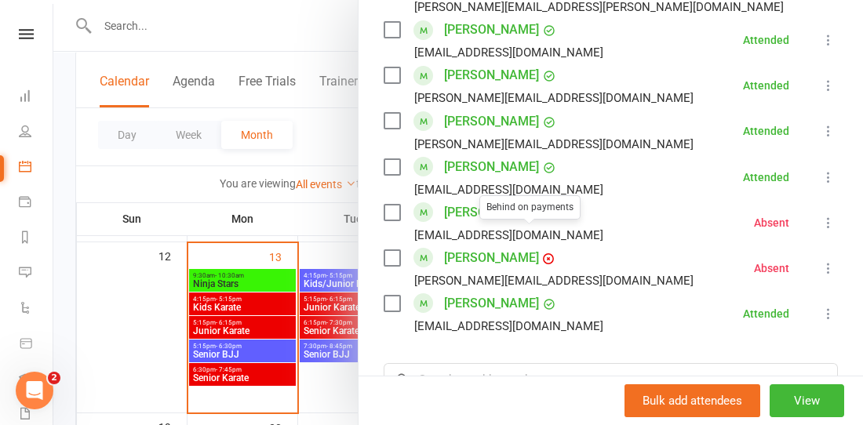
click at [486, 246] on link "[PERSON_NAME]" at bounding box center [491, 258] width 95 height 25
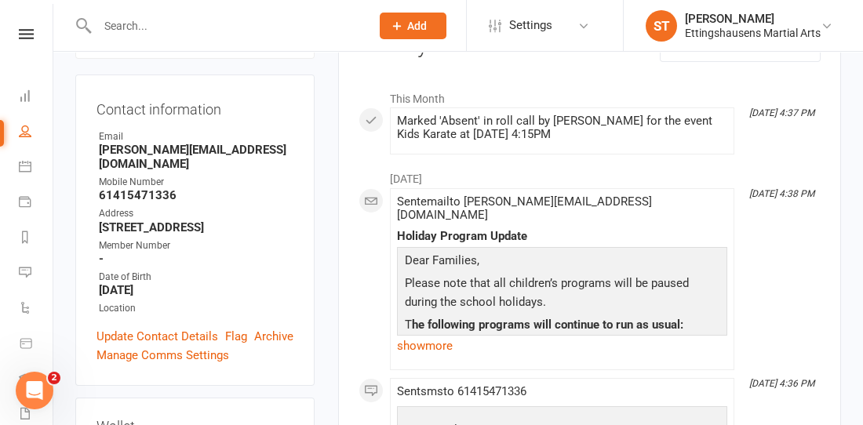
scroll to position [216, 0]
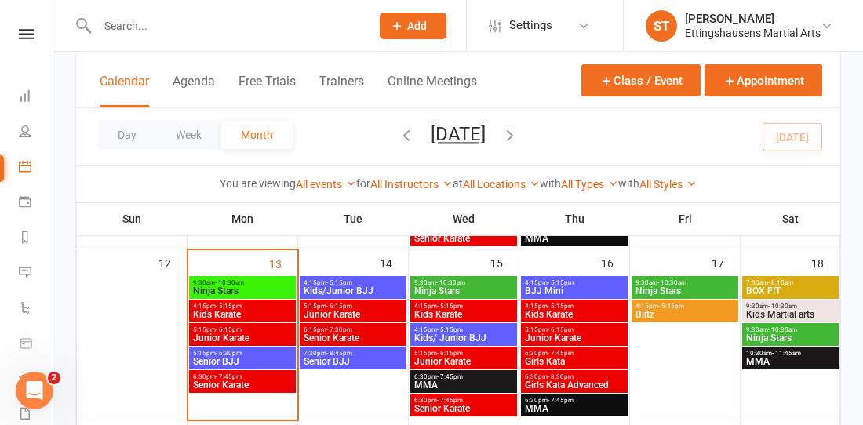
scroll to position [402, 0]
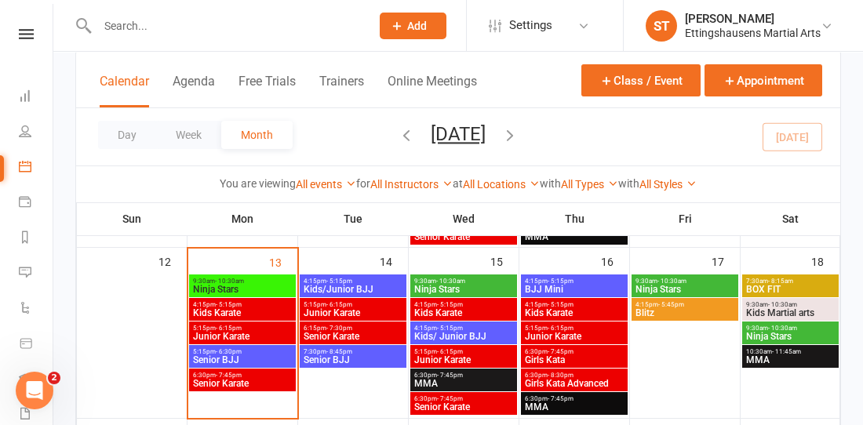
click at [243, 309] on span "Kids Karate" at bounding box center [242, 312] width 100 height 9
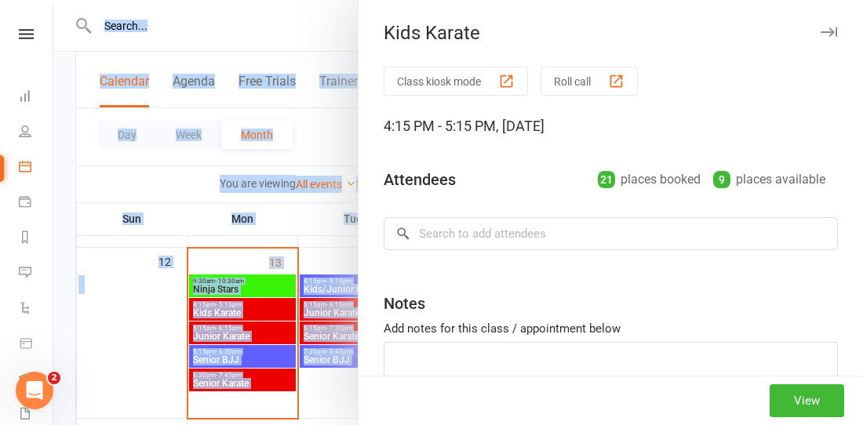
click at [243, 309] on div "Kids Karate Class kiosk mode Roll call 4:15 PM - 5:15 PM, [DATE] Attendees 21 p…" at bounding box center [458, 212] width 810 height 425
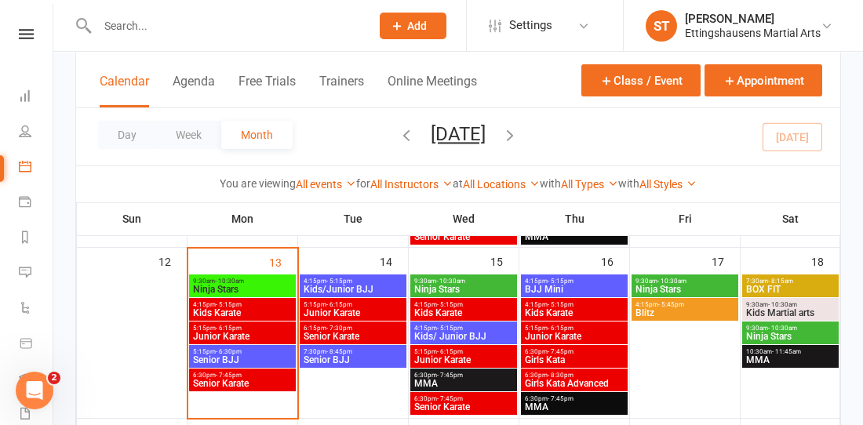
click at [266, 305] on span "4:15pm - 5:15pm" at bounding box center [242, 304] width 100 height 7
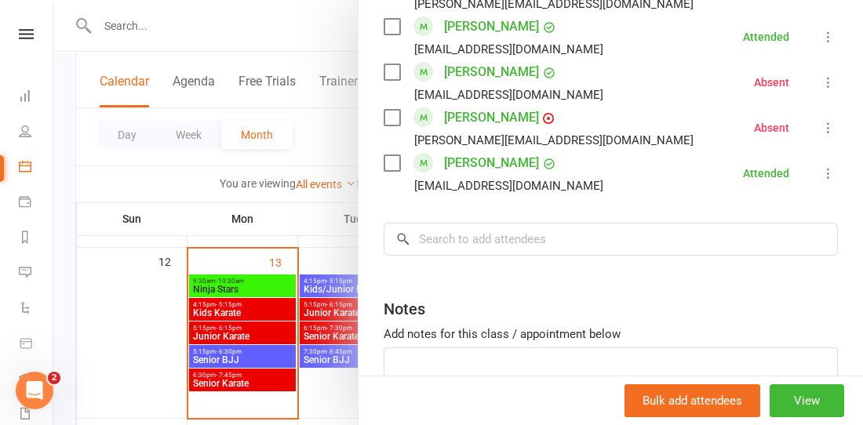
scroll to position [1076, 0]
click at [821, 121] on icon at bounding box center [829, 129] width 16 height 16
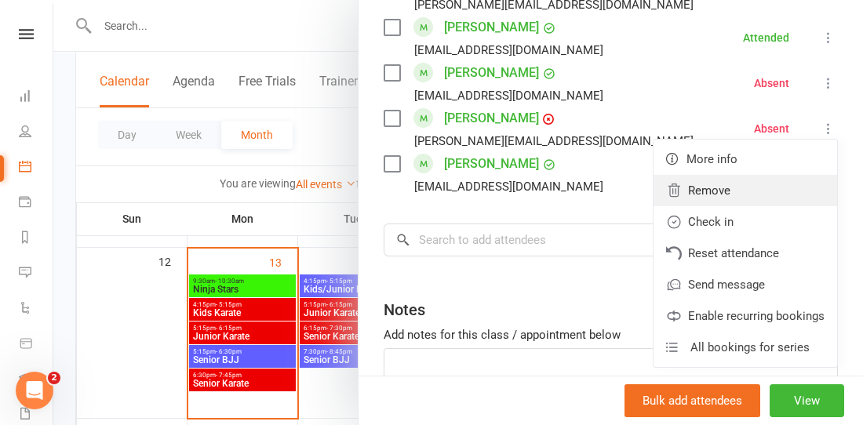
click at [740, 175] on link "Remove" at bounding box center [746, 190] width 184 height 31
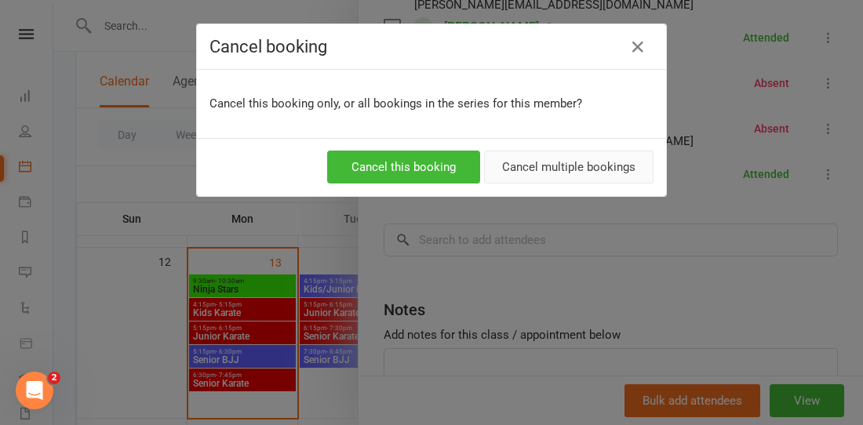
click at [611, 172] on button "Cancel multiple bookings" at bounding box center [568, 167] width 169 height 33
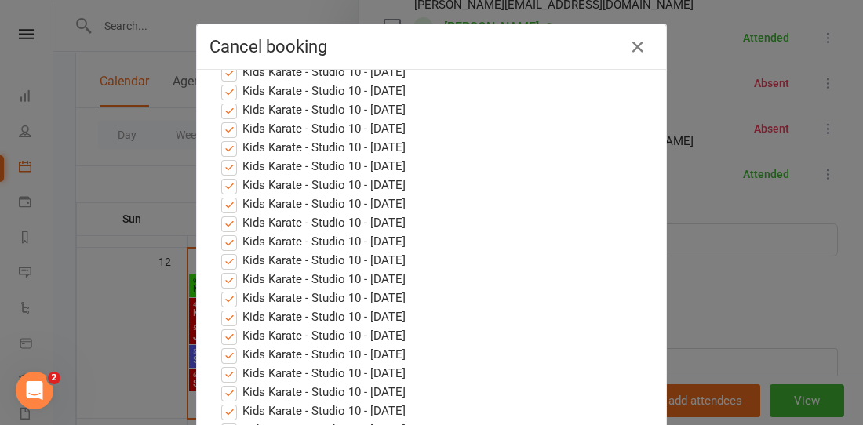
scroll to position [93, 0]
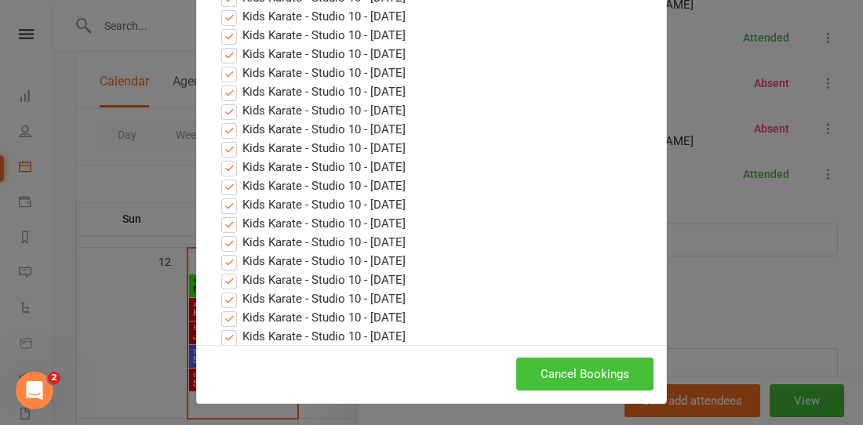
click at [590, 366] on button "Cancel Bookings" at bounding box center [584, 374] width 137 height 33
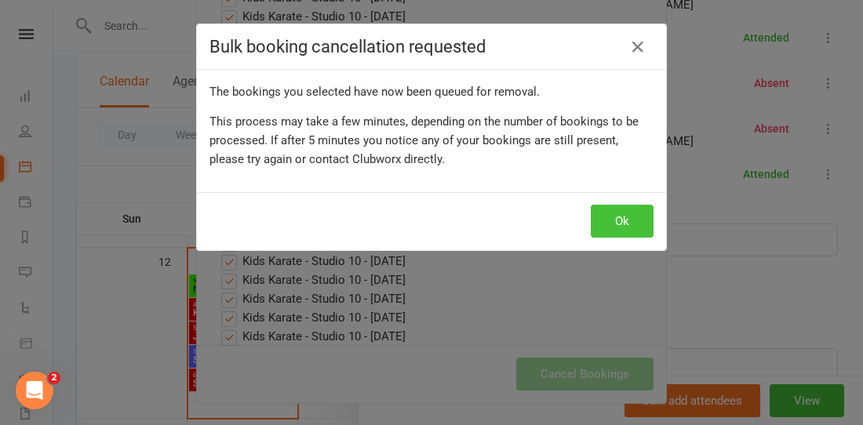
click at [625, 222] on button "Ok" at bounding box center [622, 221] width 63 height 33
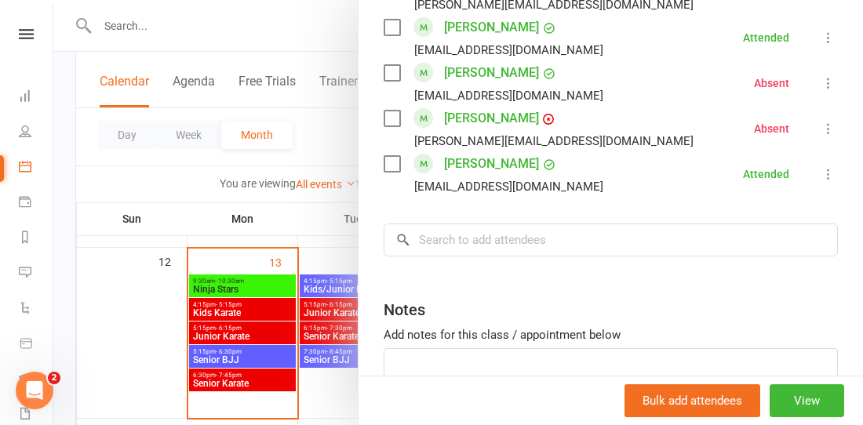
click at [320, 227] on div at bounding box center [458, 212] width 810 height 425
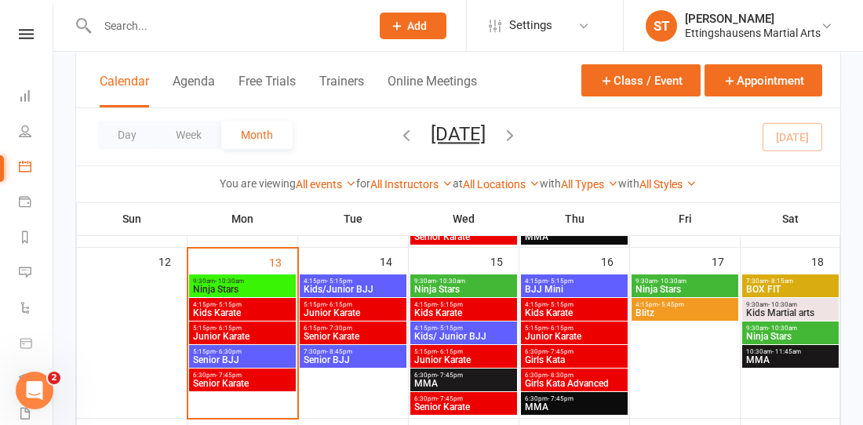
click at [476, 308] on span "Kids Karate" at bounding box center [463, 312] width 100 height 9
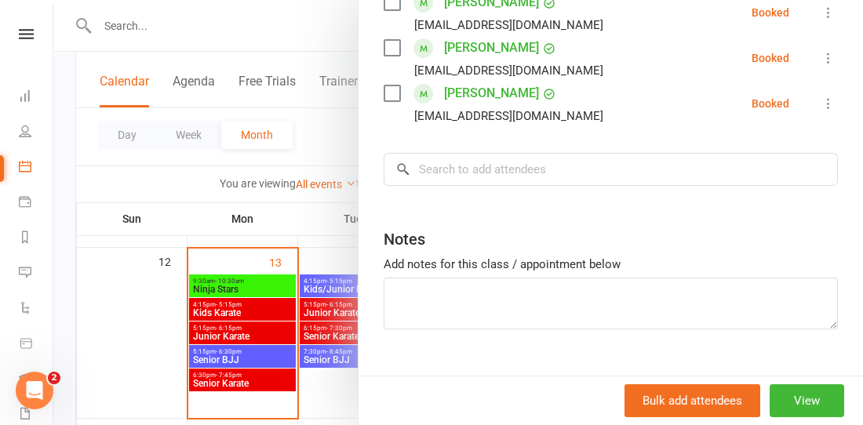
scroll to position [741, 0]
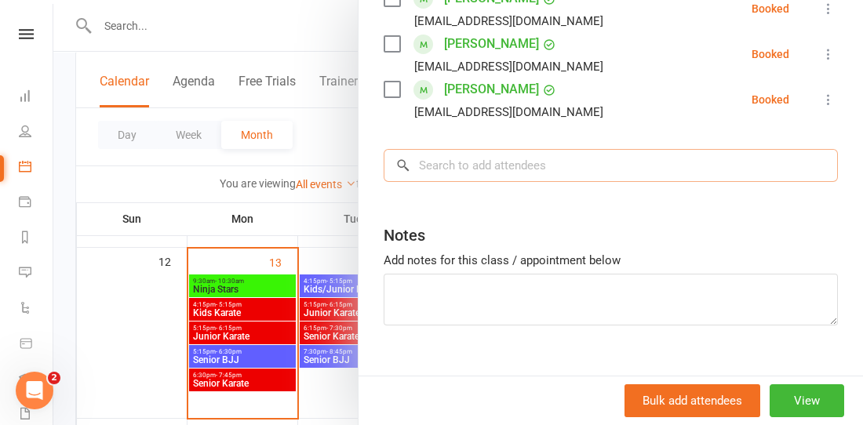
click at [441, 149] on input "search" at bounding box center [611, 165] width 454 height 33
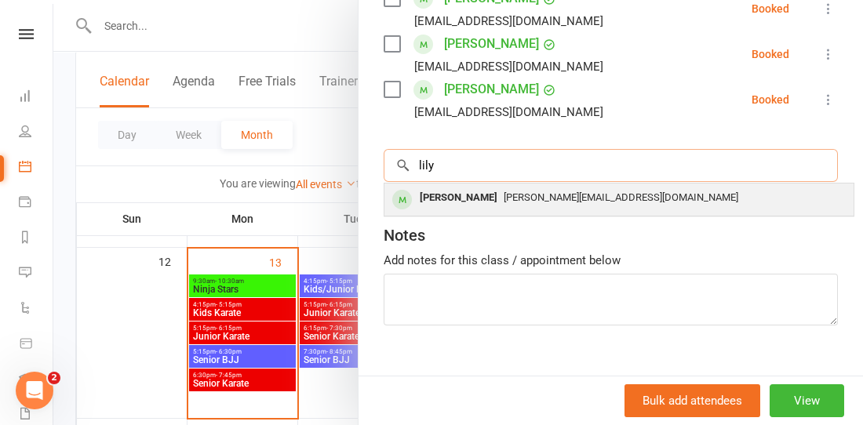
type input "lily"
click at [504, 191] on span "[PERSON_NAME][EMAIL_ADDRESS][DOMAIN_NAME]" at bounding box center [621, 197] width 235 height 12
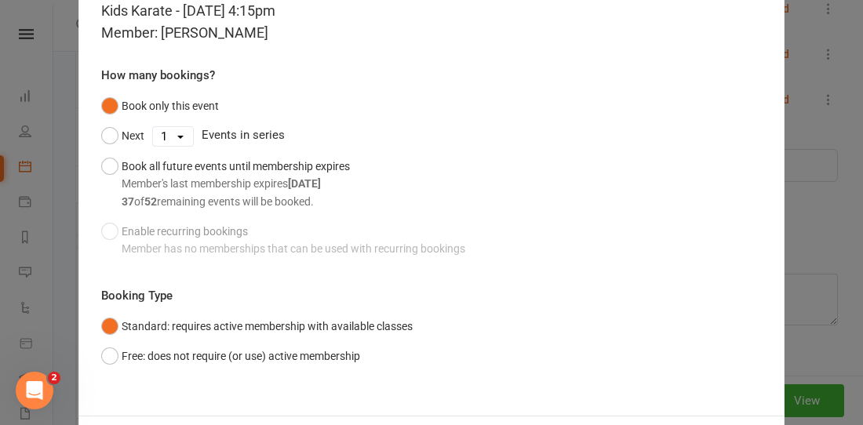
scroll to position [102, 0]
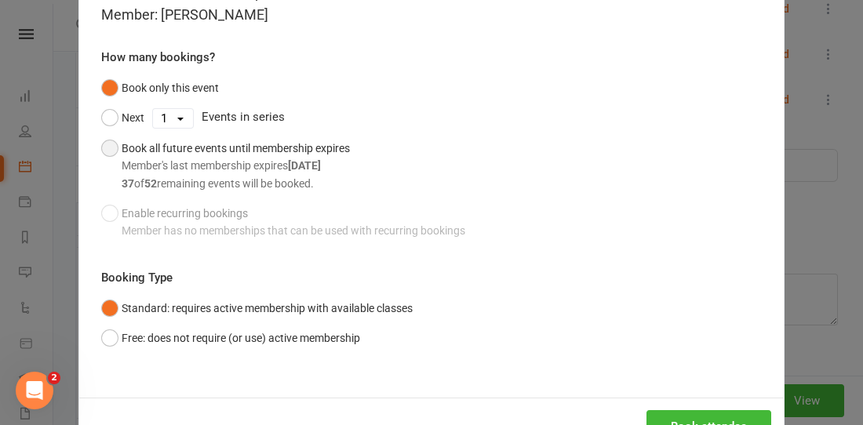
click at [110, 153] on button "Book all future events until membership expires Member's last membership expire…" at bounding box center [225, 165] width 249 height 65
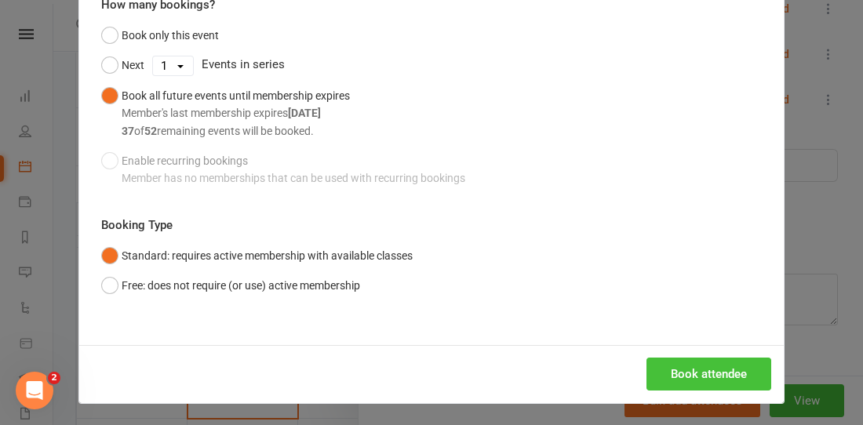
click at [720, 367] on button "Book attendee" at bounding box center [708, 374] width 125 height 33
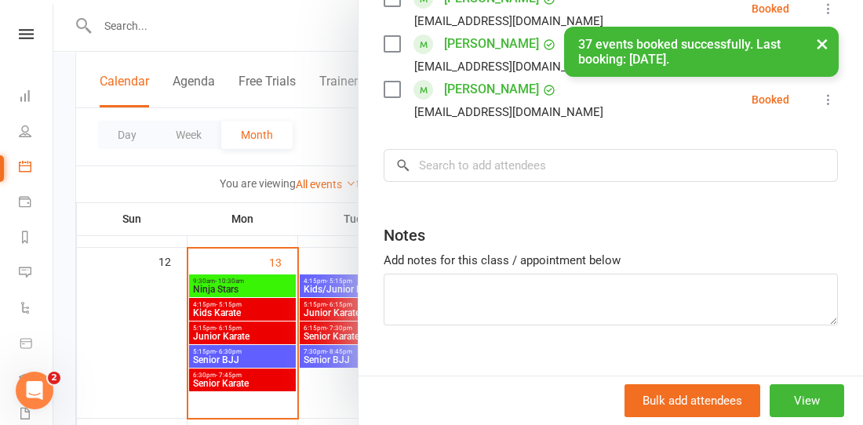
scroll to position [468, 0]
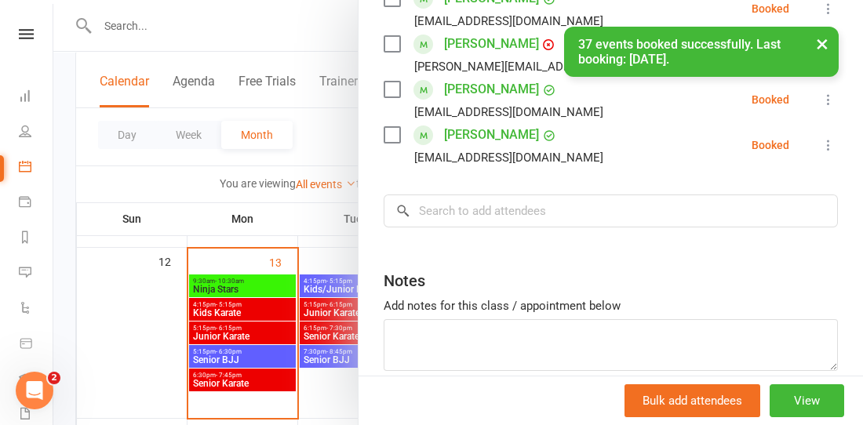
click at [329, 112] on div at bounding box center [458, 212] width 810 height 425
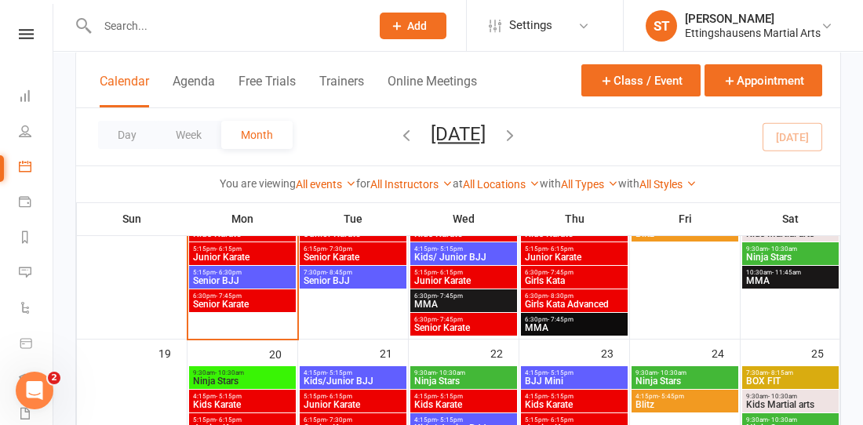
scroll to position [0, 0]
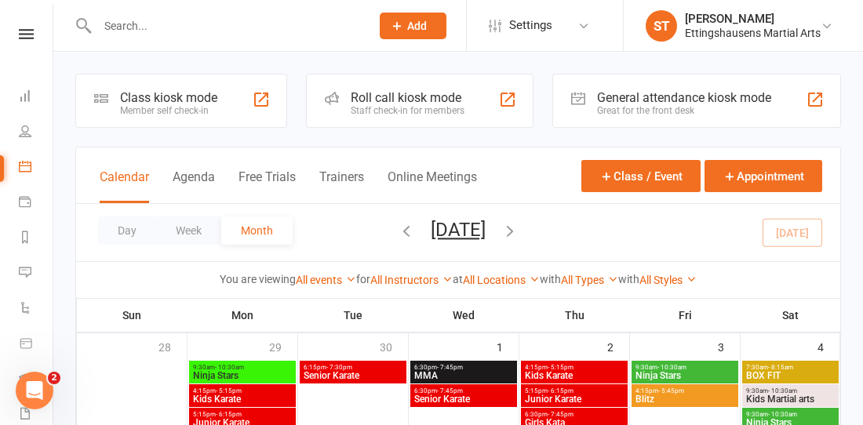
click at [24, 337] on icon at bounding box center [26, 344] width 14 height 14
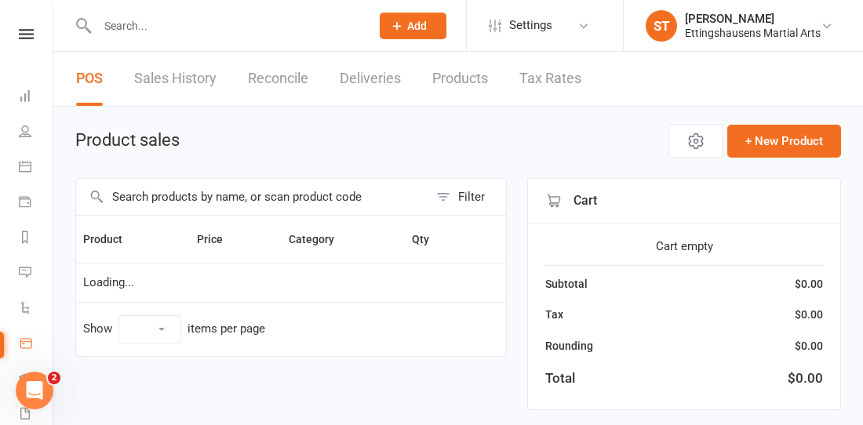
select select "100"
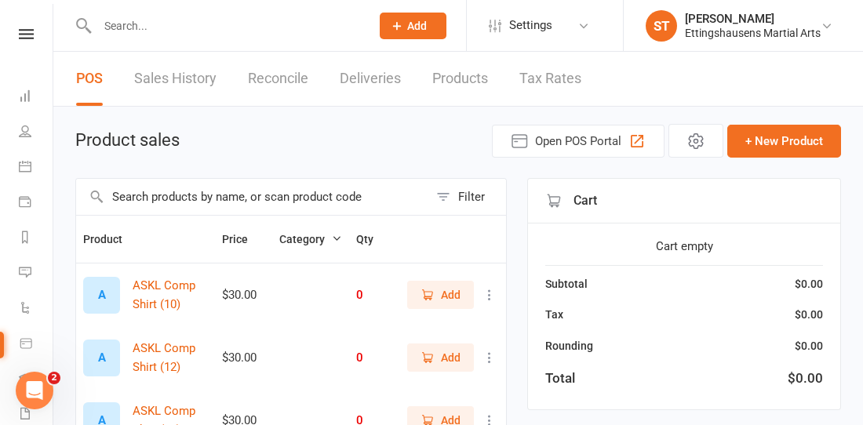
click at [184, 191] on input "text" at bounding box center [252, 197] width 352 height 36
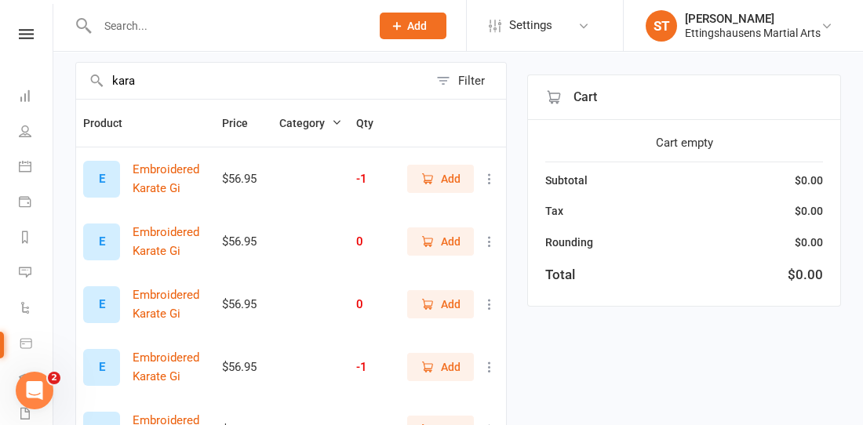
scroll to position [114, 0]
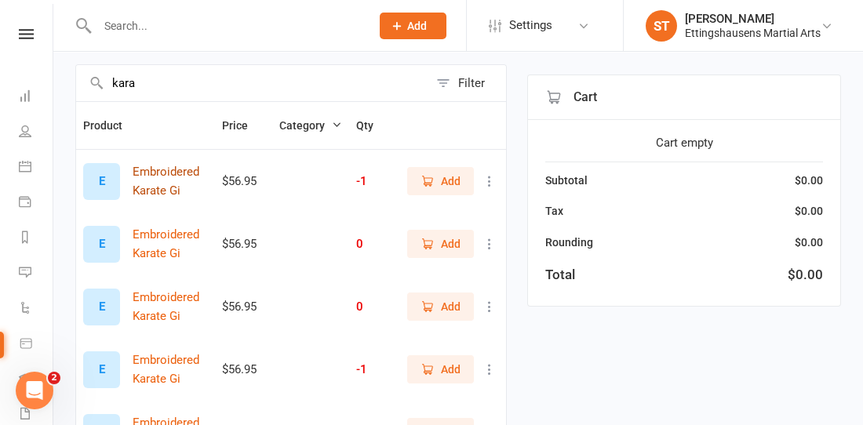
type input "kara"
click at [188, 169] on button "Embroidered Karate Gi" at bounding box center [170, 181] width 75 height 38
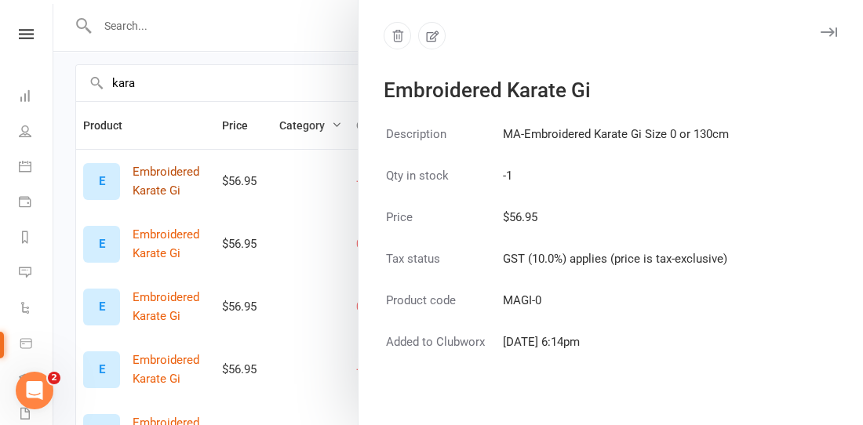
click at [188, 169] on div at bounding box center [458, 212] width 810 height 425
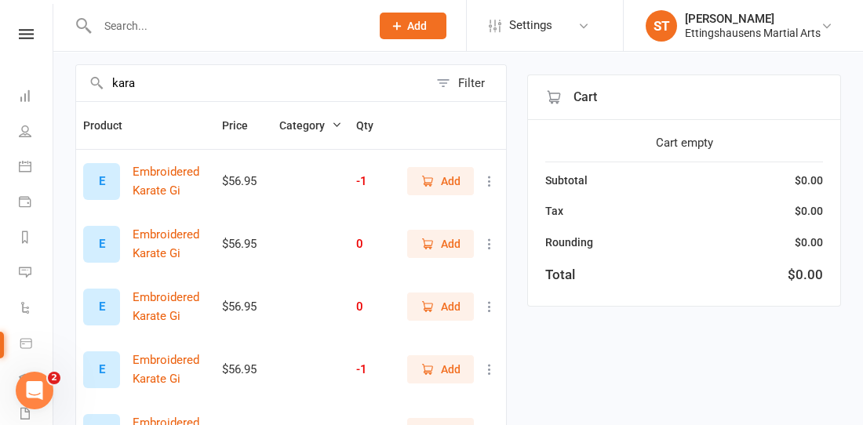
scroll to position [509, 0]
click at [450, 179] on span "Add" at bounding box center [451, 181] width 20 height 17
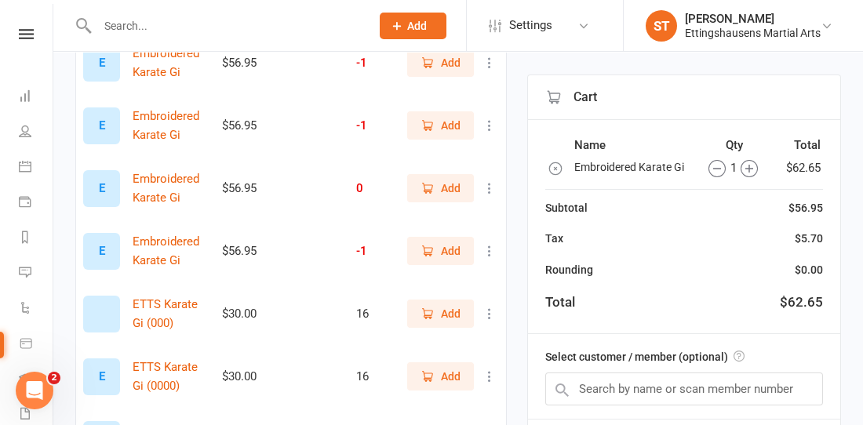
scroll to position [516, 0]
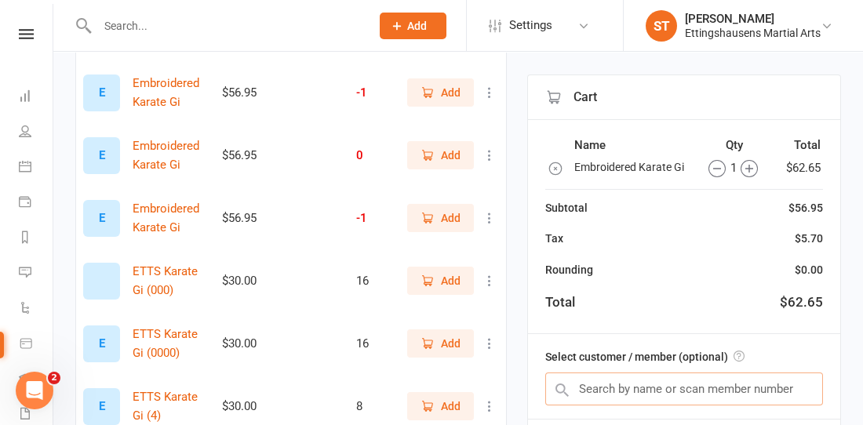
click at [637, 382] on input "text" at bounding box center [684, 389] width 278 height 33
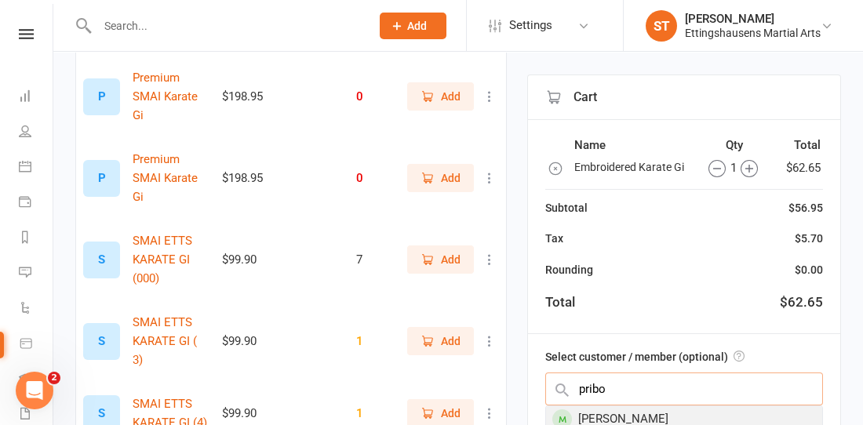
scroll to position [468, 0]
type input "pribo"
click at [625, 418] on div "[PERSON_NAME]" at bounding box center [684, 419] width 276 height 26
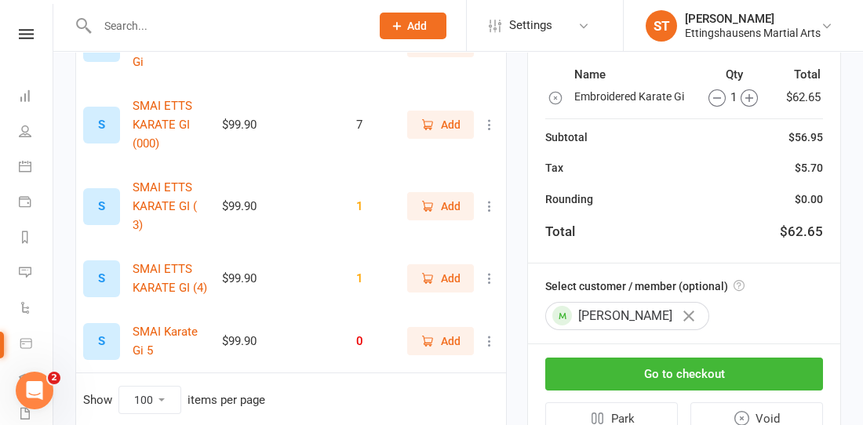
scroll to position [1105, 0]
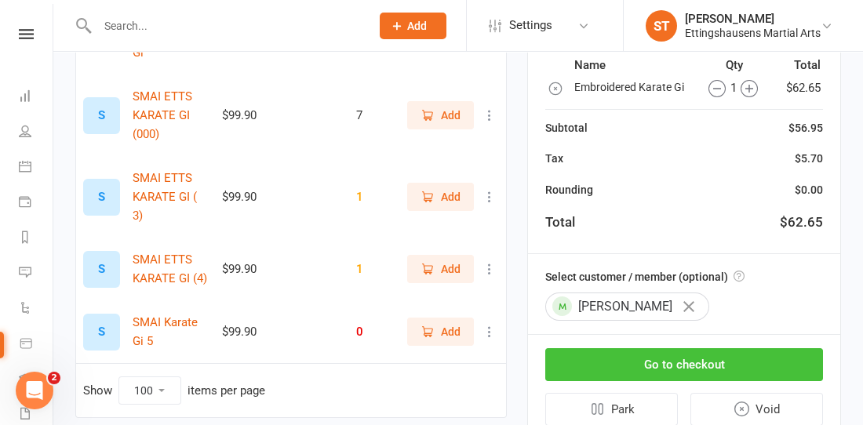
click at [642, 348] on button "Go to checkout" at bounding box center [684, 364] width 278 height 33
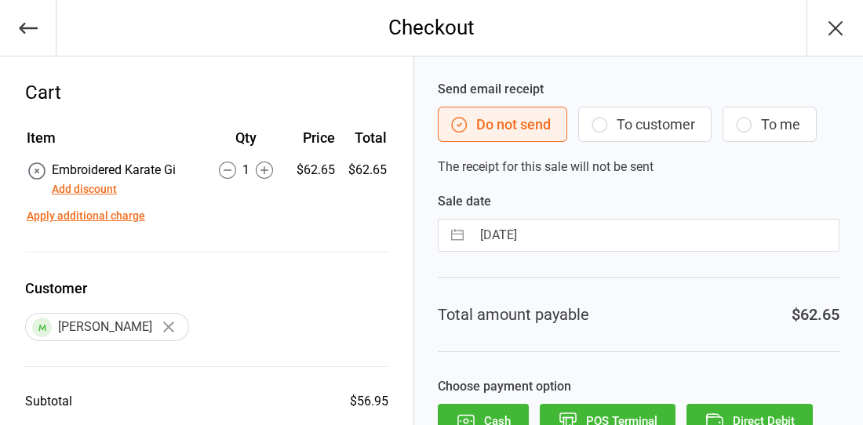
click at [657, 129] on button "To customer" at bounding box center [644, 124] width 133 height 35
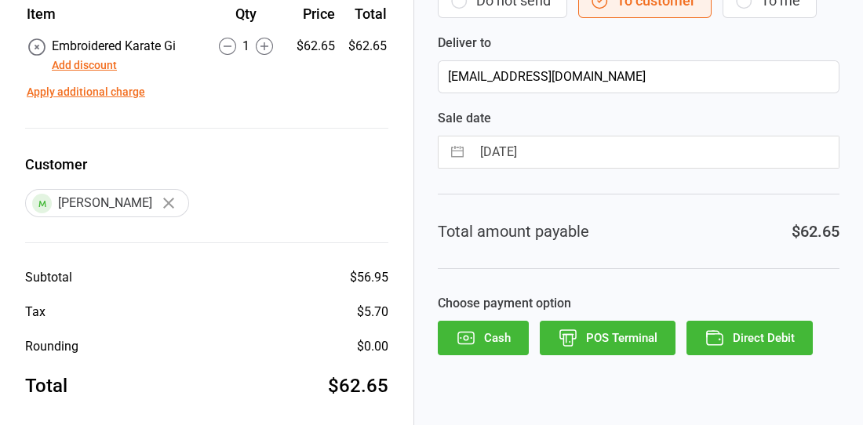
scroll to position [125, 0]
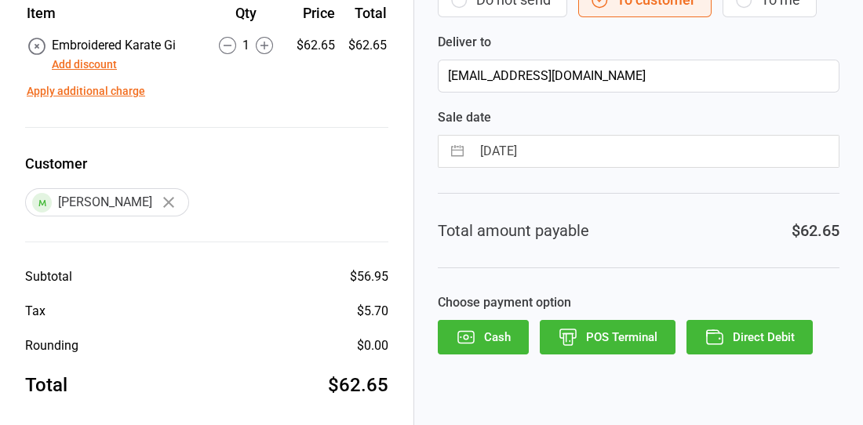
click at [789, 341] on button "Direct Debit" at bounding box center [749, 337] width 126 height 35
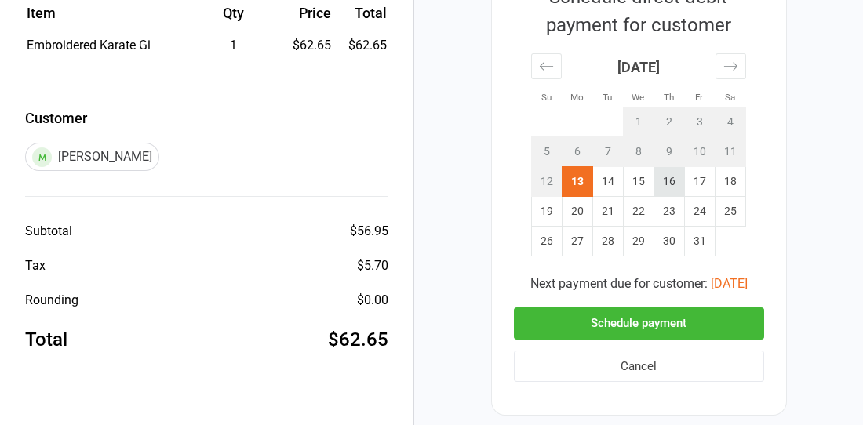
click at [674, 177] on td "16" at bounding box center [669, 182] width 31 height 30
click at [632, 324] on button "Schedule payment" at bounding box center [639, 324] width 250 height 32
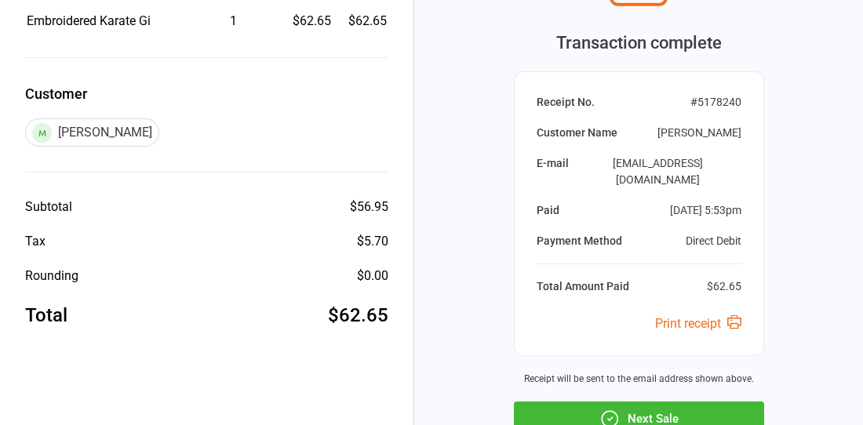
scroll to position [172, 0]
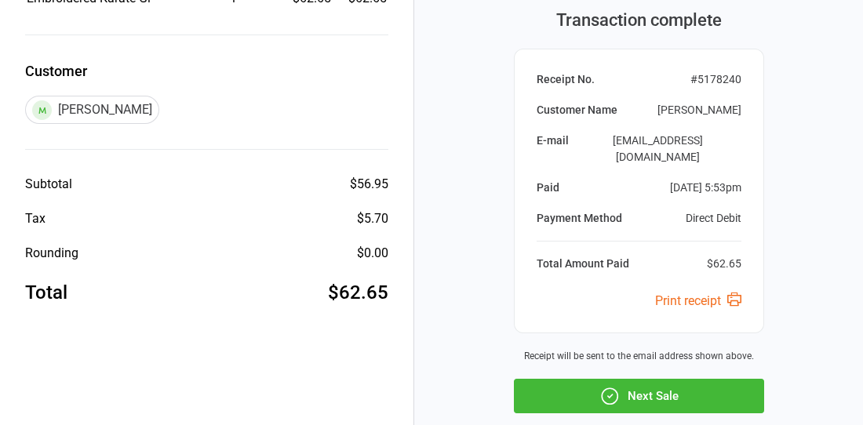
click at [629, 379] on button "Next Sale" at bounding box center [639, 396] width 250 height 35
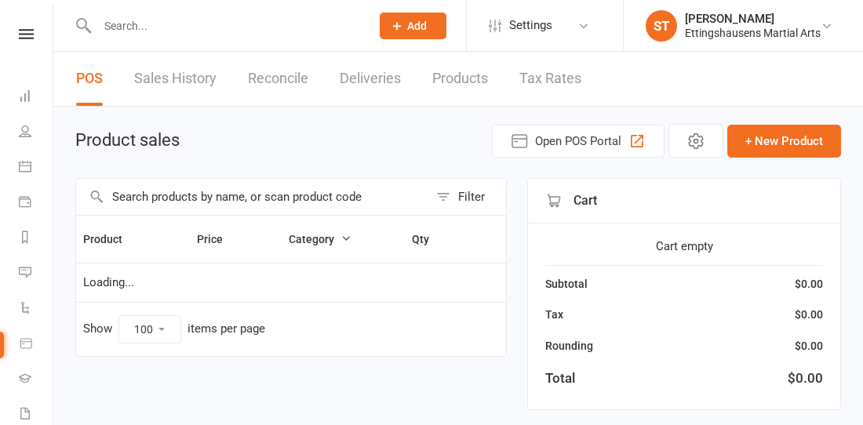
select select "100"
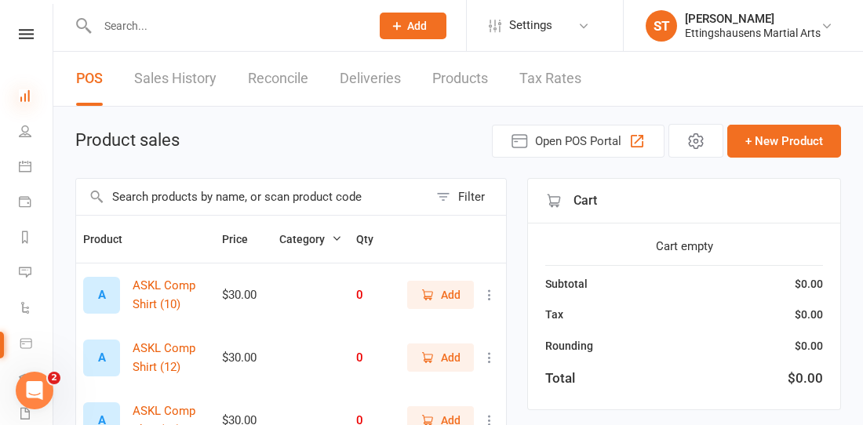
click at [20, 100] on icon at bounding box center [25, 95] width 13 height 13
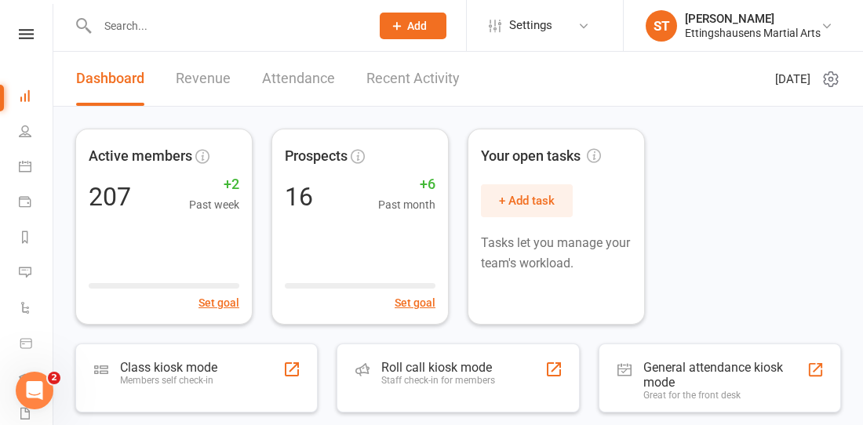
click at [185, 78] on link "Revenue" at bounding box center [203, 79] width 55 height 54
